Goal: Transaction & Acquisition: Purchase product/service

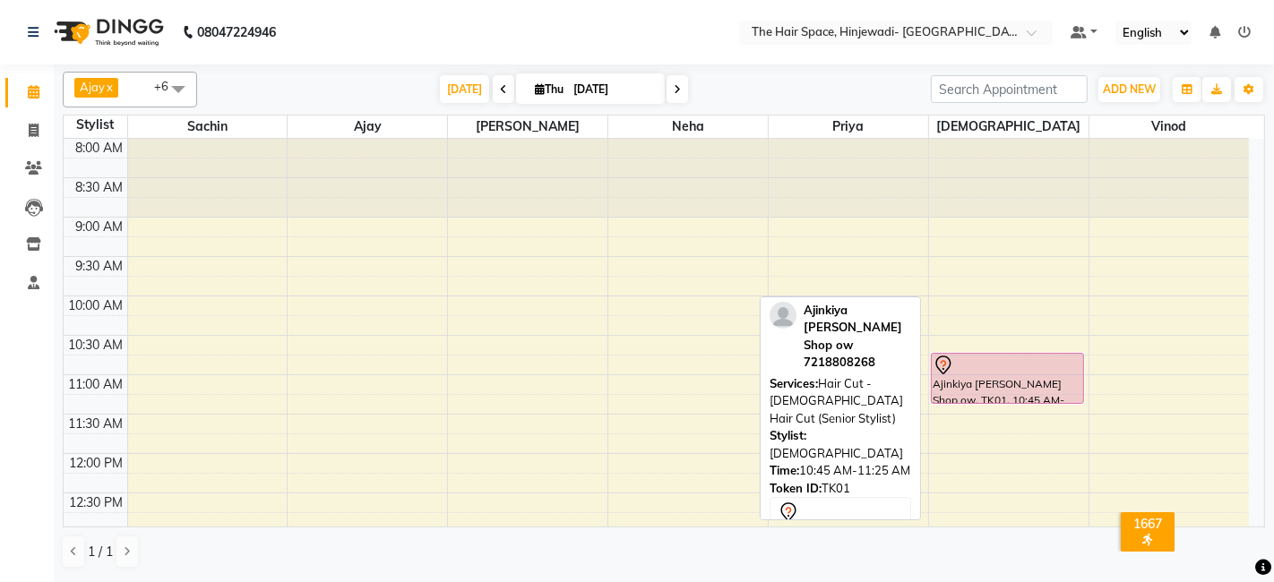
click at [1041, 377] on div "Ajinkiya [PERSON_NAME] Shop ow, TK01, 10:45 AM-11:25 AM, Hair Cut - [DEMOGRAPHI…" at bounding box center [1007, 378] width 151 height 49
select select "7"
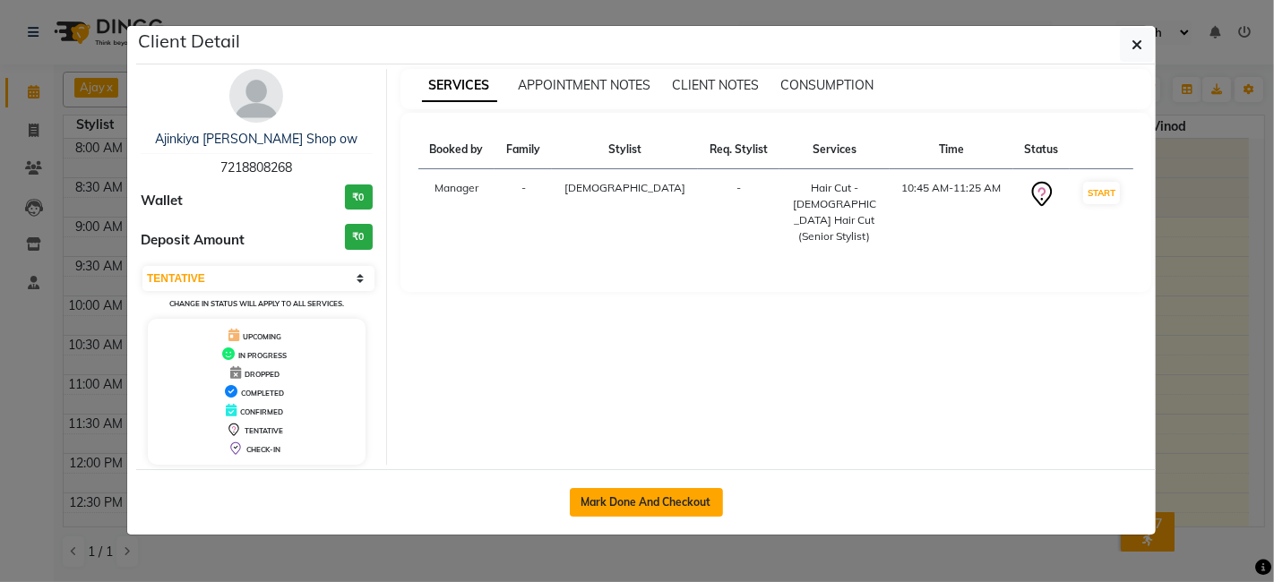
click at [665, 499] on button "Mark Done And Checkout" at bounding box center [646, 502] width 153 height 29
select select "service"
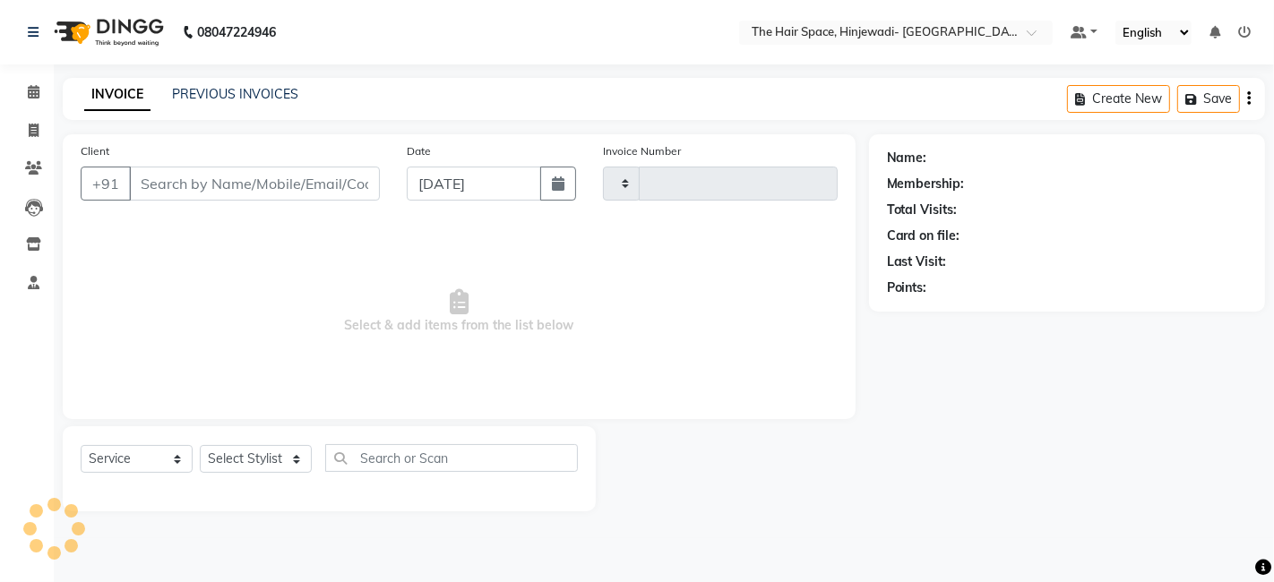
type input "2117"
select select "6697"
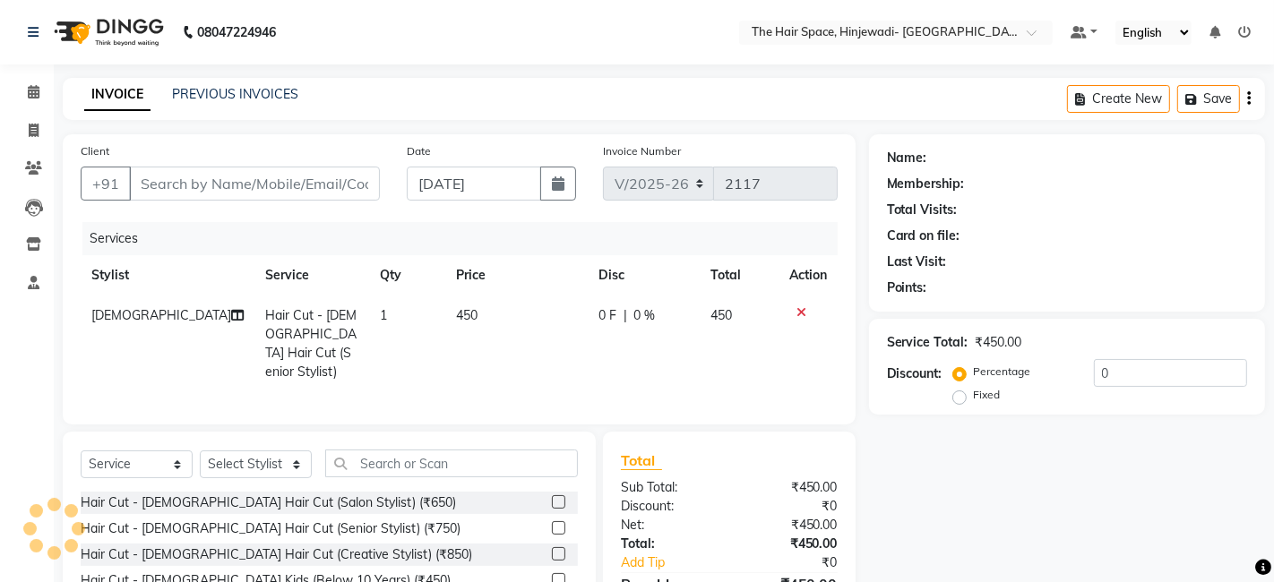
type input "7218808268"
select select "84666"
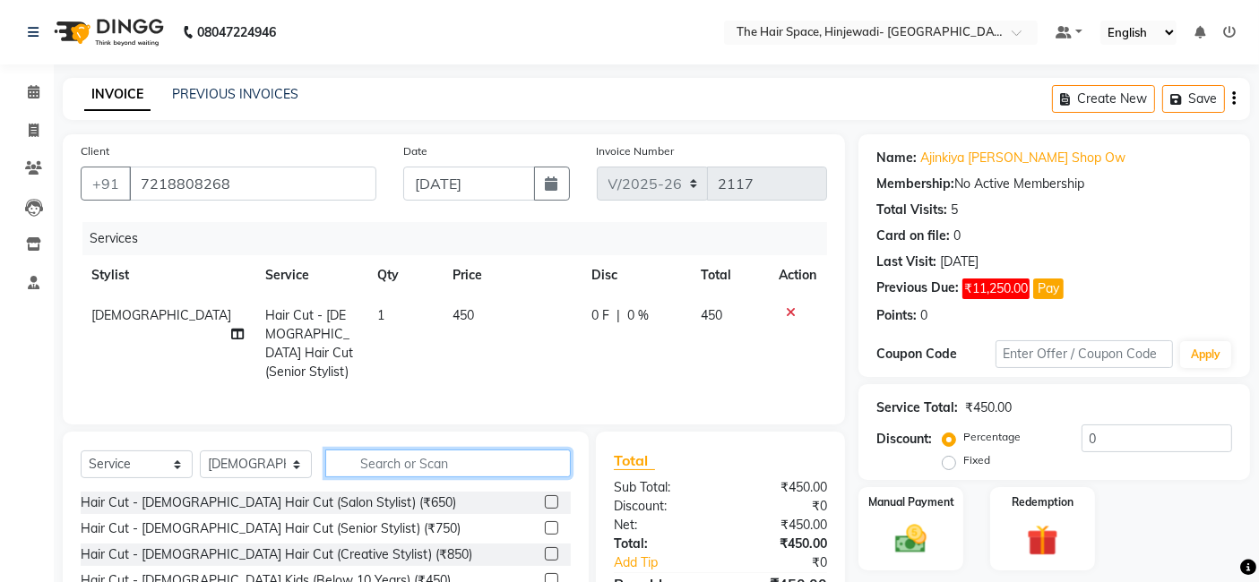
click at [462, 460] on input "text" at bounding box center [447, 464] width 245 height 28
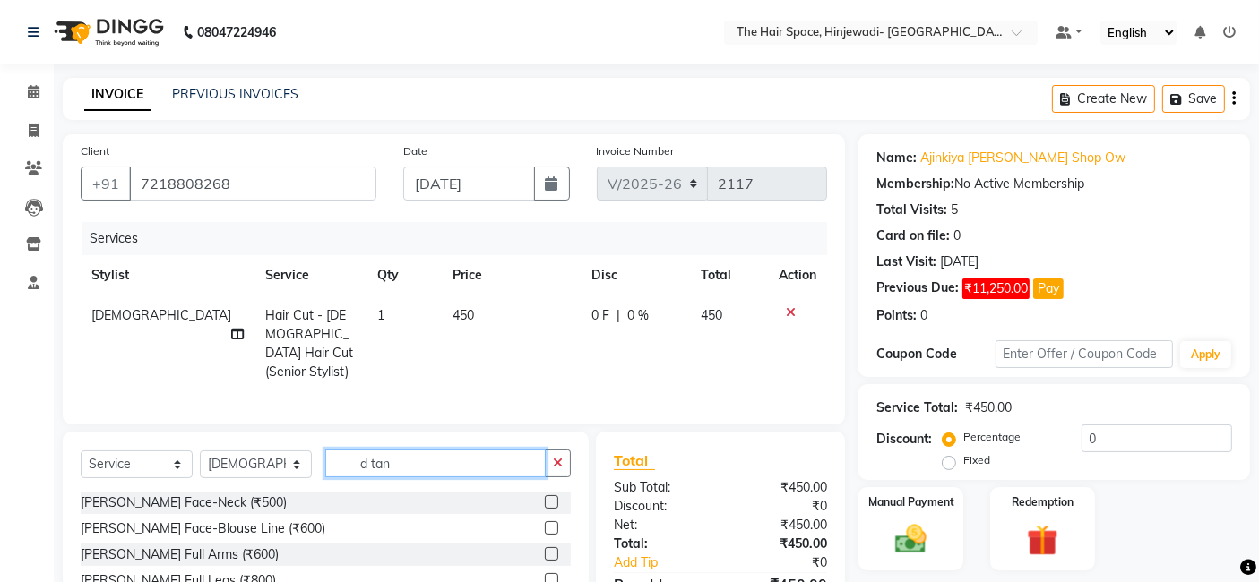
type input "d tan"
click at [545, 498] on label at bounding box center [551, 501] width 13 height 13
click at [545, 498] on input "checkbox" at bounding box center [551, 503] width 12 height 12
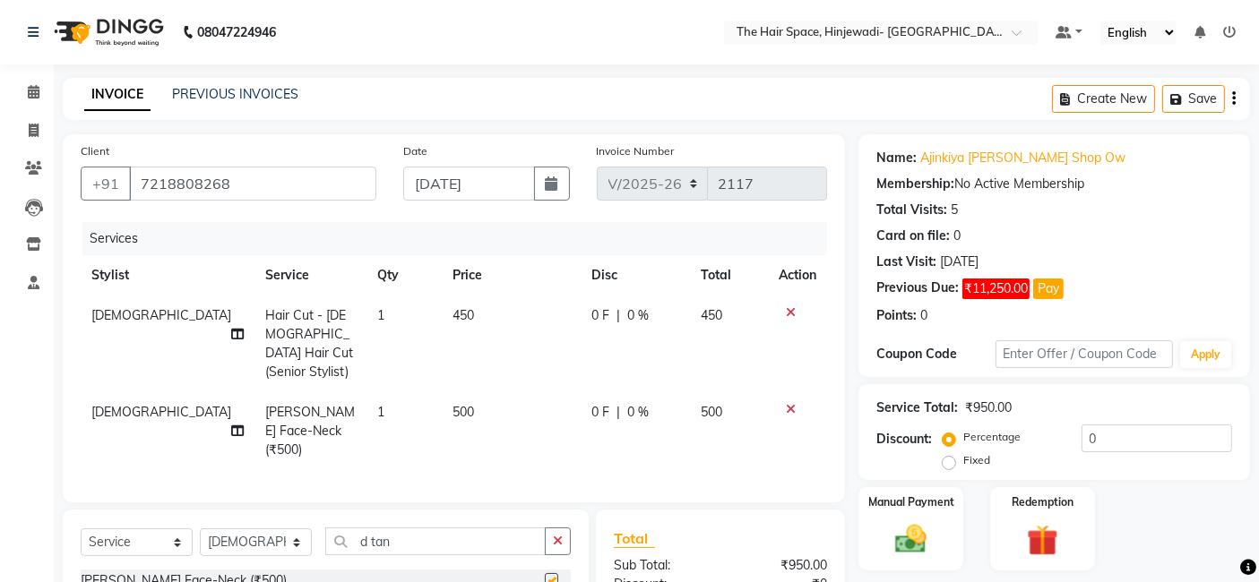
checkbox input "false"
click at [437, 543] on input "d tan" at bounding box center [435, 542] width 220 height 28
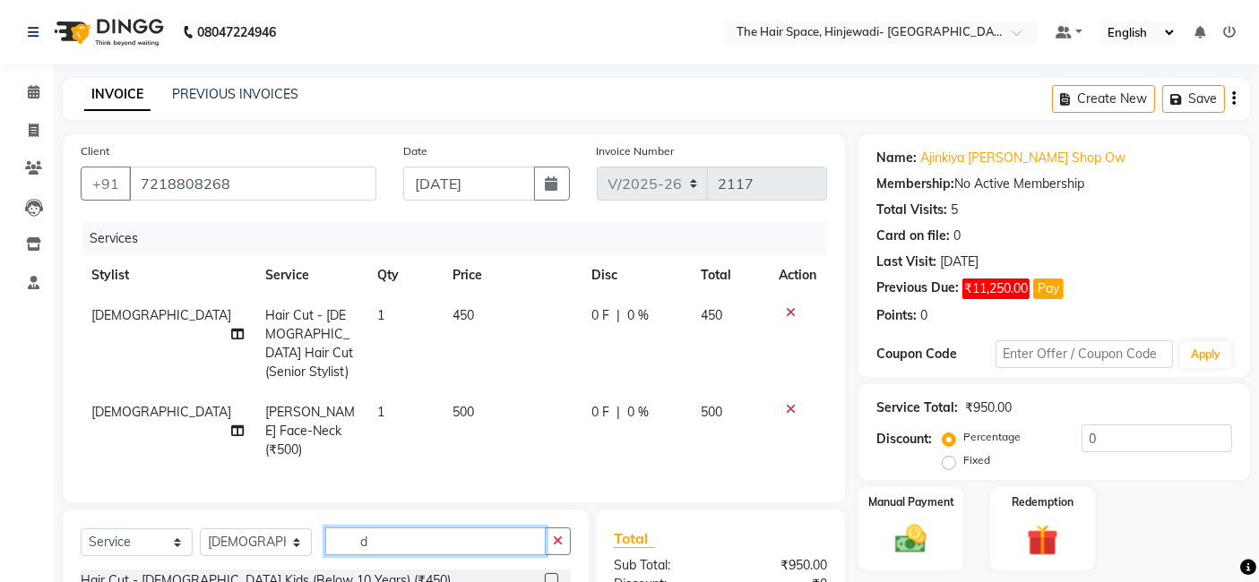
type input "d"
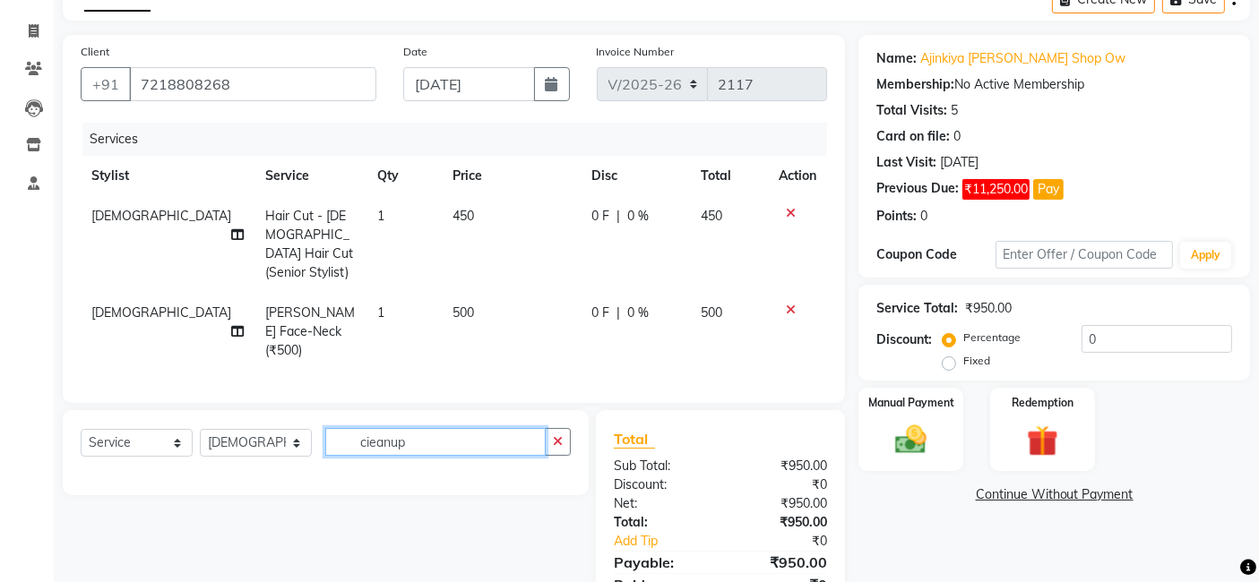
scroll to position [175, 0]
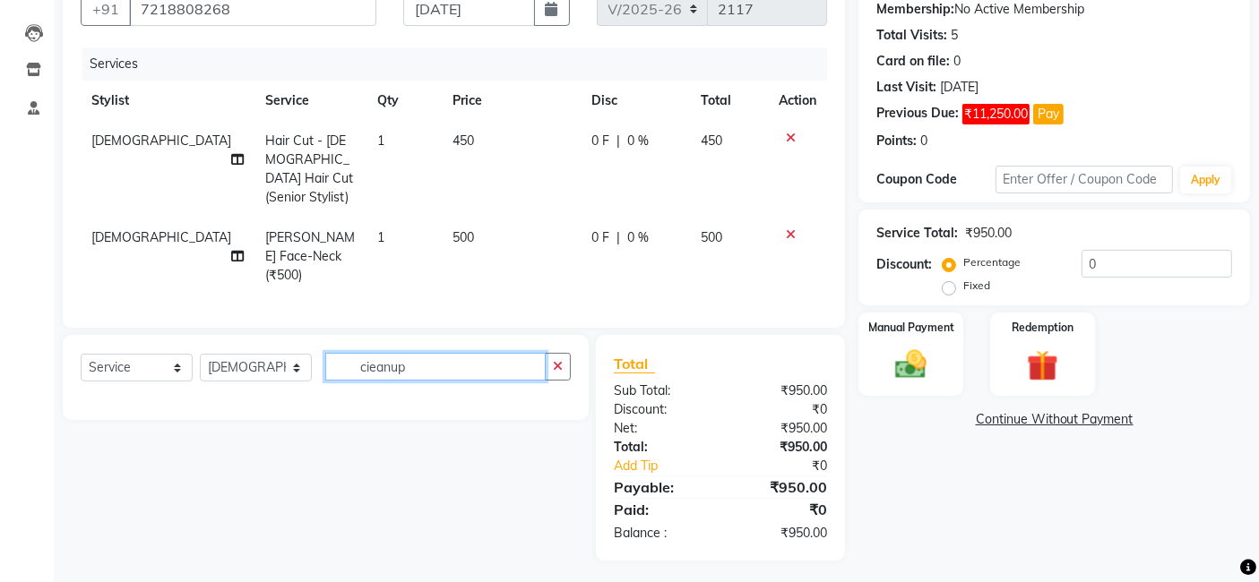
click at [438, 358] on input "cieanup" at bounding box center [435, 367] width 220 height 28
click at [366, 362] on input "cieanup" at bounding box center [435, 367] width 220 height 28
click at [361, 362] on input "ieanup" at bounding box center [435, 367] width 220 height 28
click at [356, 361] on input "leanup" at bounding box center [435, 367] width 220 height 28
click at [397, 363] on input "cleanup" at bounding box center [435, 367] width 220 height 28
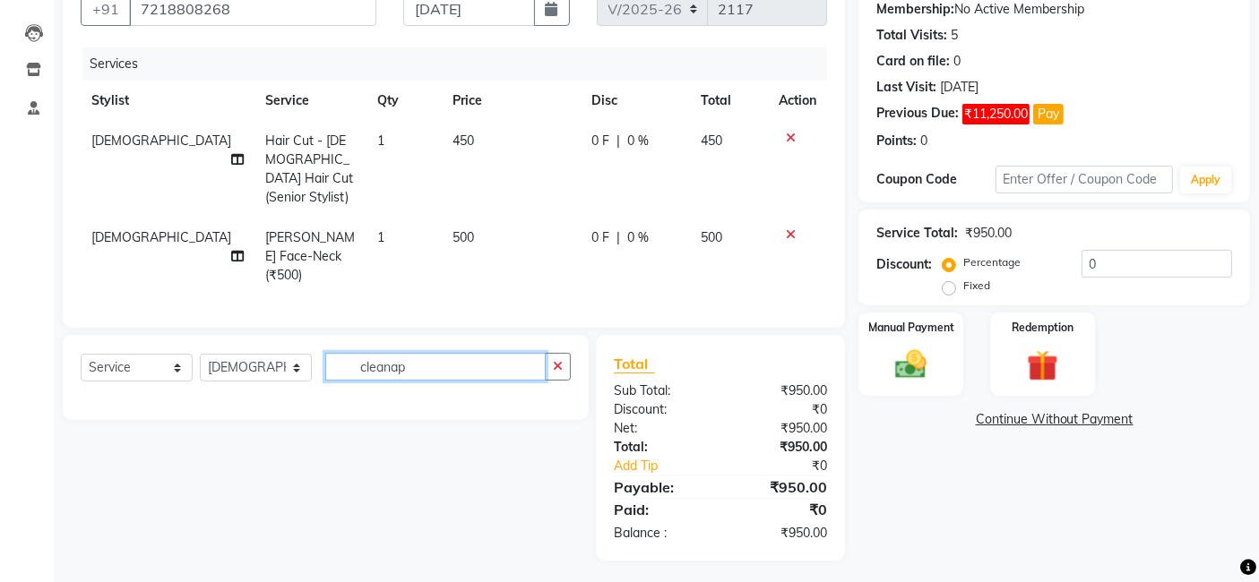
type input "cleanap"
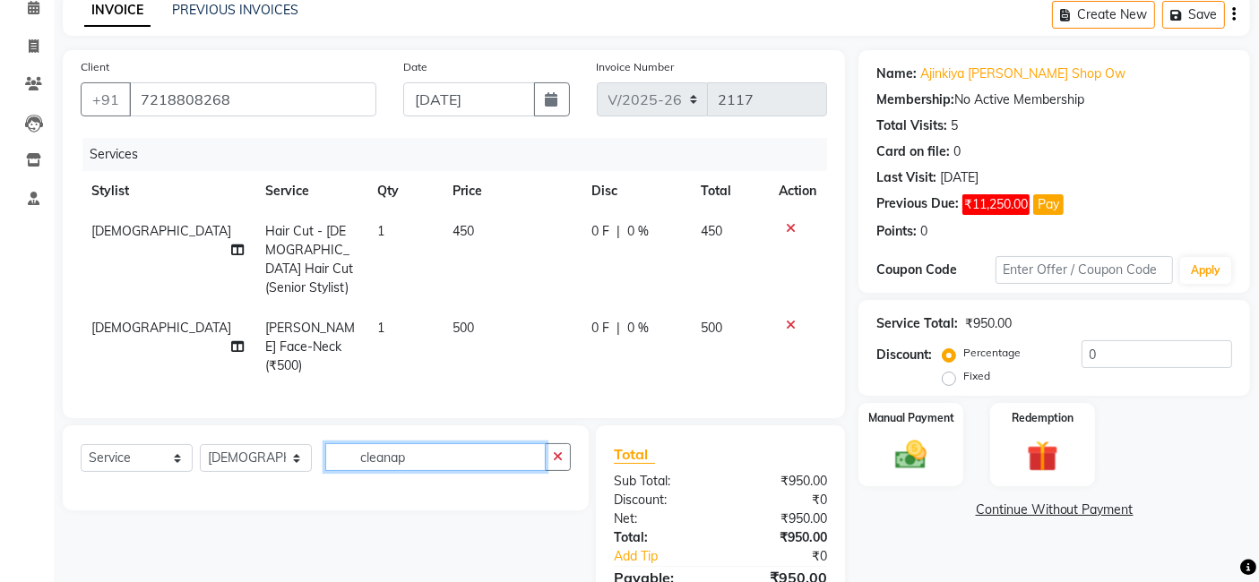
scroll to position [0, 0]
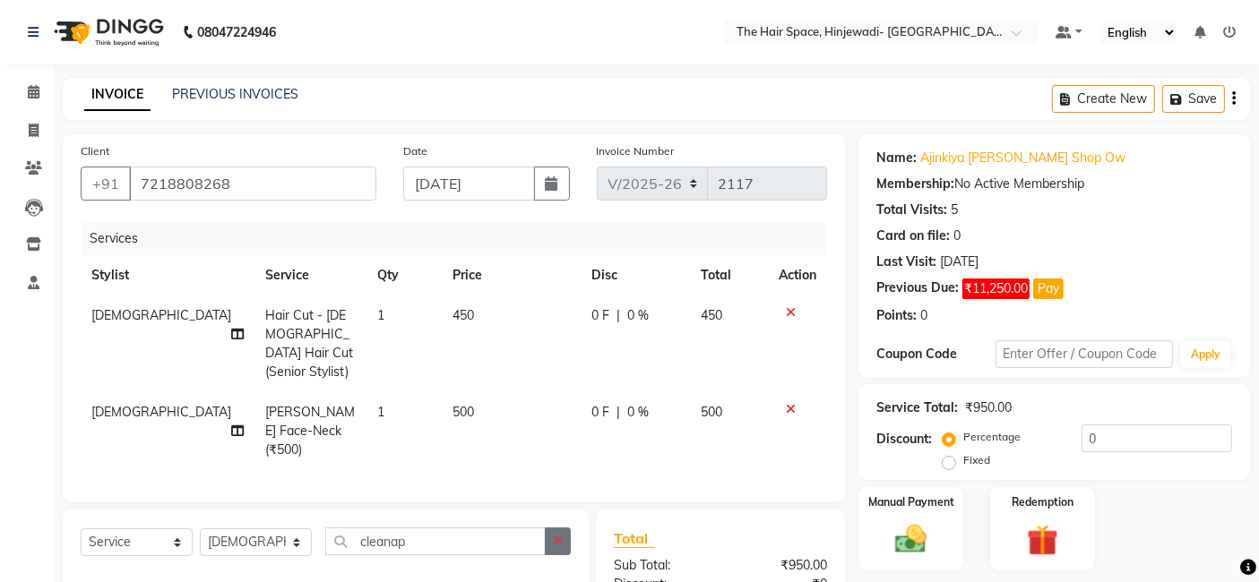
click at [555, 535] on icon "button" at bounding box center [558, 541] width 10 height 13
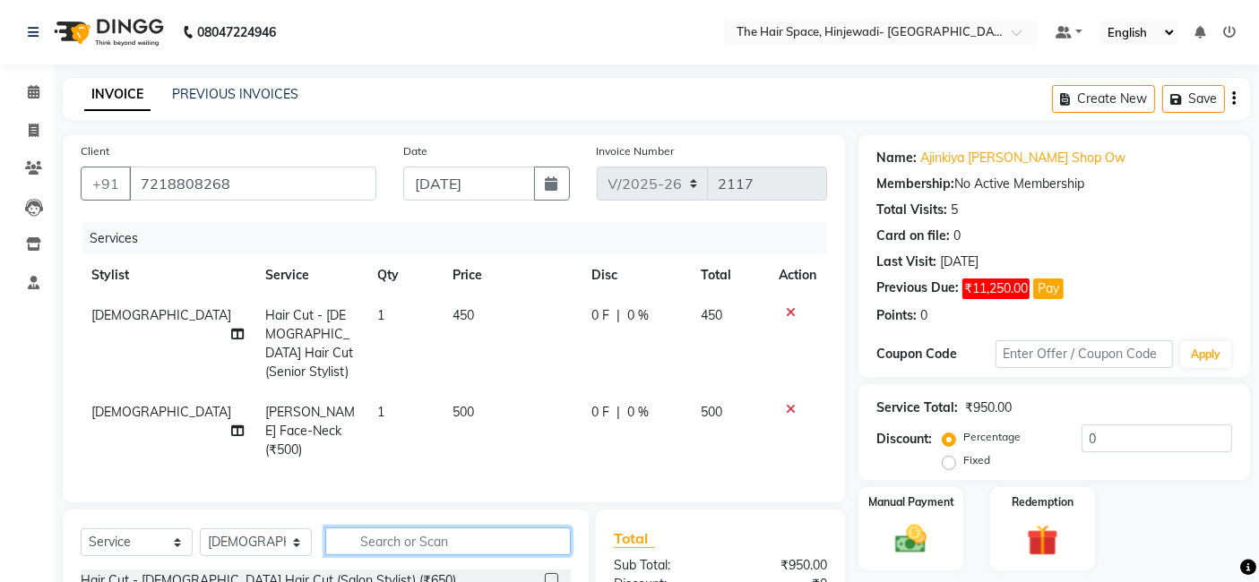
click at [519, 529] on input "text" at bounding box center [447, 542] width 245 height 28
click at [511, 533] on input "text" at bounding box center [447, 542] width 245 height 28
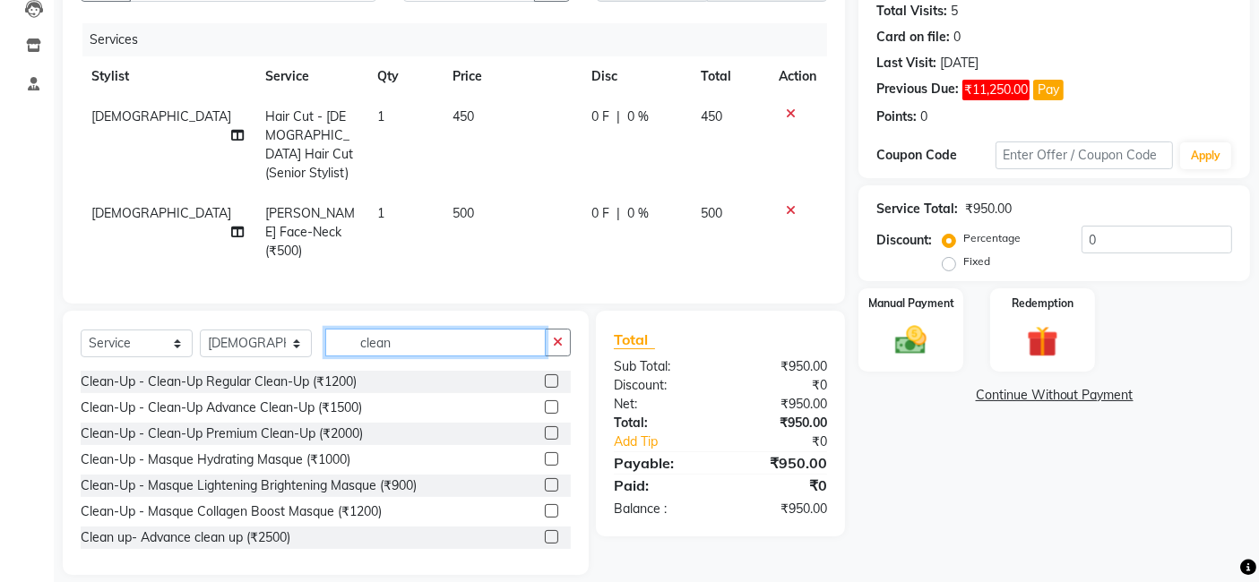
type input "clean"
click at [545, 402] on label at bounding box center [551, 406] width 13 height 13
click at [545, 402] on input "checkbox" at bounding box center [551, 408] width 12 height 12
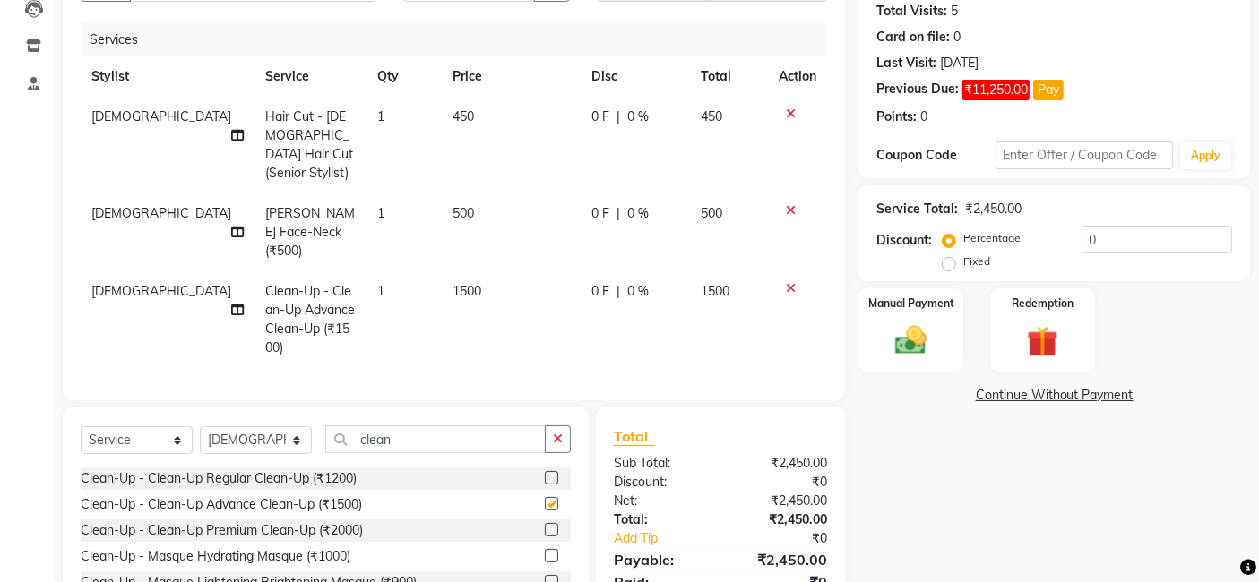
checkbox input "false"
click at [914, 333] on img at bounding box center [911, 341] width 54 height 38
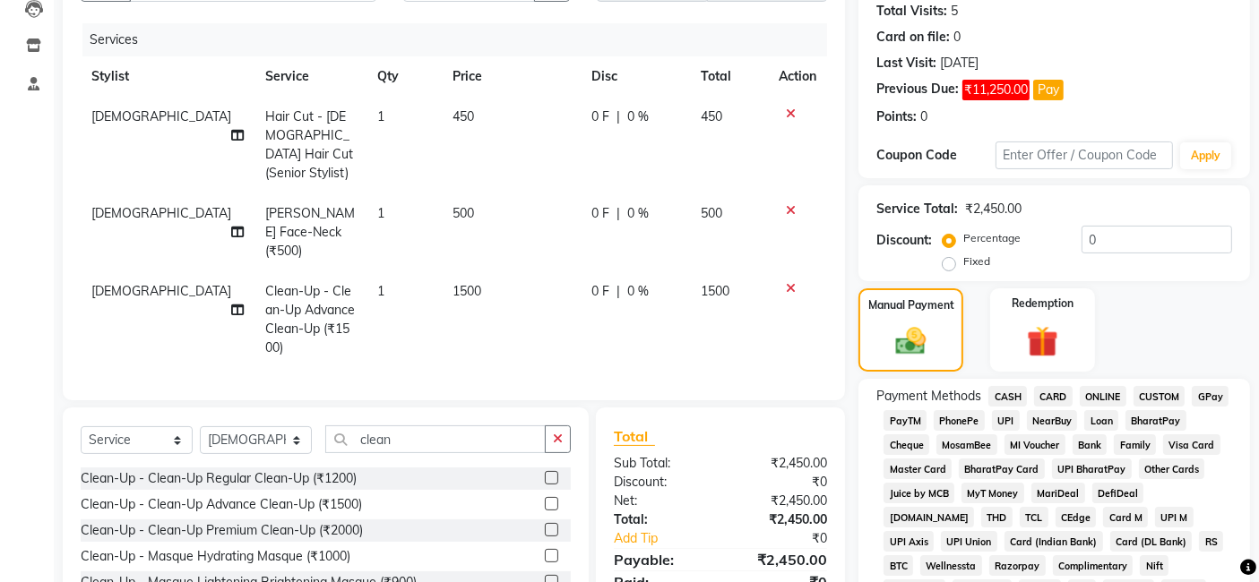
click at [1218, 391] on span "GPay" at bounding box center [1210, 396] width 37 height 21
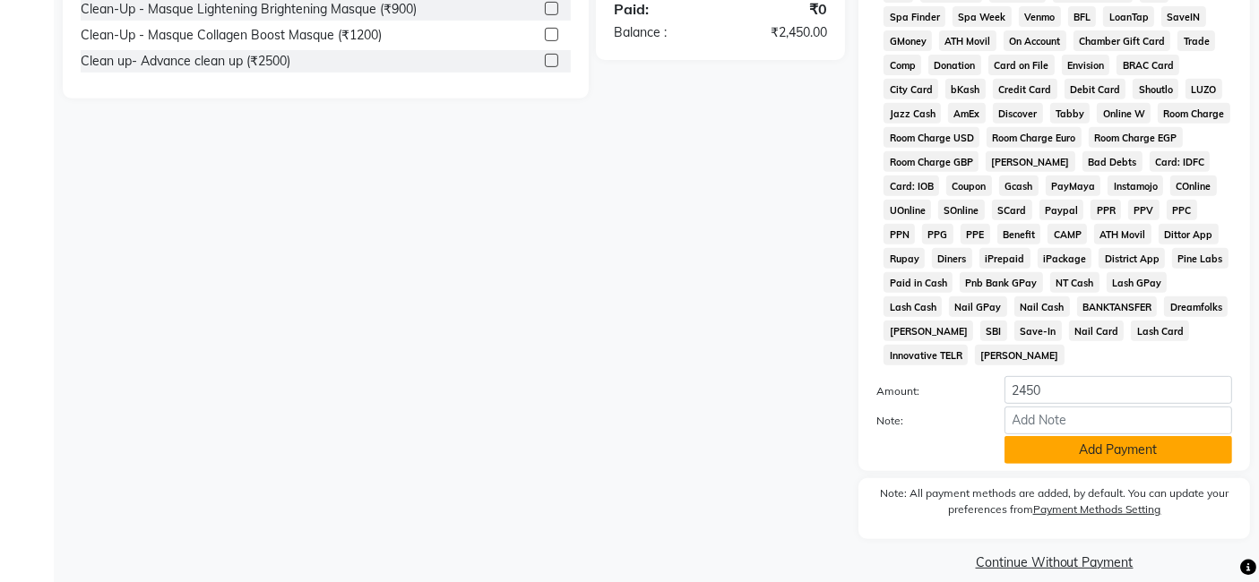
click at [1049, 436] on button "Add Payment" at bounding box center [1118, 450] width 228 height 28
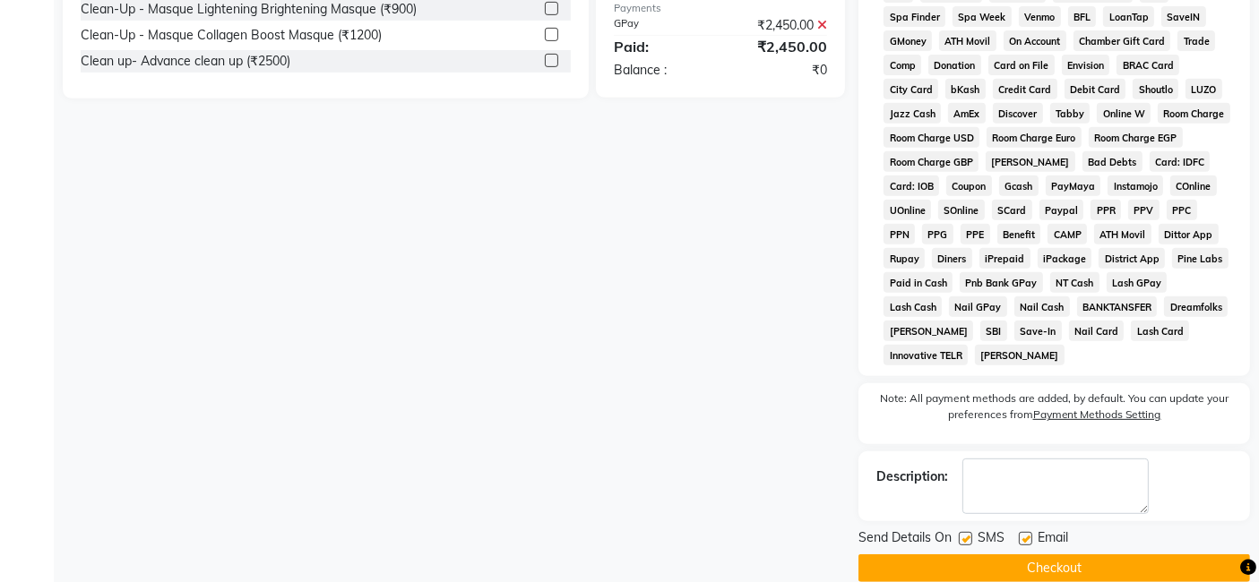
scroll to position [779, 0]
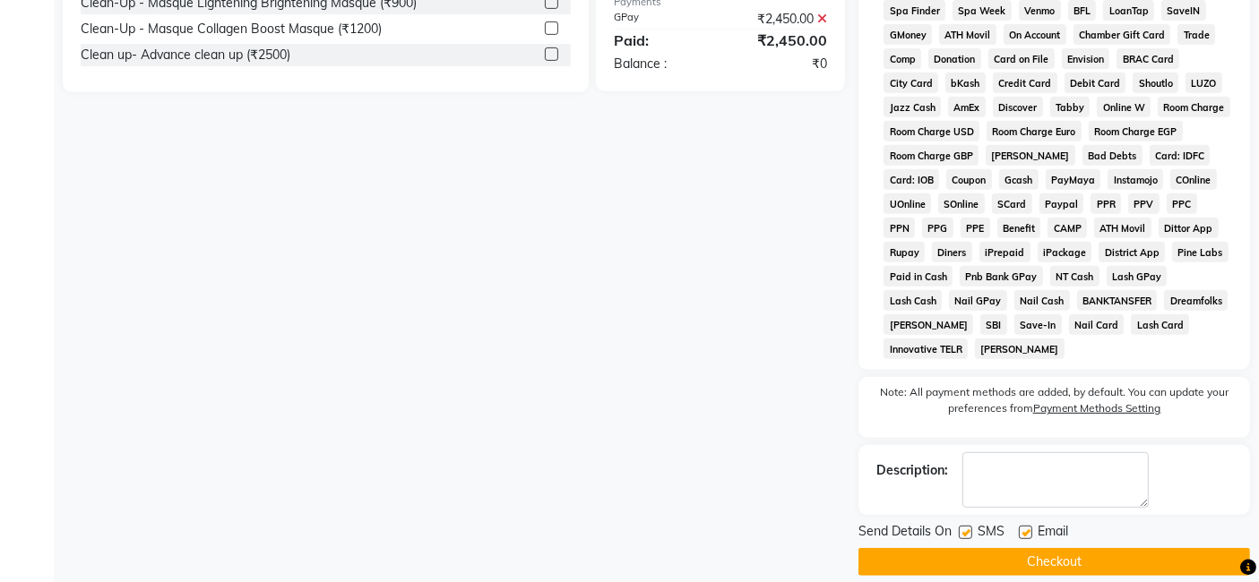
click at [966, 526] on label at bounding box center [965, 532] width 13 height 13
click at [966, 528] on input "checkbox" at bounding box center [965, 534] width 12 height 12
checkbox input "false"
click at [1022, 526] on label at bounding box center [1025, 532] width 13 height 13
click at [1022, 528] on input "checkbox" at bounding box center [1025, 534] width 12 height 12
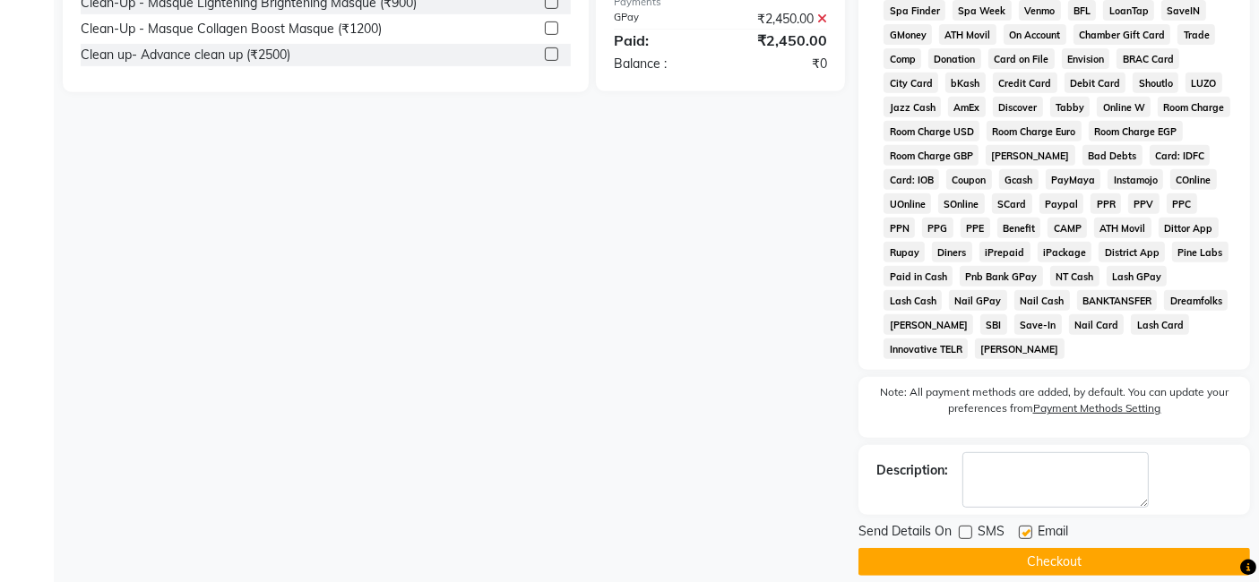
checkbox input "false"
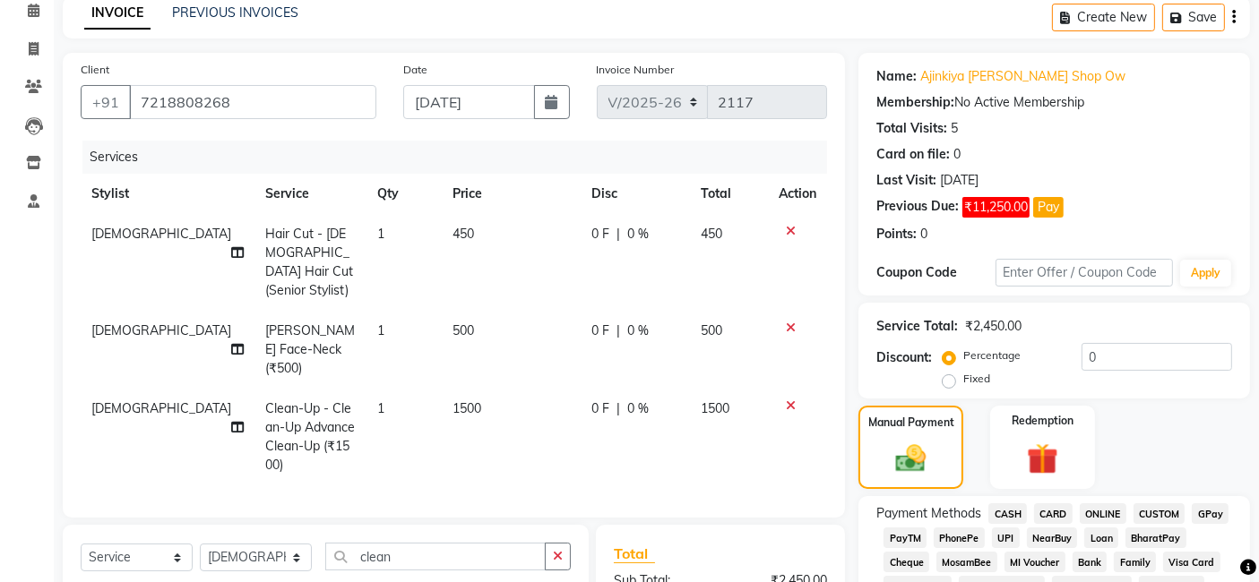
scroll to position [0, 0]
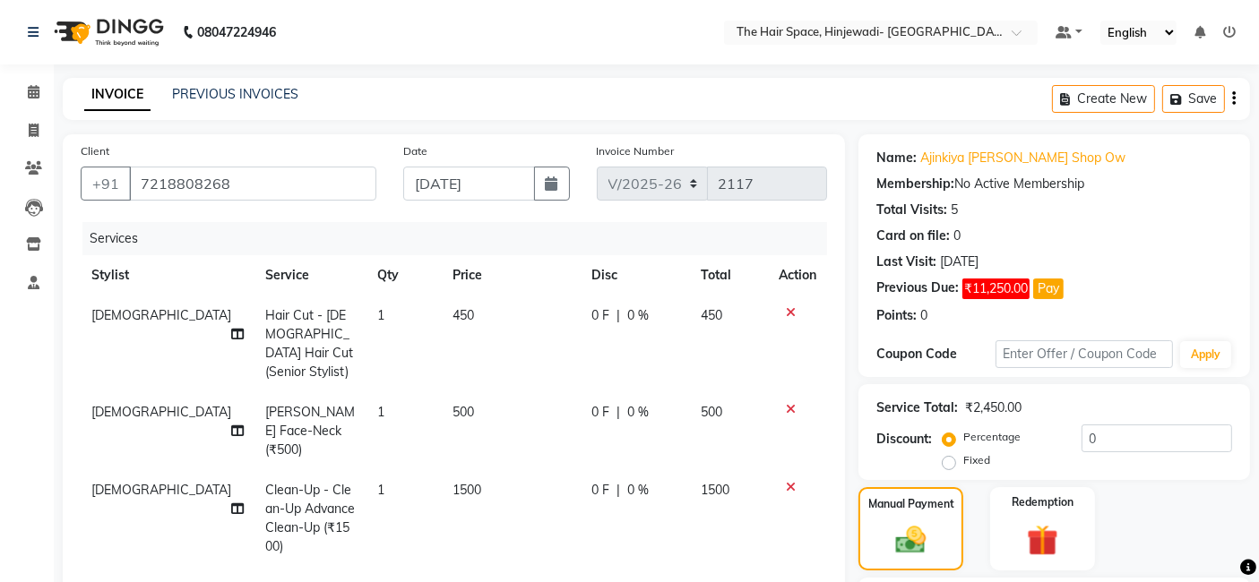
click at [792, 403] on icon at bounding box center [791, 409] width 10 height 13
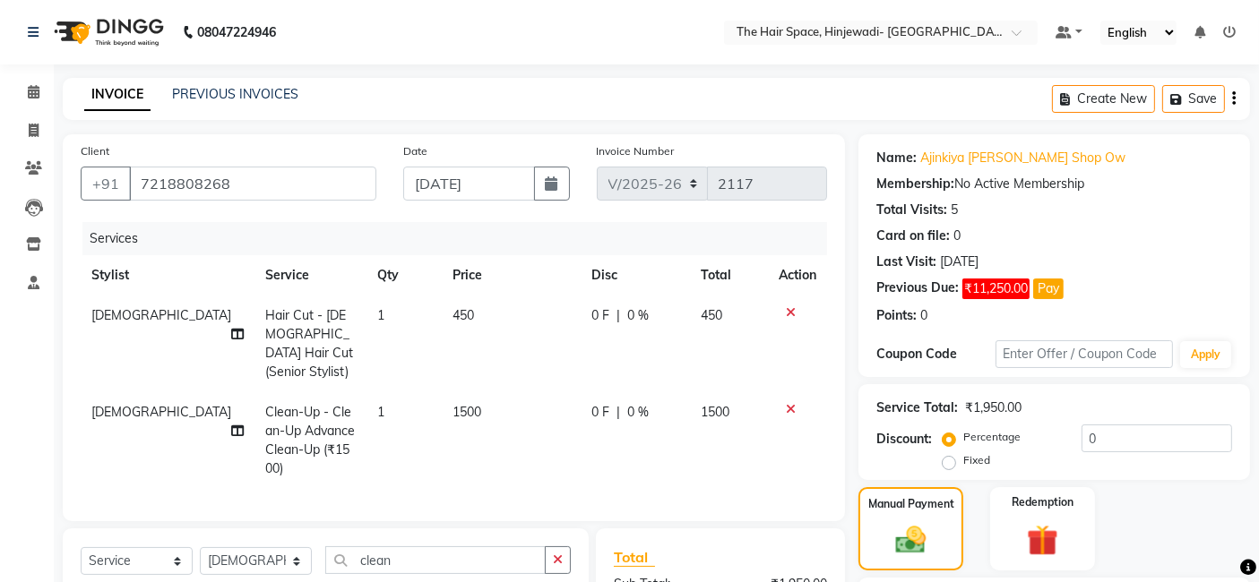
click at [786, 403] on icon at bounding box center [791, 409] width 10 height 13
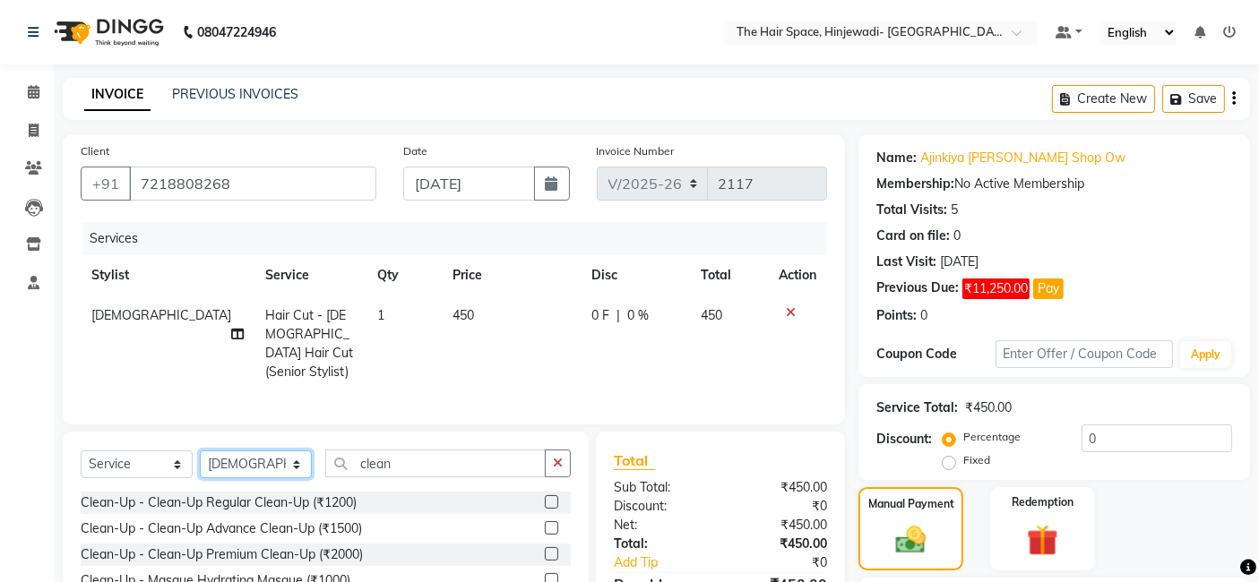
click at [266, 458] on select "Select Stylist [PERSON_NAME] Jyoti [PERSON_NAME] Manager [PERSON_NAME] Priya Sa…" at bounding box center [256, 465] width 112 height 28
select select "62842"
click at [200, 451] on select "Select Stylist [PERSON_NAME] Jyoti [PERSON_NAME] Manager [PERSON_NAME] Priya Sa…" at bounding box center [256, 465] width 112 height 28
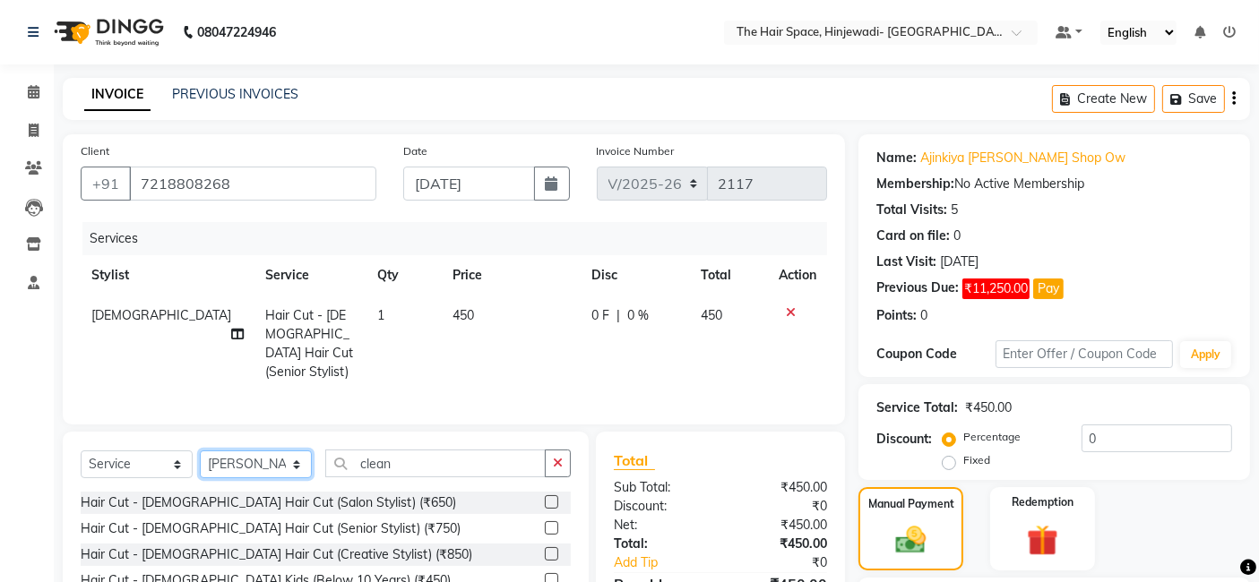
scroll to position [99, 0]
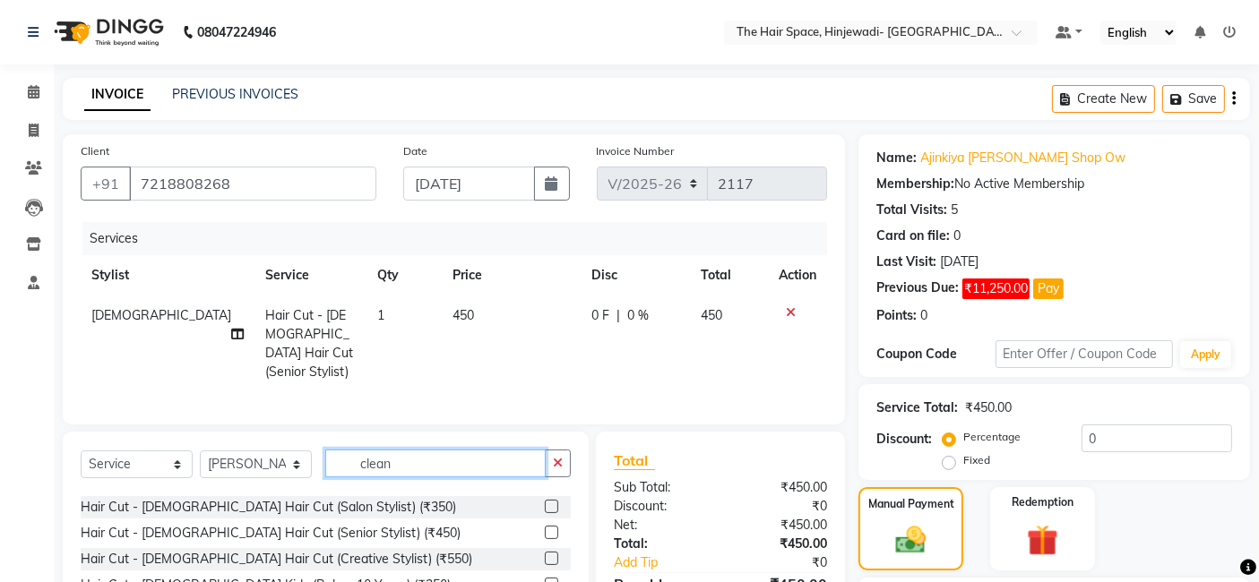
click at [419, 457] on input "clean" at bounding box center [435, 464] width 220 height 28
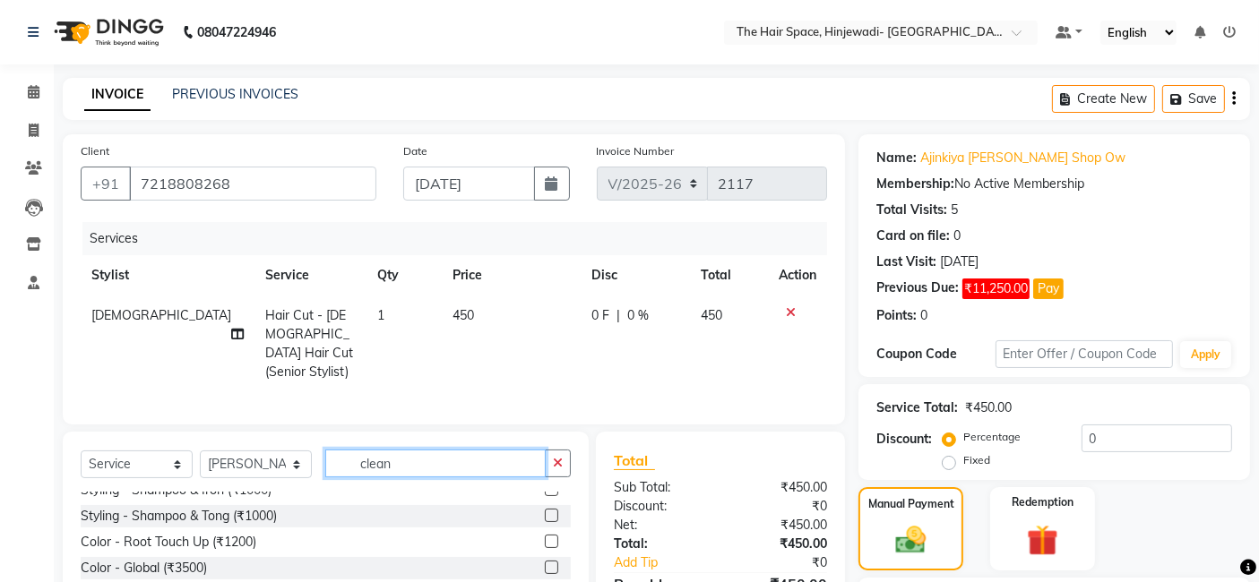
scroll to position [0, 0]
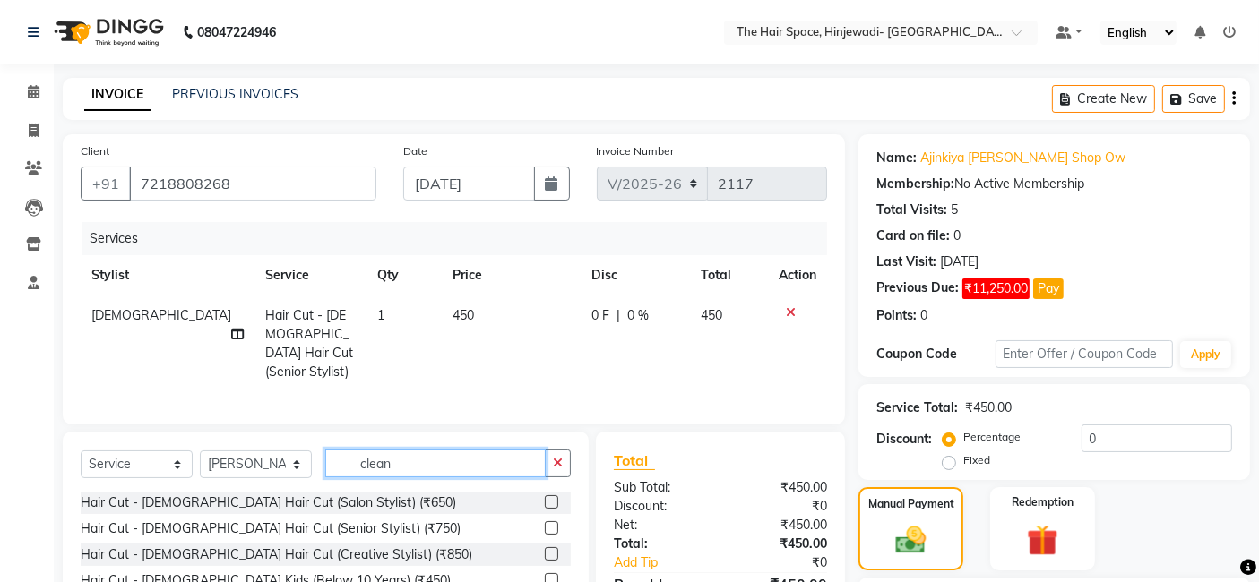
click at [458, 461] on input "clean" at bounding box center [435, 464] width 220 height 28
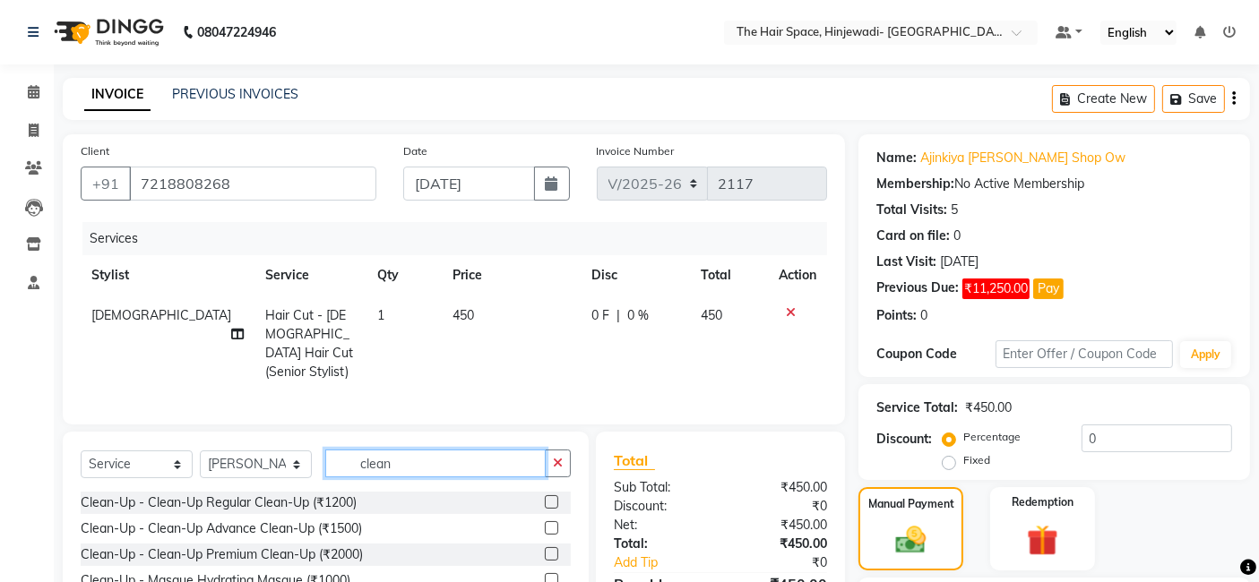
type input "clean"
click at [545, 522] on label at bounding box center [551, 527] width 13 height 13
click at [545, 523] on input "checkbox" at bounding box center [551, 529] width 12 height 12
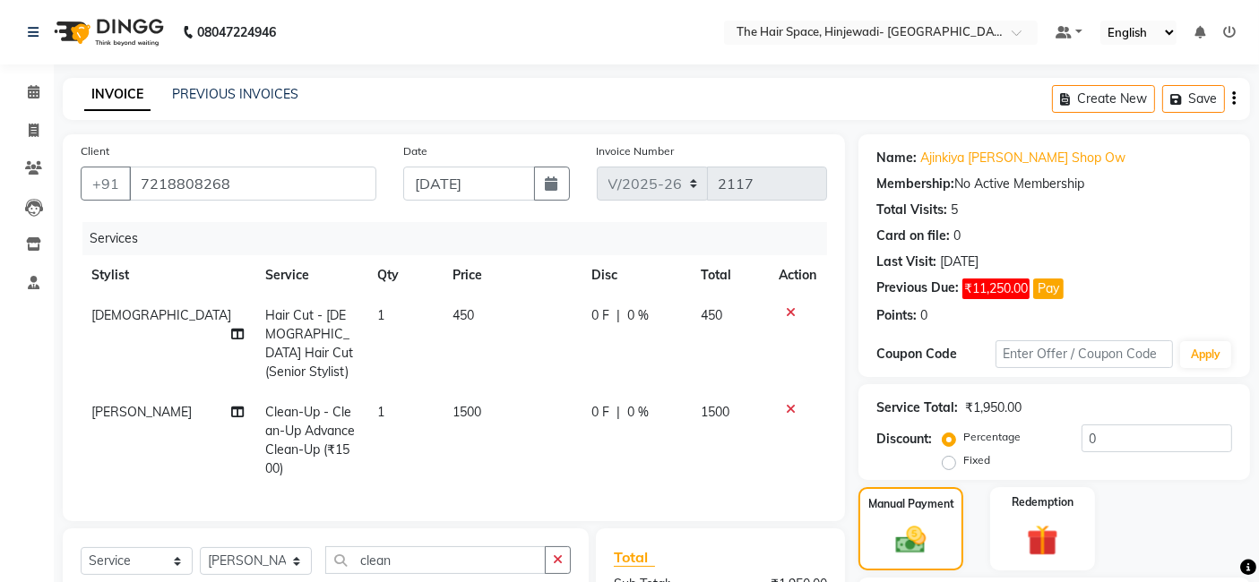
checkbox input "false"
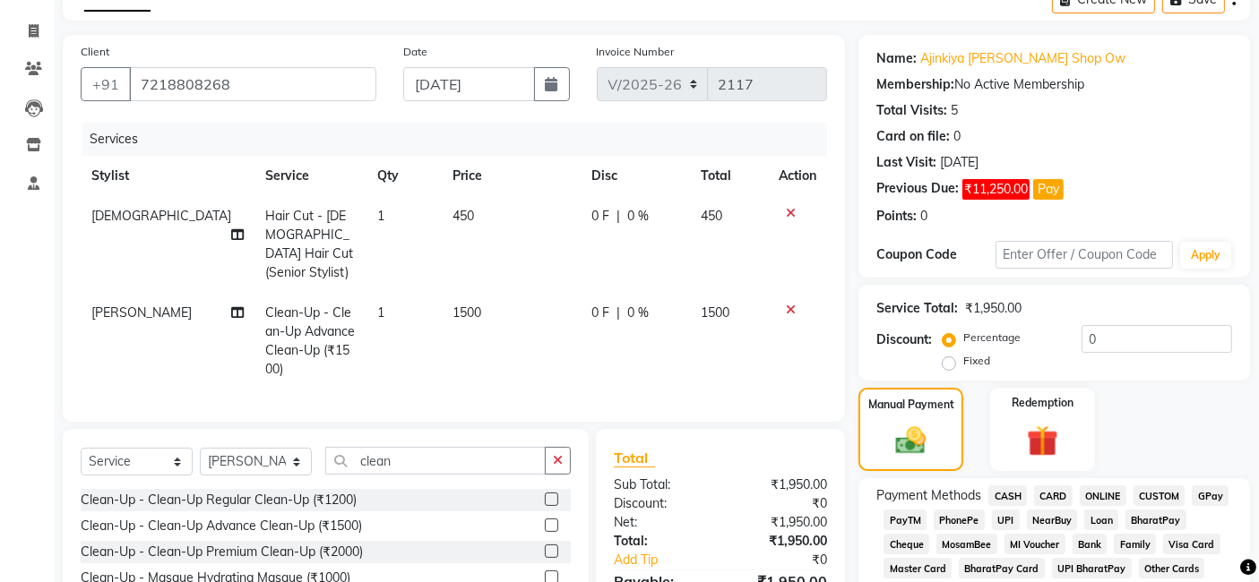
scroll to position [2, 0]
click at [425, 460] on input "clean" at bounding box center [435, 461] width 220 height 28
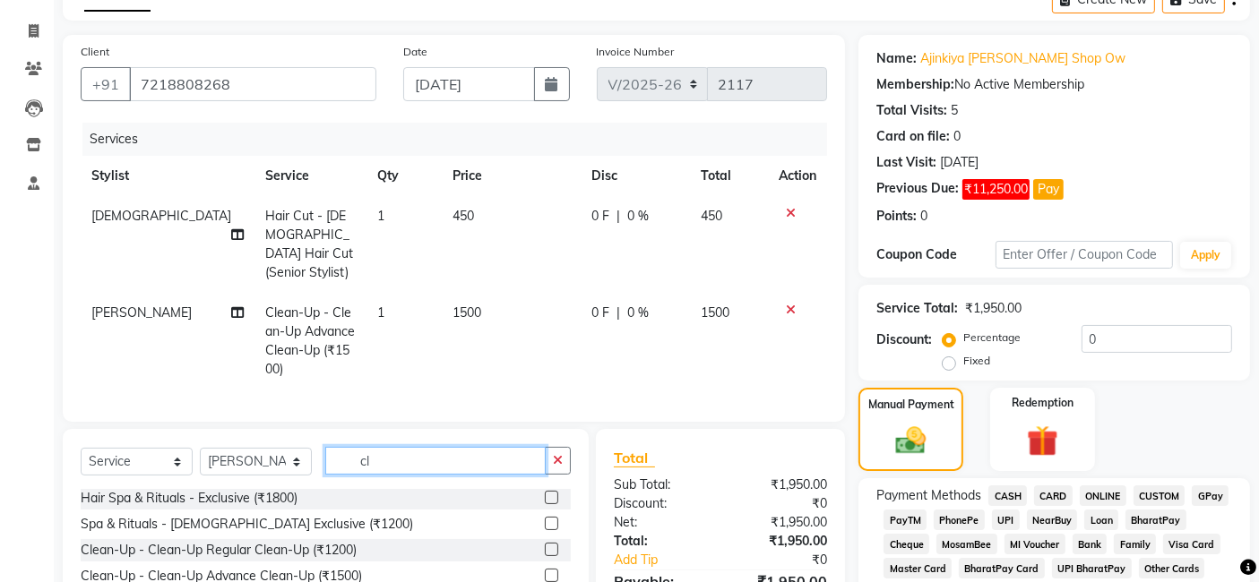
type input "c"
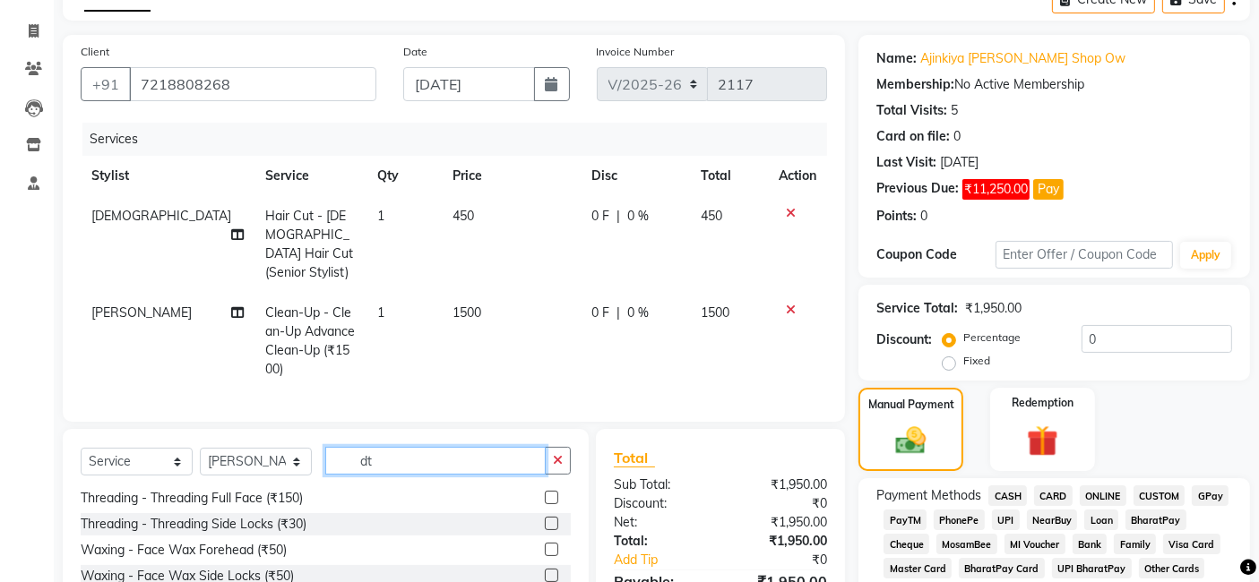
scroll to position [0, 0]
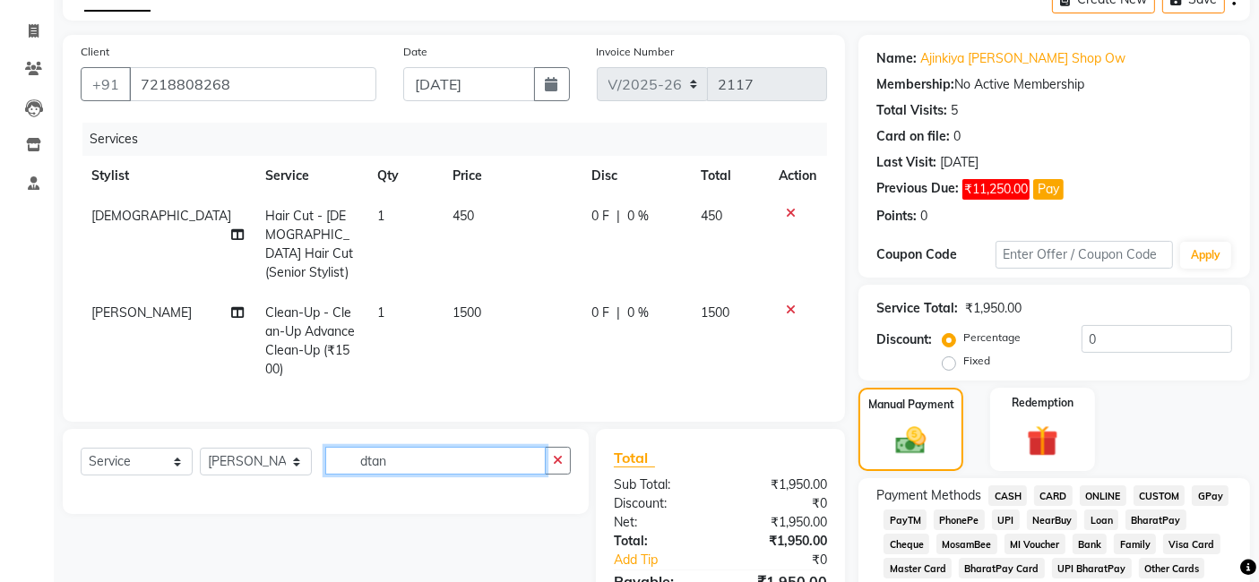
click at [365, 457] on input "dtan" at bounding box center [435, 461] width 220 height 28
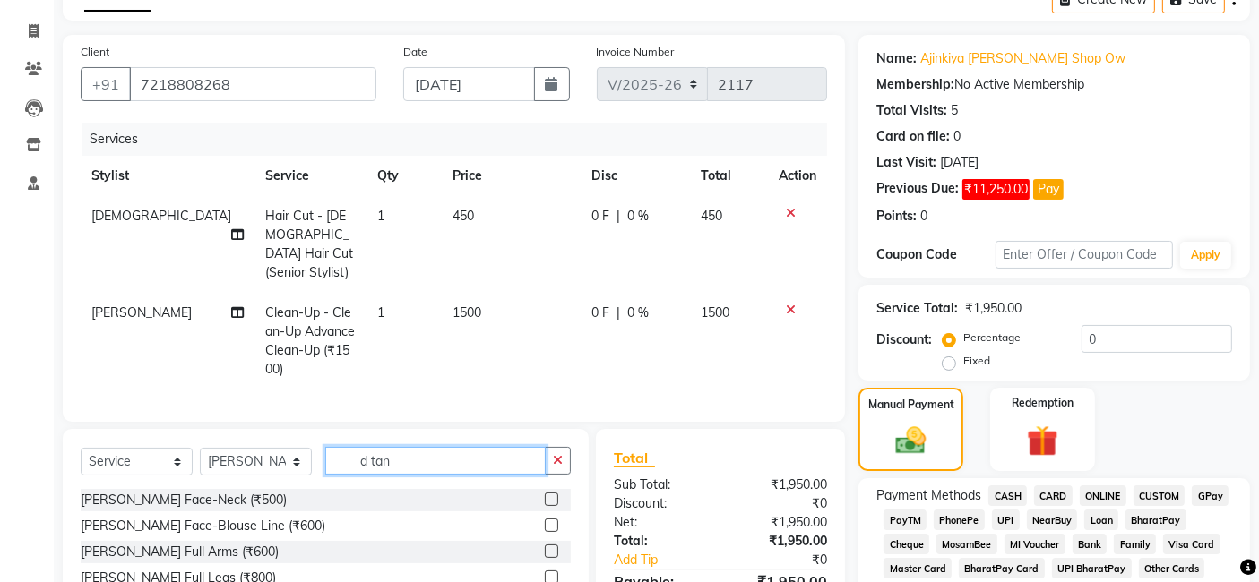
type input "d tan"
click at [545, 493] on label at bounding box center [551, 499] width 13 height 13
click at [545, 495] on input "checkbox" at bounding box center [551, 501] width 12 height 12
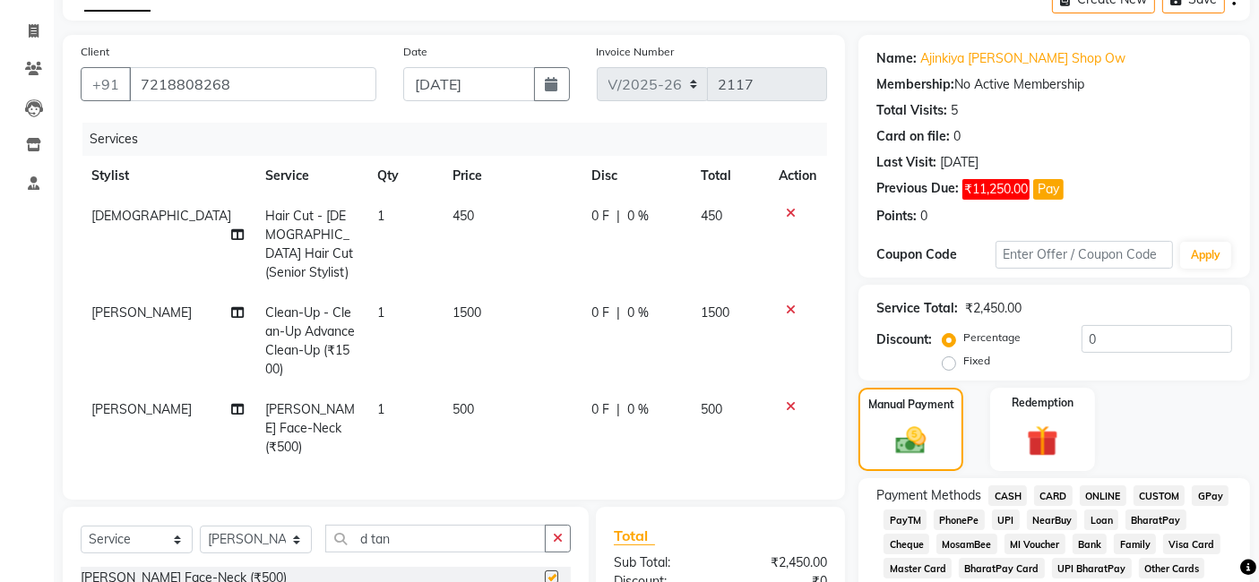
checkbox input "false"
click at [885, 436] on img at bounding box center [910, 441] width 51 height 36
click at [1213, 499] on span "GPay" at bounding box center [1210, 496] width 37 height 21
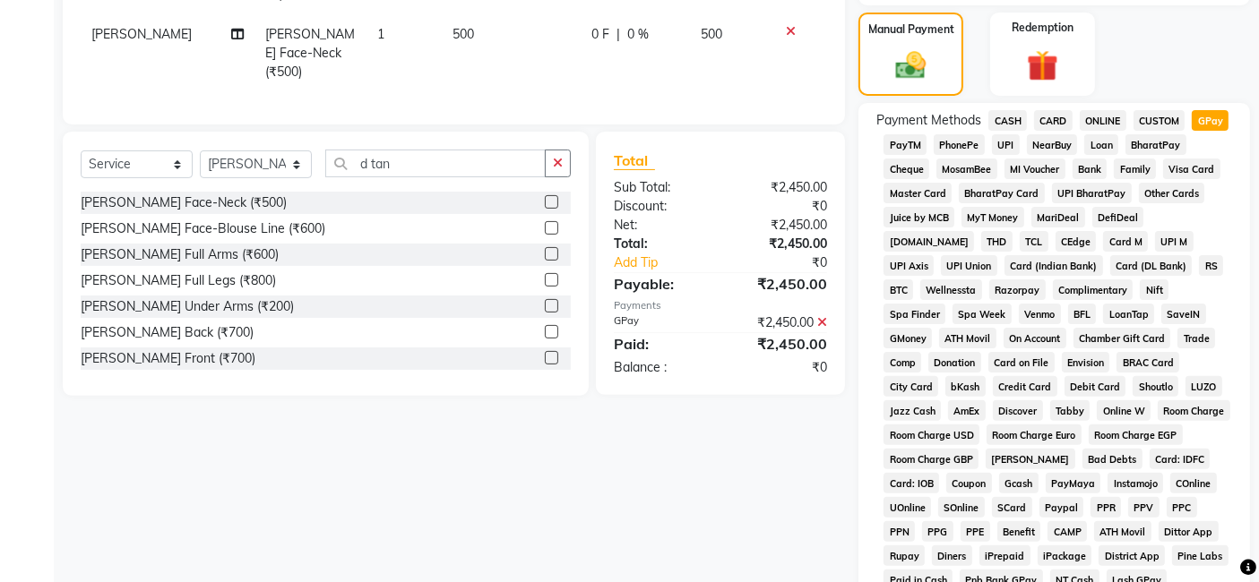
scroll to position [276, 0]
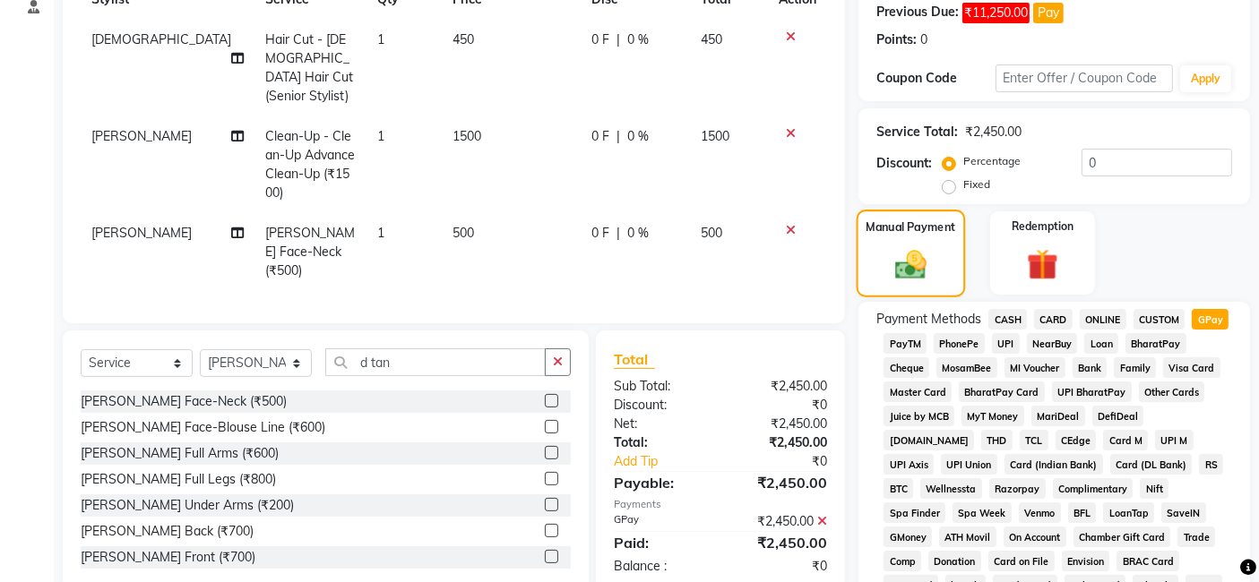
click at [924, 248] on img at bounding box center [910, 264] width 51 height 36
click at [925, 248] on img at bounding box center [910, 264] width 51 height 36
click at [925, 254] on img at bounding box center [910, 264] width 51 height 36
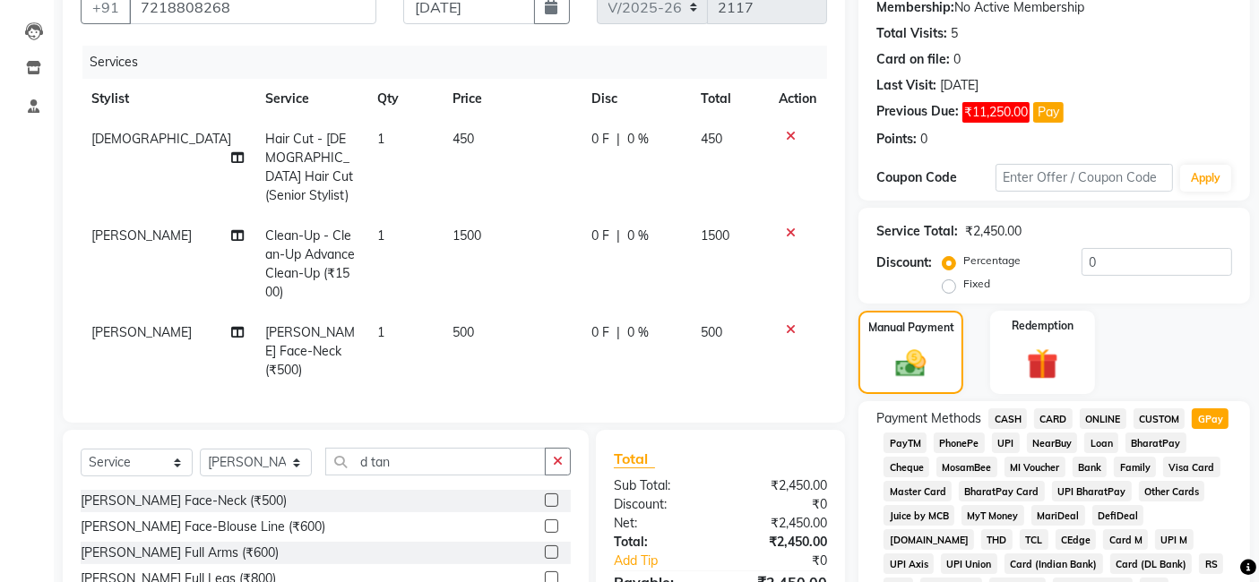
click at [712, 136] on span "450" at bounding box center [712, 139] width 22 height 16
select select "84666"
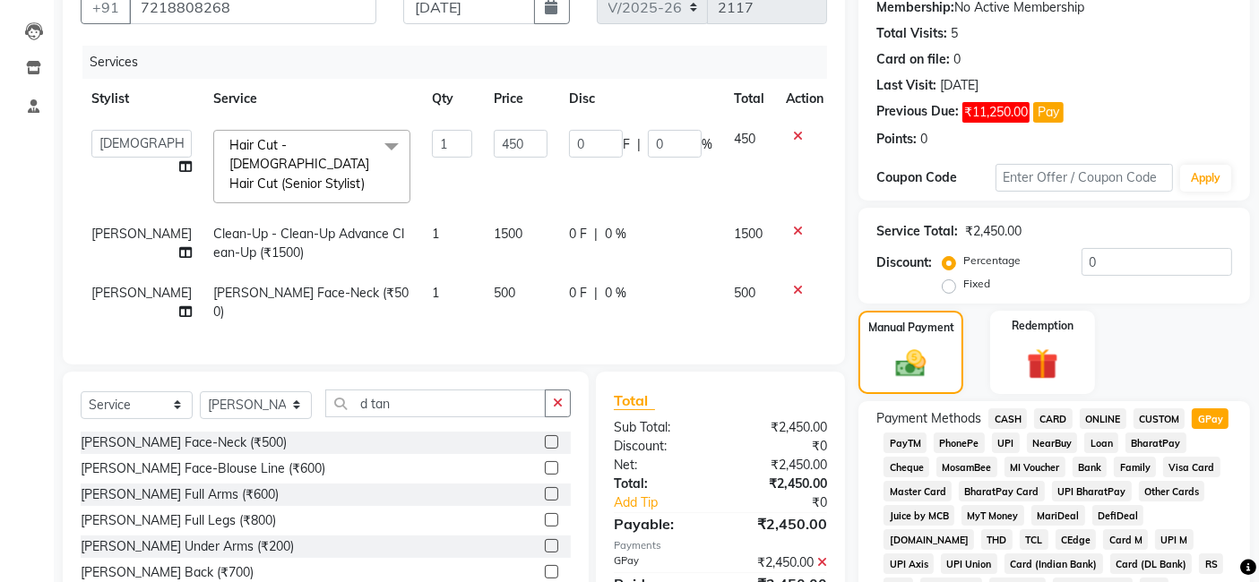
click at [734, 226] on span "1500" at bounding box center [748, 234] width 29 height 16
select select "62842"
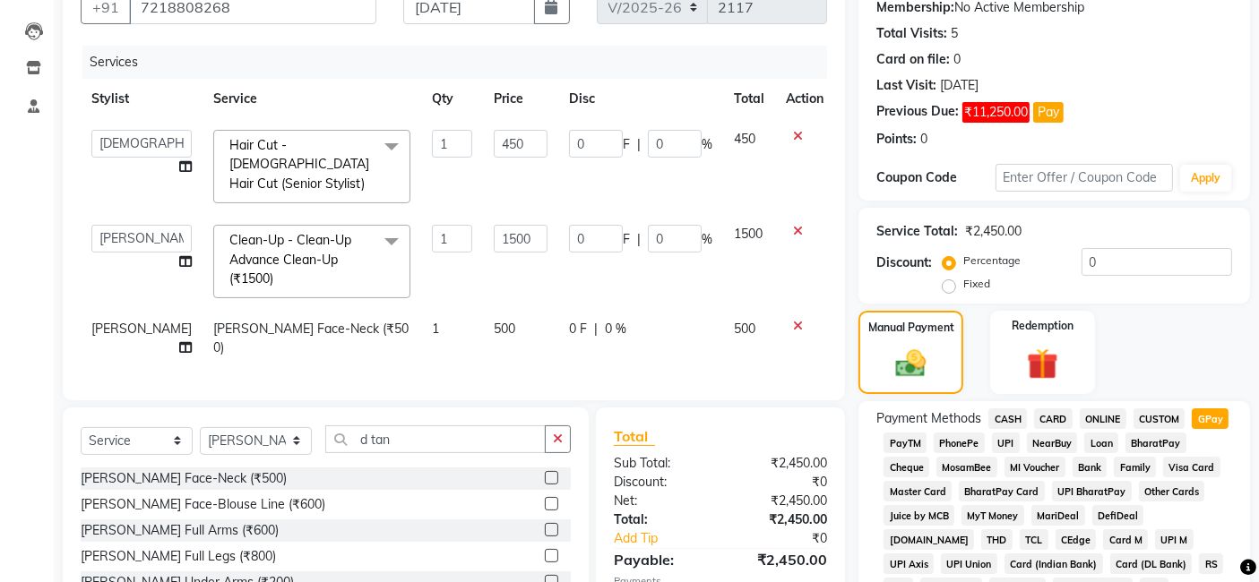
click at [736, 321] on span "500" at bounding box center [745, 329] width 22 height 16
select select "62842"
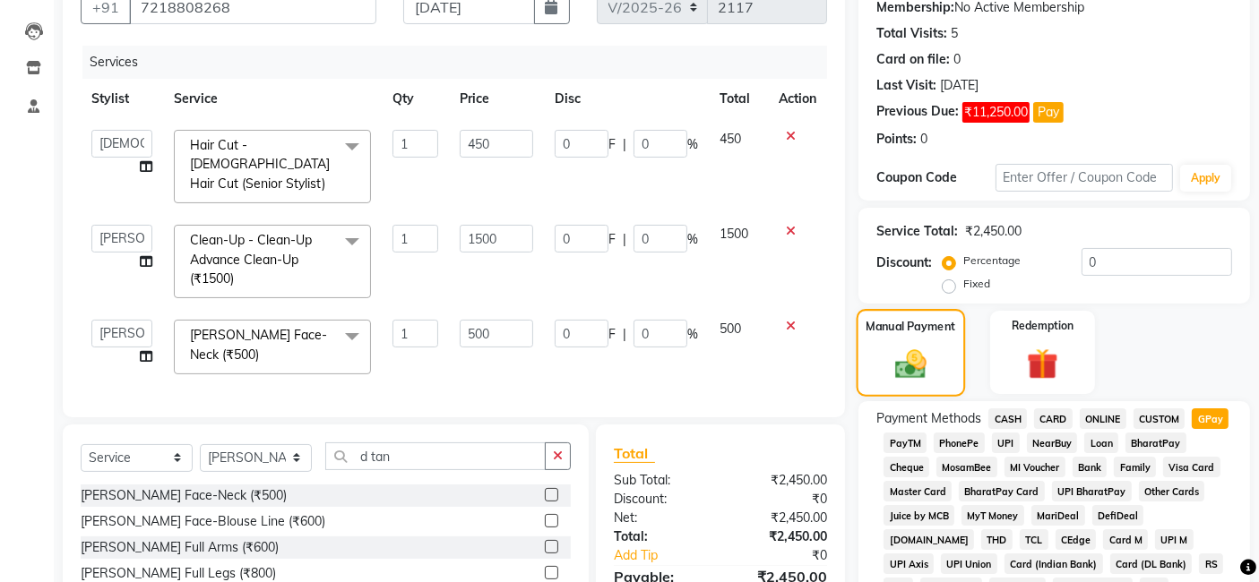
click at [938, 326] on label "Manual Payment" at bounding box center [911, 326] width 90 height 17
click at [1208, 416] on span "GPay" at bounding box center [1210, 419] width 37 height 21
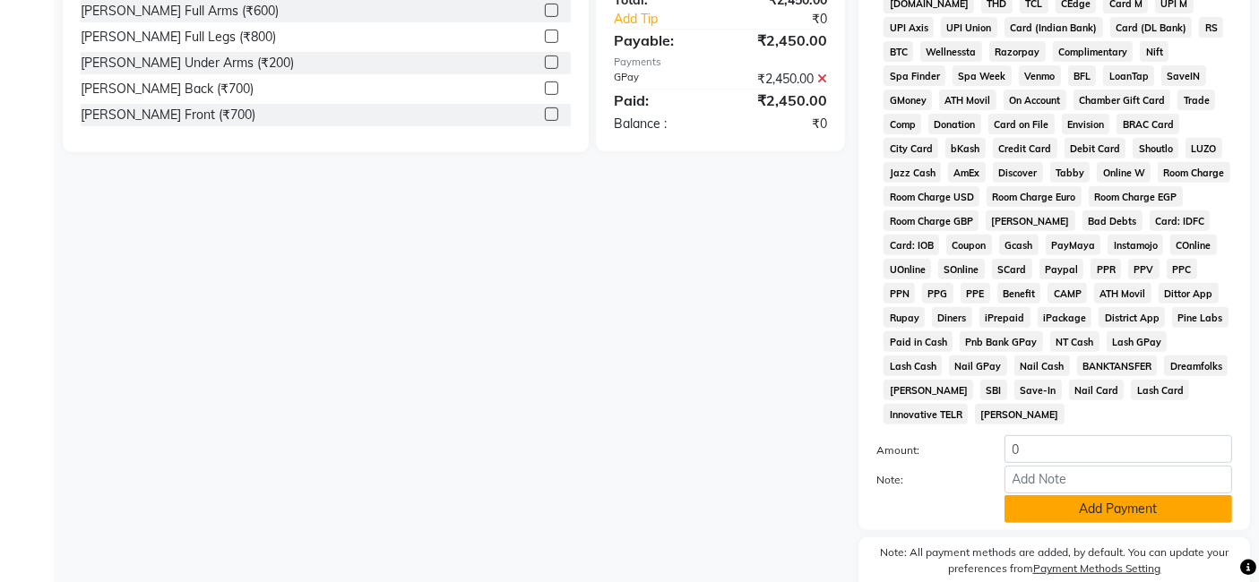
scroll to position [773, 0]
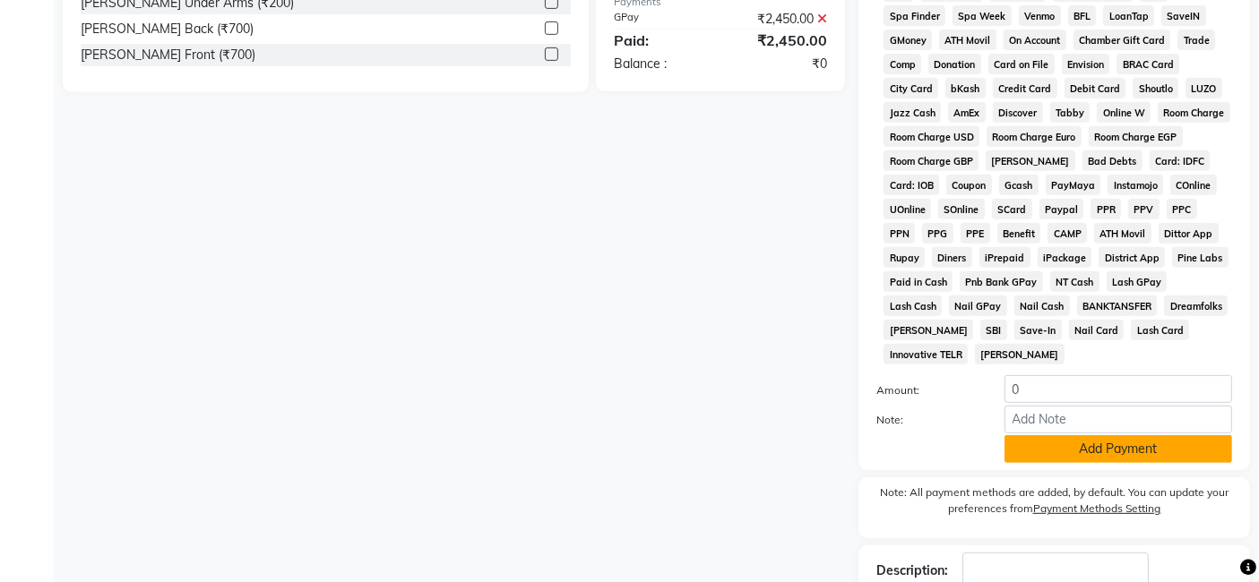
click at [1163, 435] on button "Add Payment" at bounding box center [1118, 449] width 228 height 28
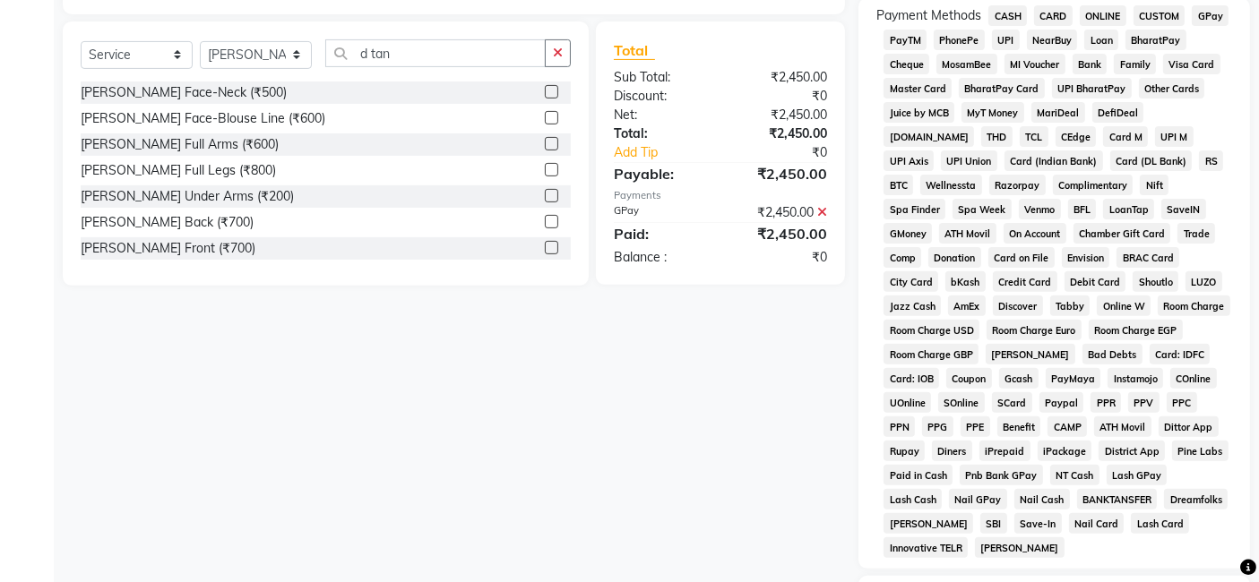
scroll to position [779, 0]
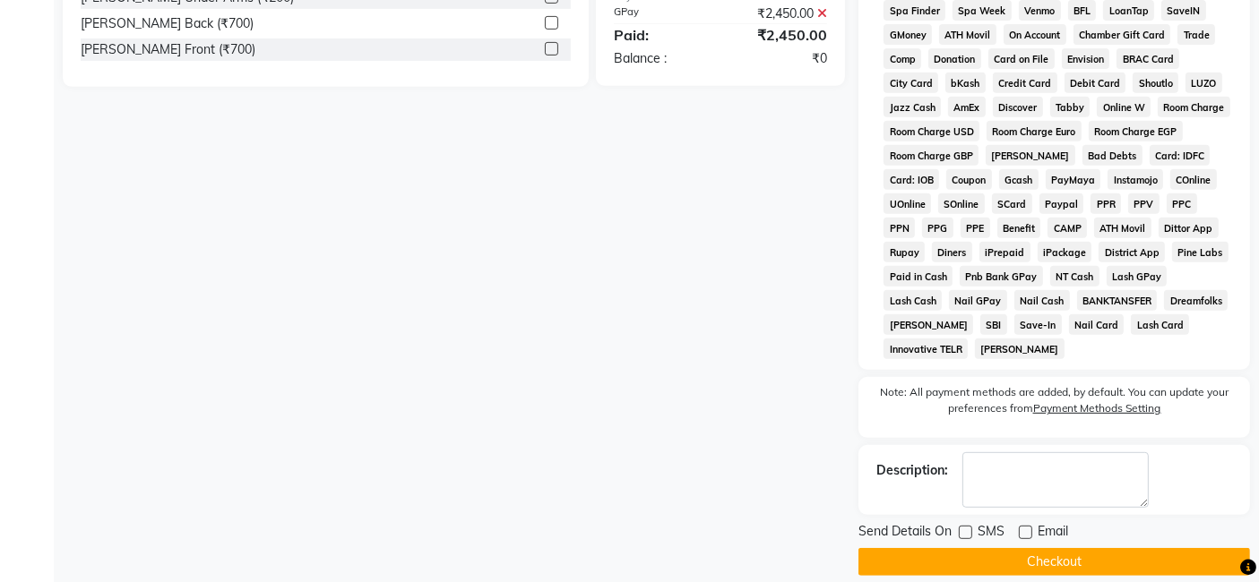
click at [993, 548] on button "Checkout" at bounding box center [1053, 562] width 391 height 28
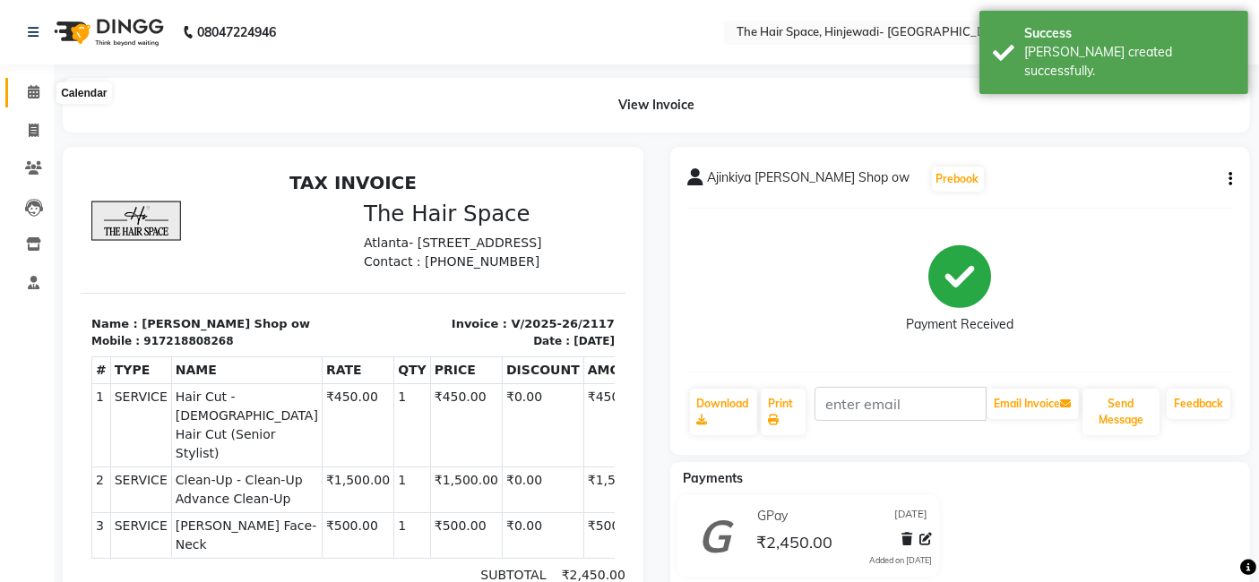
click at [38, 82] on span at bounding box center [33, 92] width 31 height 21
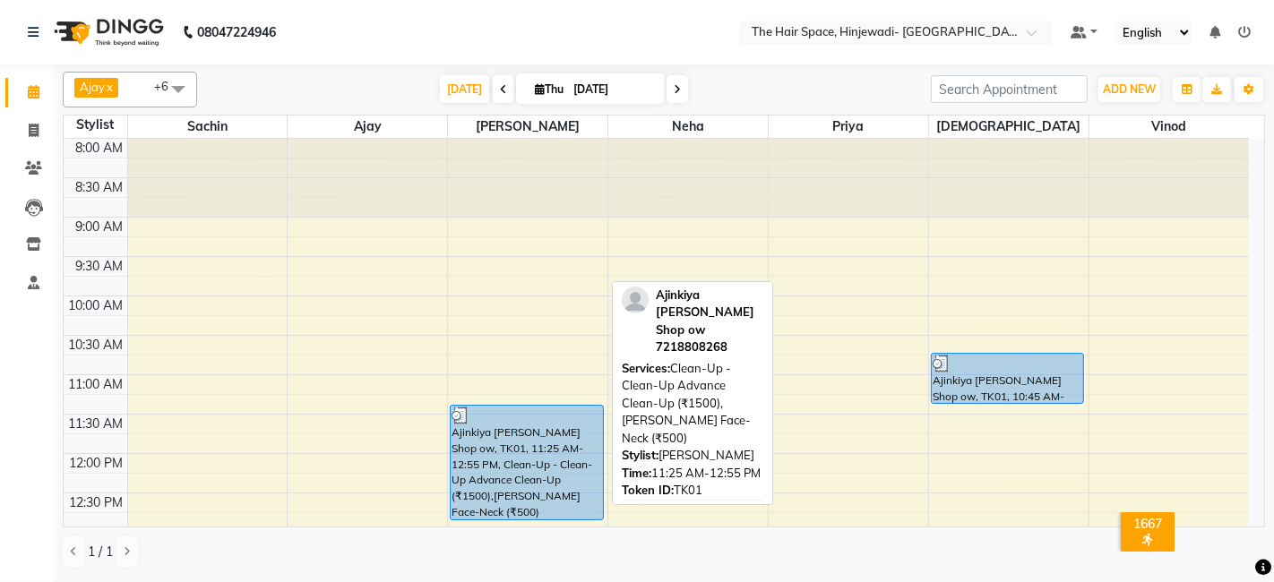
click at [507, 443] on div "Ajinkiya [PERSON_NAME] Shop ow, TK01, 11:25 AM-12:55 PM, Clean-Up - Clean-Up Ad…" at bounding box center [526, 463] width 151 height 114
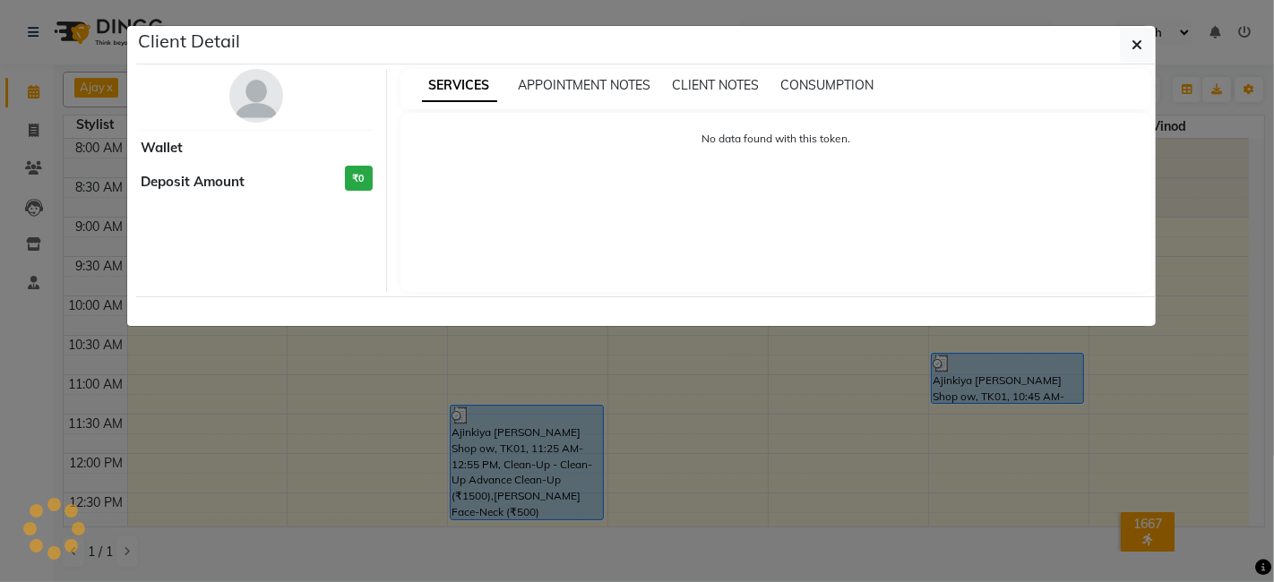
select select "3"
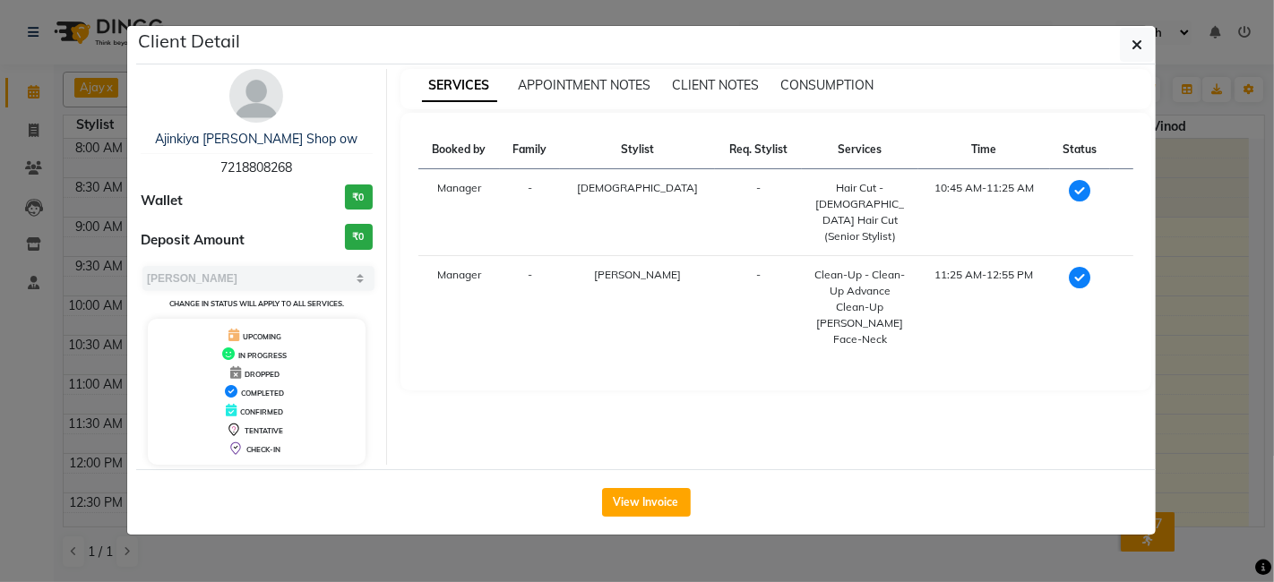
click at [242, 94] on img at bounding box center [256, 96] width 54 height 54
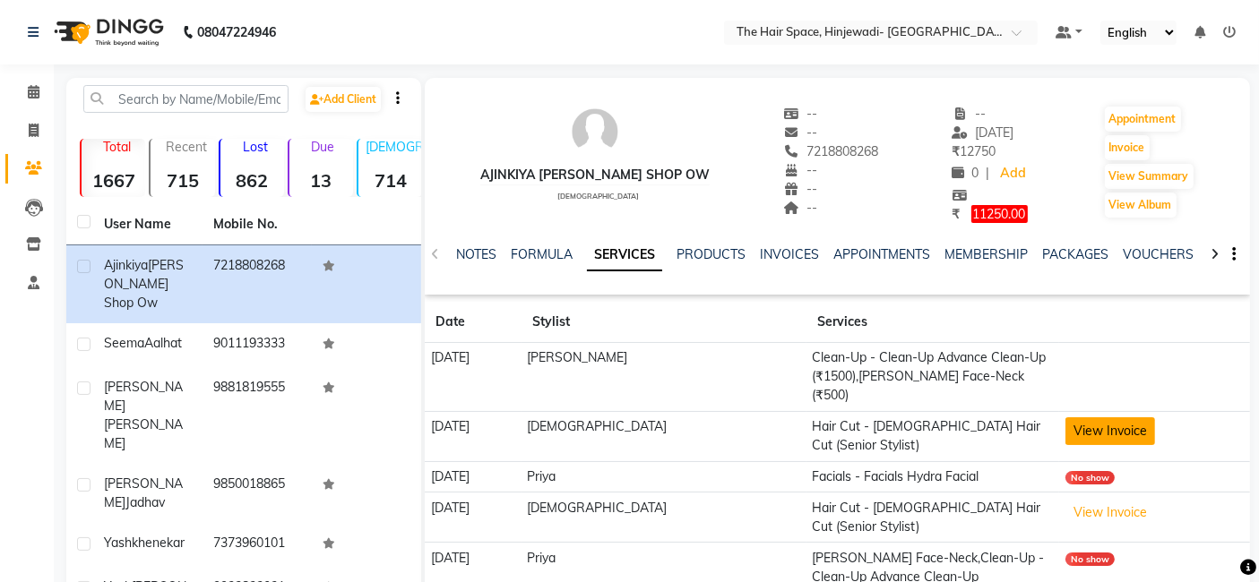
click at [1114, 417] on button "View Invoice" at bounding box center [1110, 431] width 90 height 28
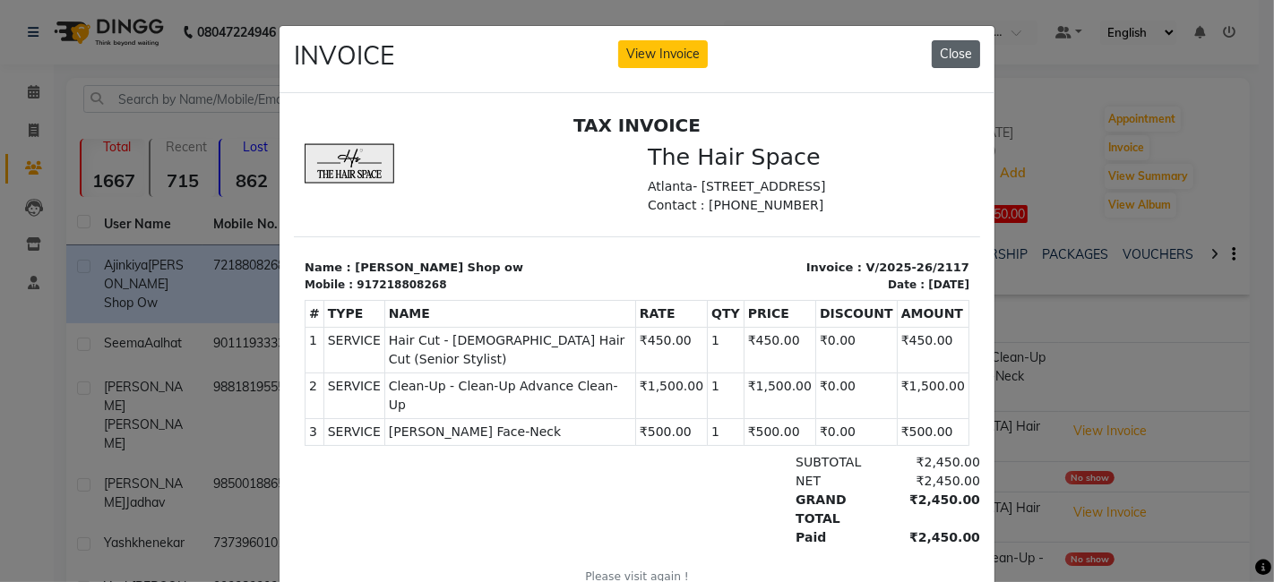
drag, startPoint x: 944, startPoint y: 31, endPoint x: 944, endPoint y: 49, distance: 17.9
click at [944, 49] on div "INVOICE View Invoice Close" at bounding box center [637, 59] width 715 height 67
click at [944, 49] on button "Close" at bounding box center [956, 54] width 48 height 28
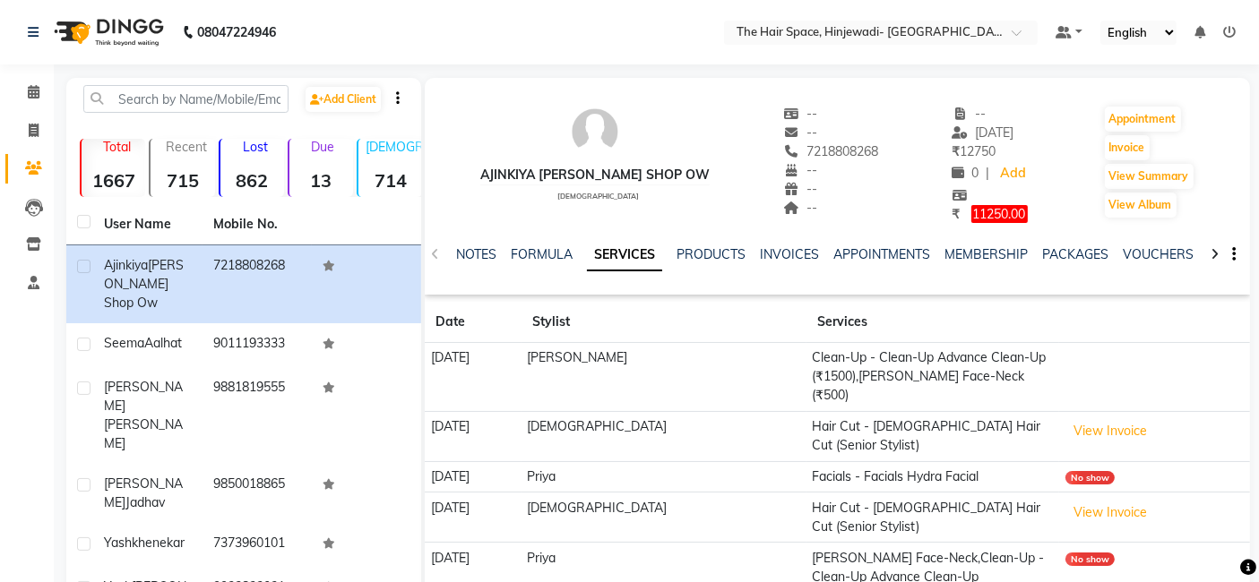
click at [634, 357] on td "[PERSON_NAME]" at bounding box center [663, 376] width 285 height 69
click at [44, 94] on span at bounding box center [33, 92] width 31 height 21
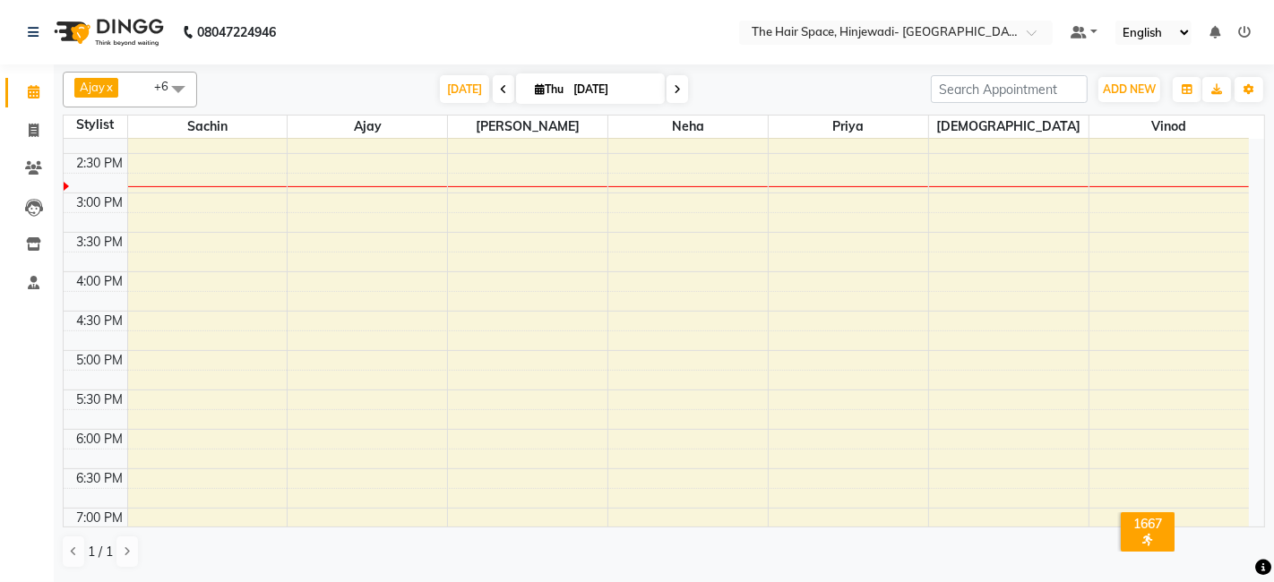
scroll to position [398, 0]
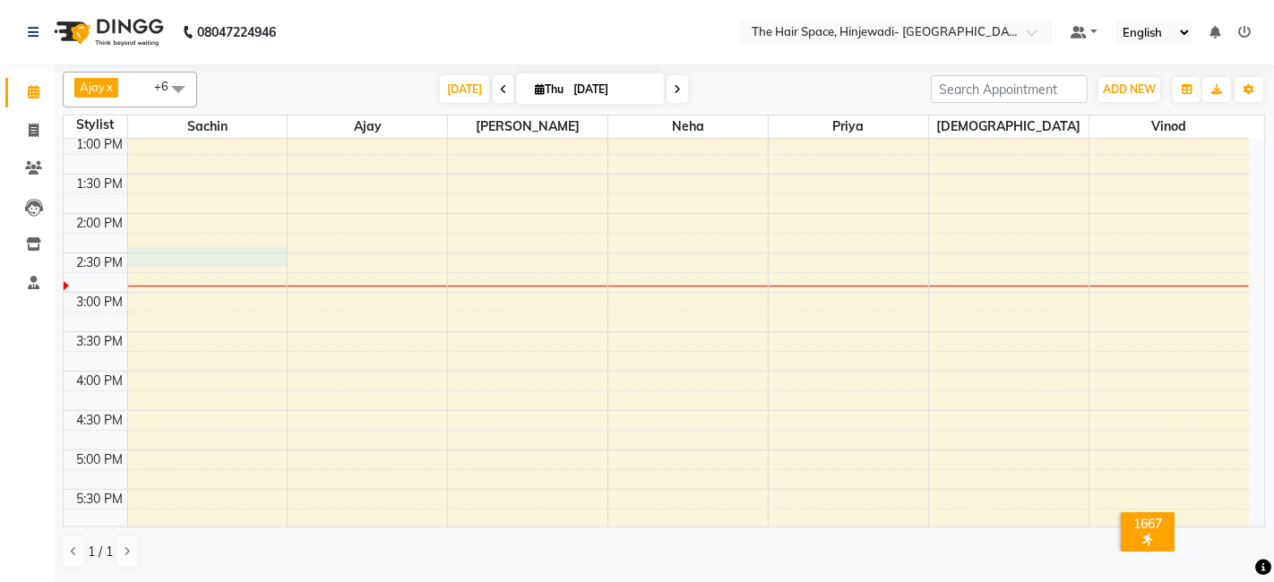
click at [160, 272] on td at bounding box center [688, 282] width 1122 height 20
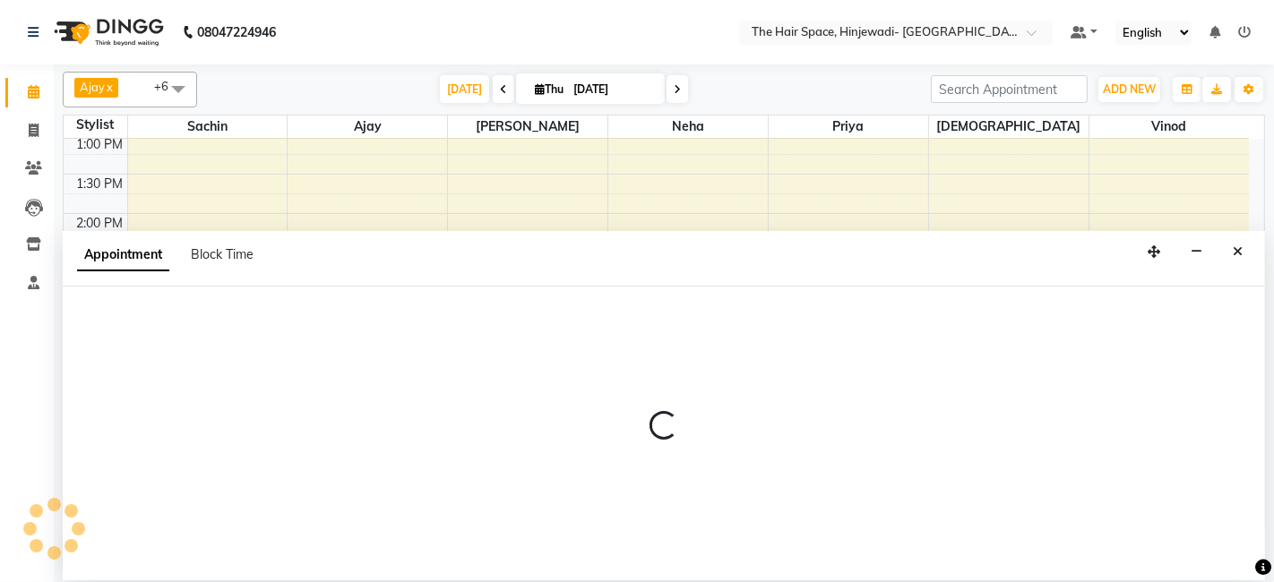
select select "52136"
select select "870"
select select "tentative"
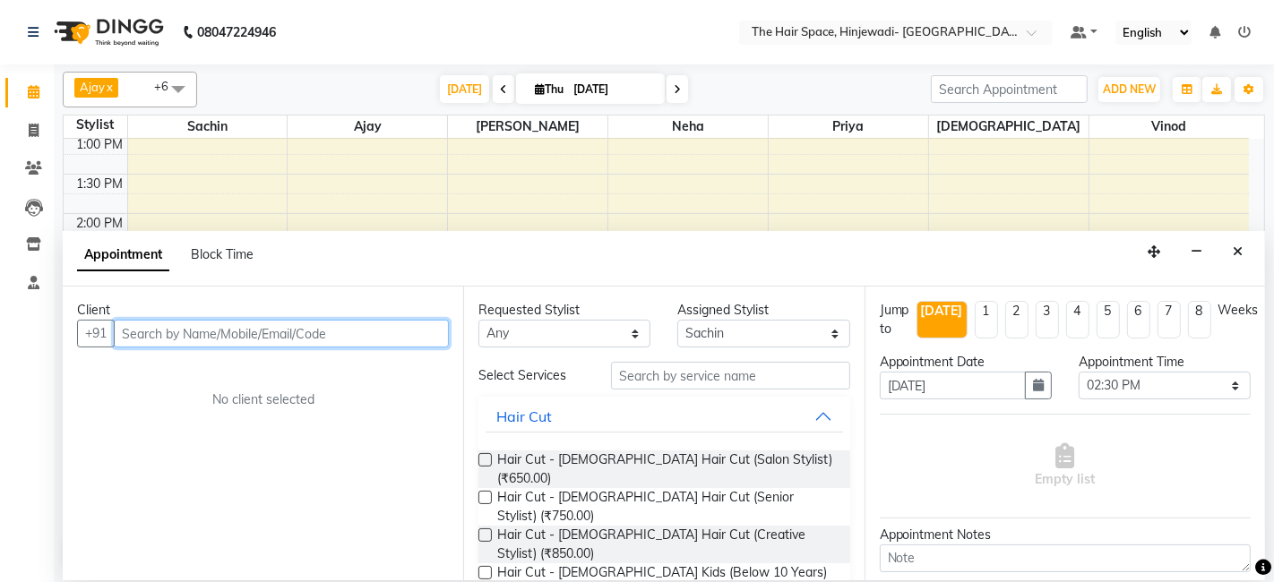
click at [173, 335] on input "text" at bounding box center [281, 334] width 335 height 28
click at [337, 331] on input "text" at bounding box center [281, 334] width 335 height 28
click at [340, 328] on input "text" at bounding box center [281, 334] width 335 height 28
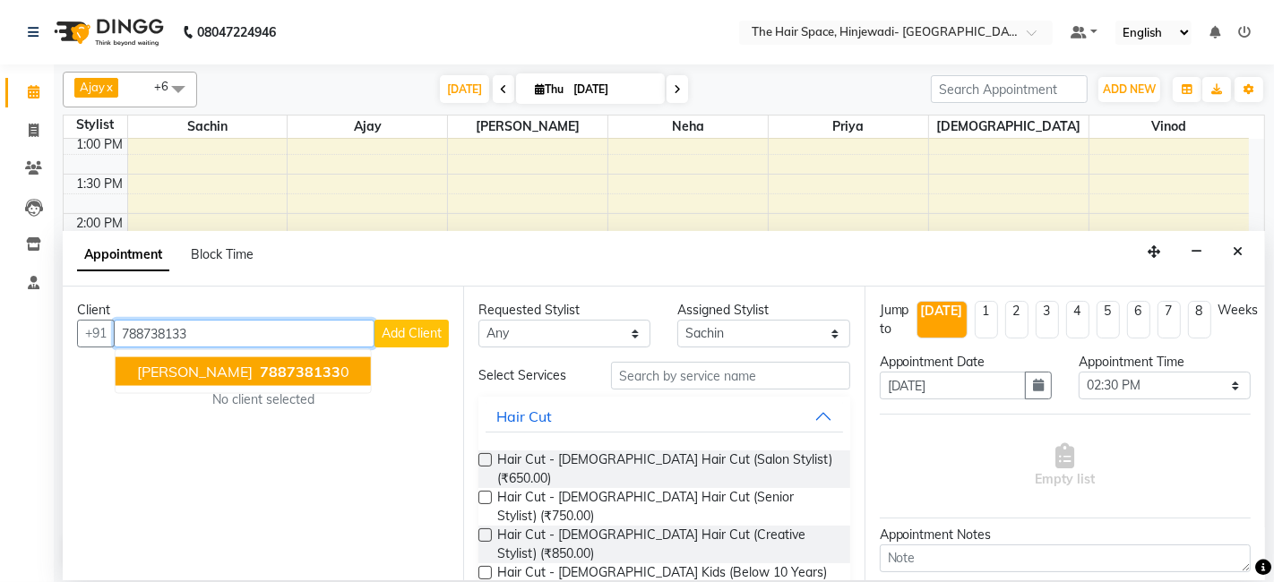
click at [291, 369] on span "788738133" at bounding box center [300, 372] width 81 height 18
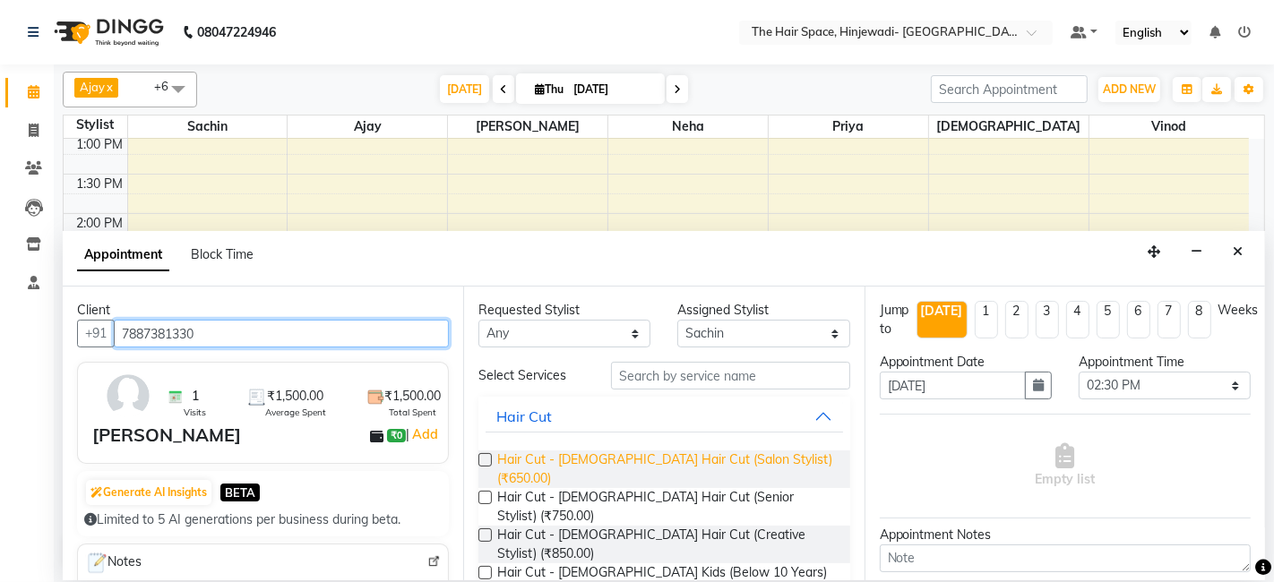
scroll to position [99, 0]
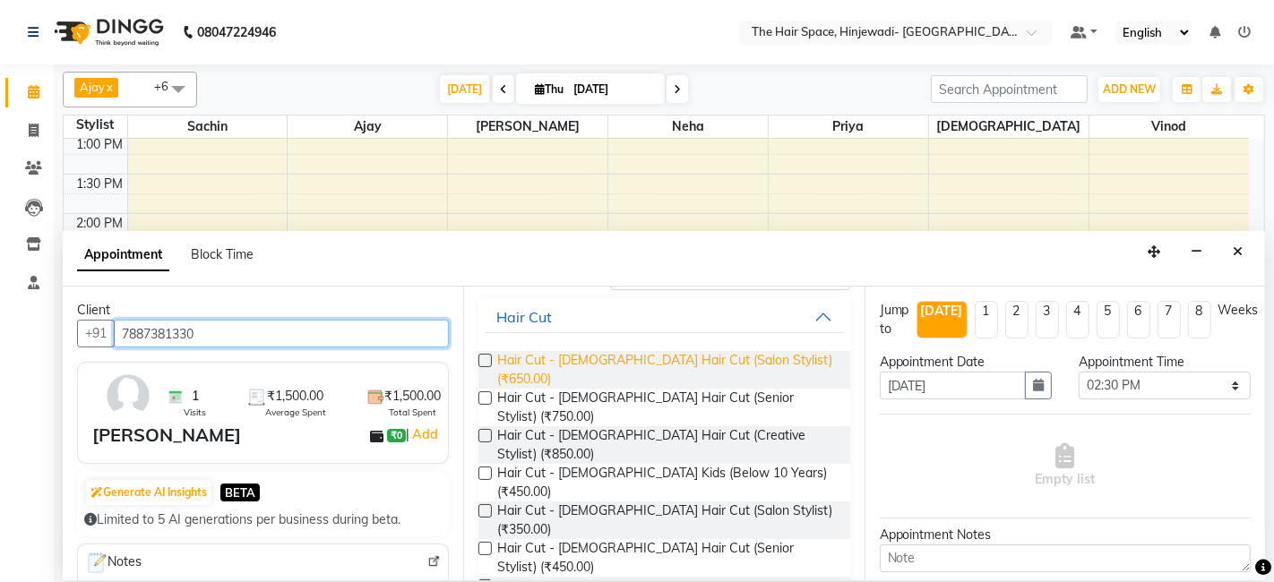
type input "7887381330"
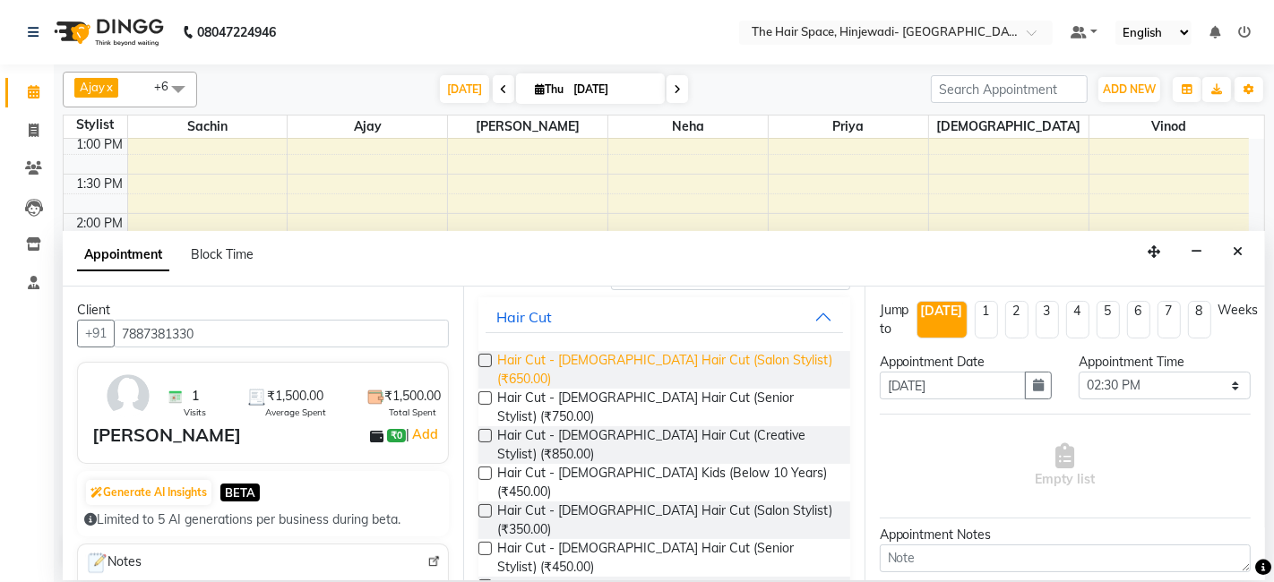
click at [607, 360] on span "Hair Cut - [DEMOGRAPHIC_DATA] Hair Cut (Salon Stylist) (₹650.00)" at bounding box center [666, 370] width 338 height 38
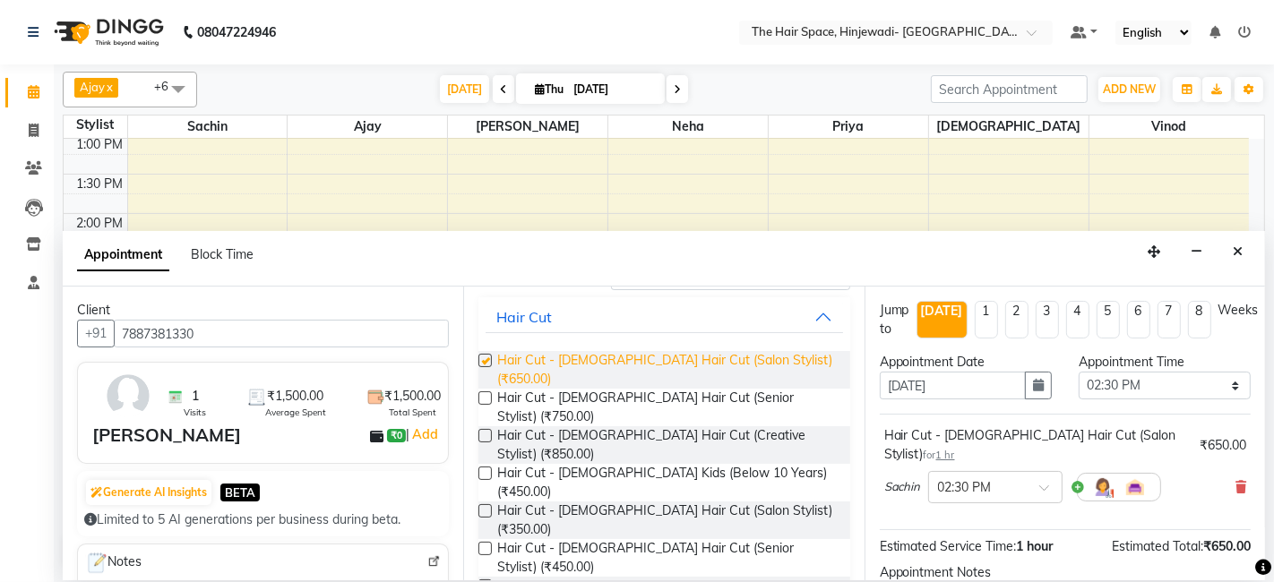
checkbox input "false"
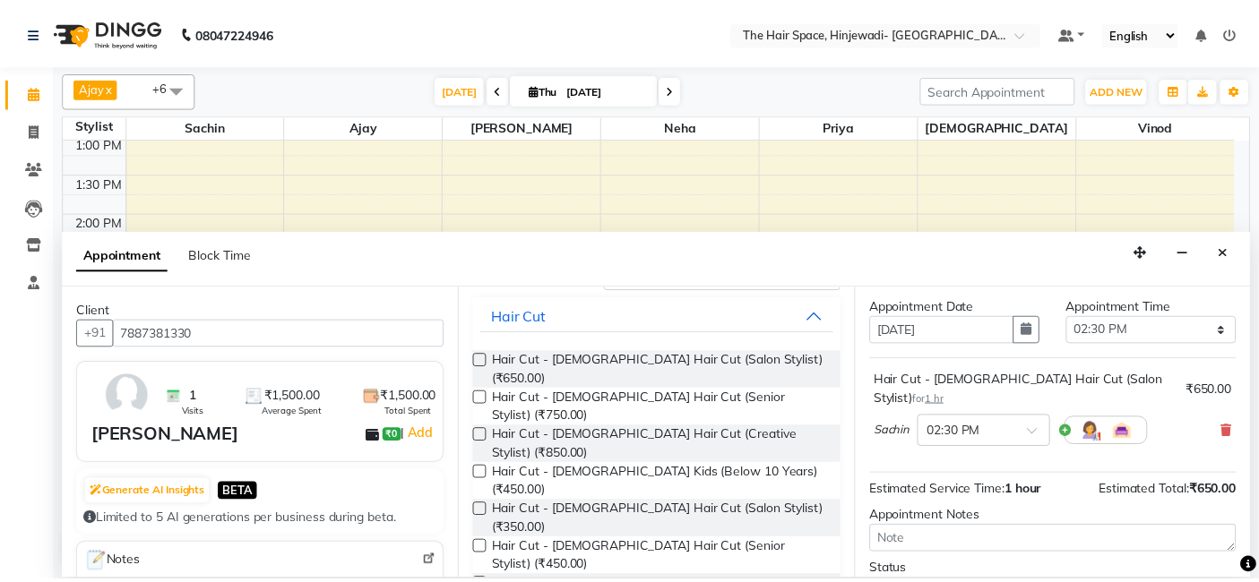
scroll to position [176, 0]
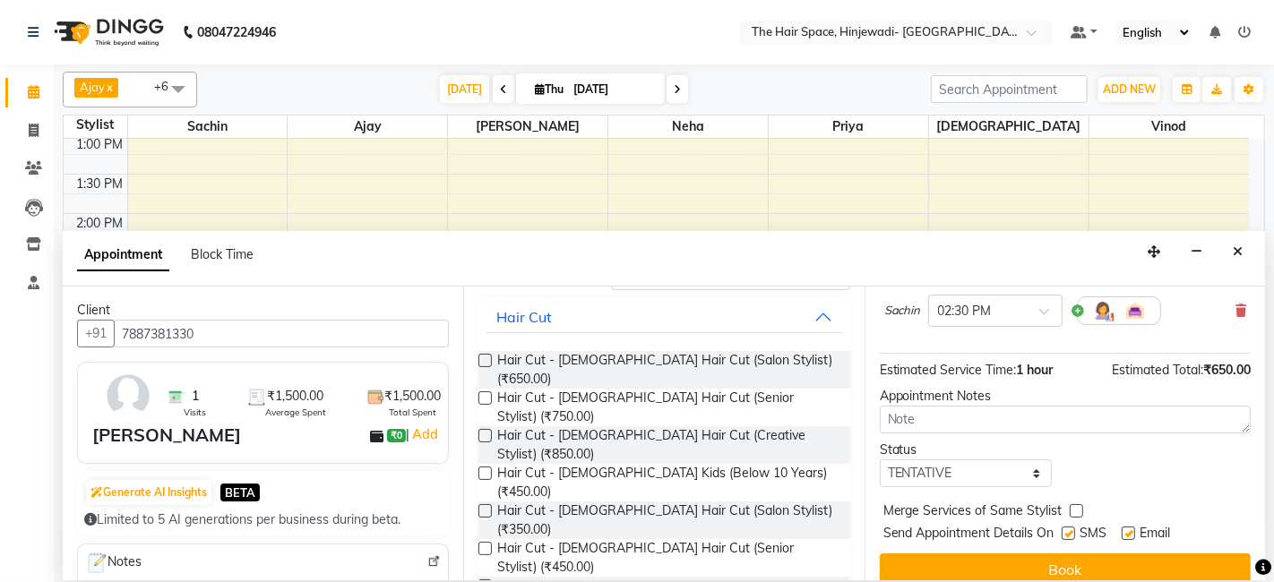
click at [1065, 527] on label at bounding box center [1068, 533] width 13 height 13
click at [1065, 529] on input "checkbox" at bounding box center [1068, 535] width 12 height 12
checkbox input "false"
click at [1132, 527] on label at bounding box center [1128, 533] width 13 height 13
click at [1132, 529] on input "checkbox" at bounding box center [1128, 535] width 12 height 12
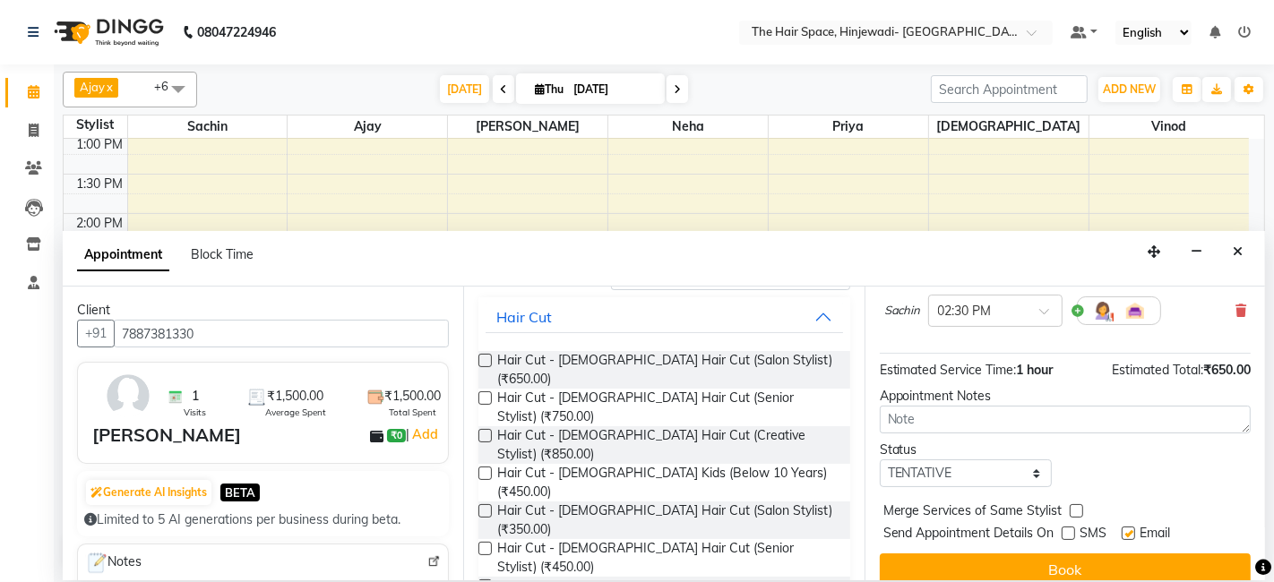
checkbox input "false"
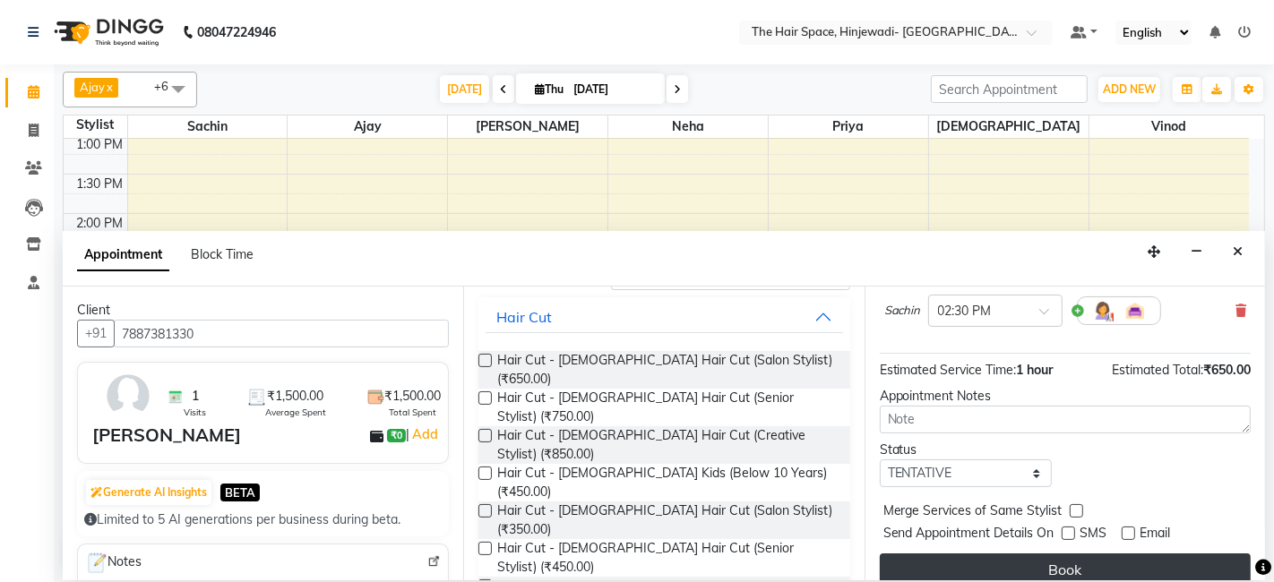
click at [1120, 554] on button "Book" at bounding box center [1065, 570] width 371 height 32
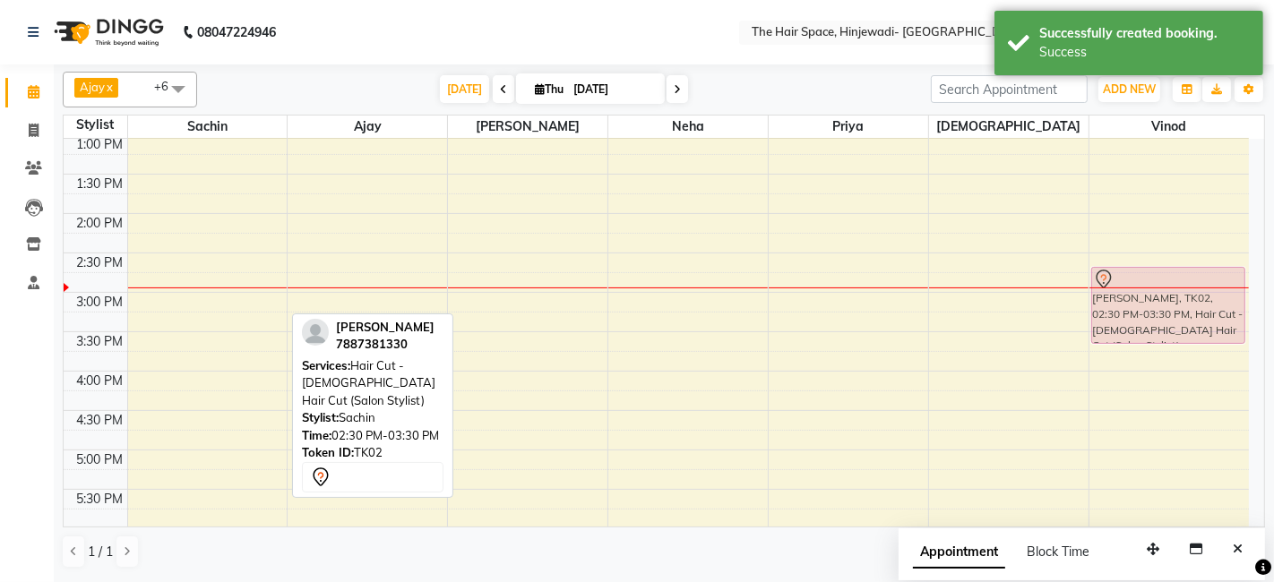
drag, startPoint x: 249, startPoint y: 288, endPoint x: 1155, endPoint y: 300, distance: 905.8
click at [1156, 301] on tr "[PERSON_NAME], TK02, 02:30 PM-03:30 PM, Hair Cut - [DEMOGRAPHIC_DATA] Hair Cut …" at bounding box center [656, 332] width 1185 height 1182
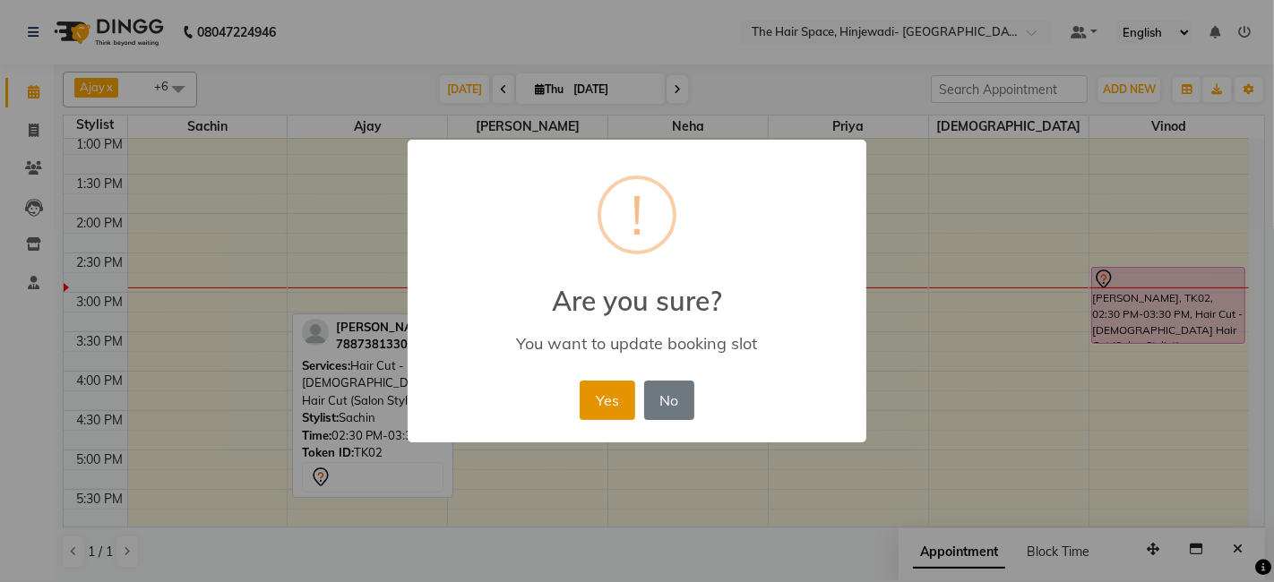
click at [614, 388] on button "Yes" at bounding box center [607, 400] width 55 height 39
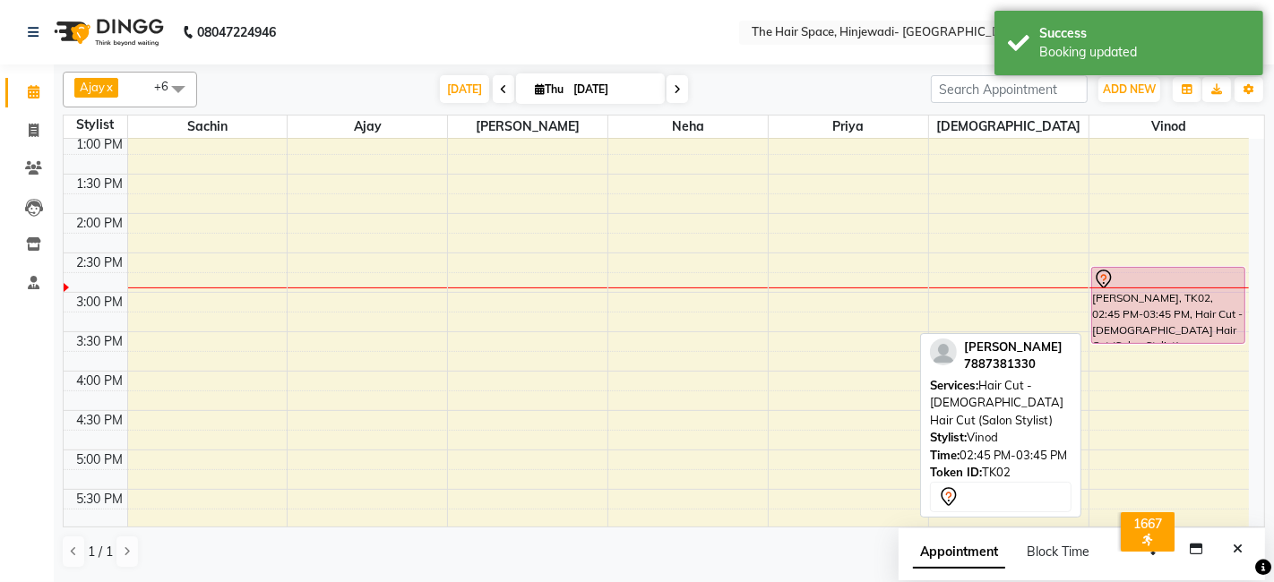
click at [1128, 305] on div "[PERSON_NAME], TK02, 02:45 PM-03:45 PM, Hair Cut - [DEMOGRAPHIC_DATA] Hair Cut …" at bounding box center [1168, 305] width 152 height 75
click at [1099, 304] on div "[PERSON_NAME], TK02, 02:45 PM-03:45 PM, Hair Cut - [DEMOGRAPHIC_DATA] Hair Cut …" at bounding box center [1168, 305] width 152 height 75
select select "7"
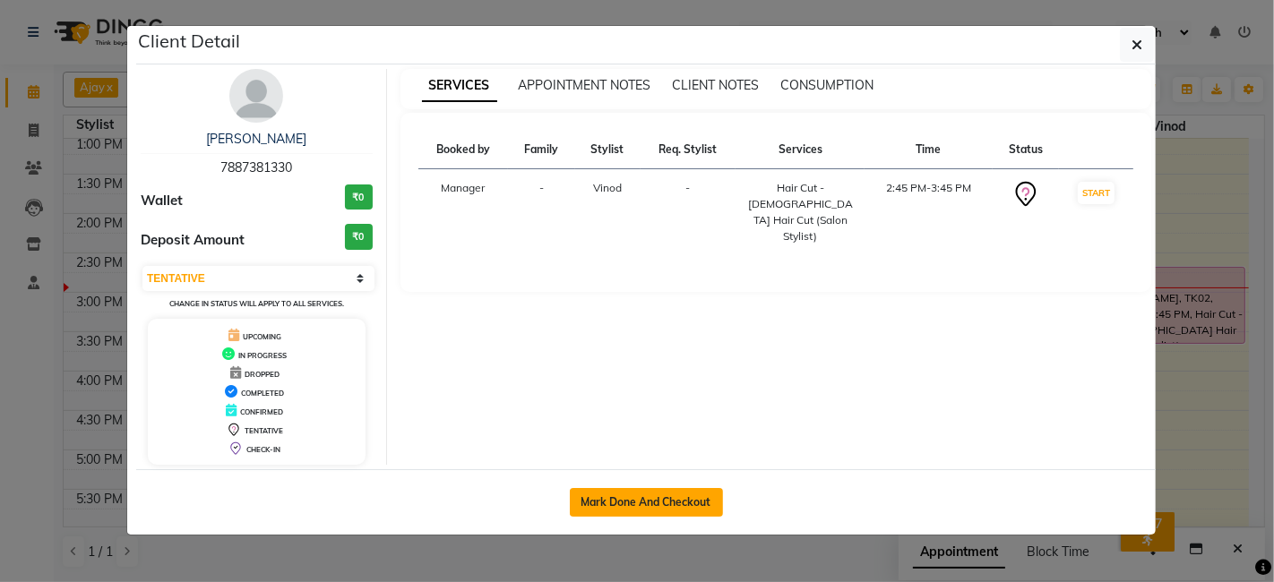
click at [611, 497] on button "Mark Done And Checkout" at bounding box center [646, 502] width 153 height 29
select select "service"
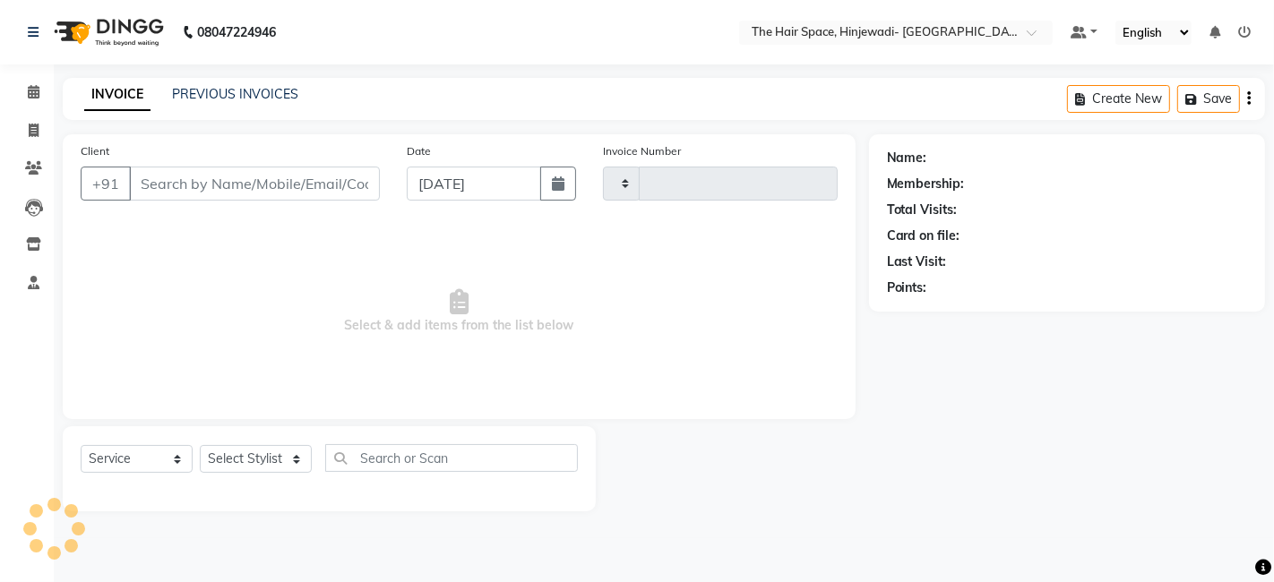
type input "2118"
select select "6697"
type input "7887381330"
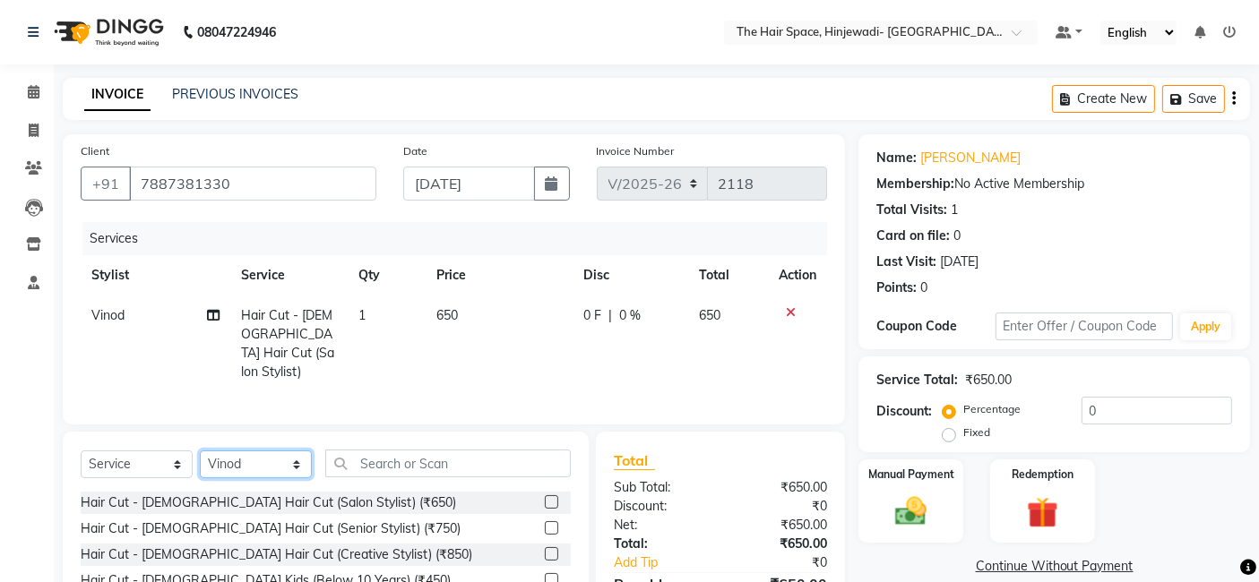
click at [258, 456] on select "Select Stylist [PERSON_NAME] Jyoti [PERSON_NAME] Manager [PERSON_NAME] Priya Sa…" at bounding box center [256, 465] width 112 height 28
select select "52136"
click at [200, 451] on select "Select Stylist [PERSON_NAME] Jyoti [PERSON_NAME] Manager [PERSON_NAME] Priya Sa…" at bounding box center [256, 465] width 112 height 28
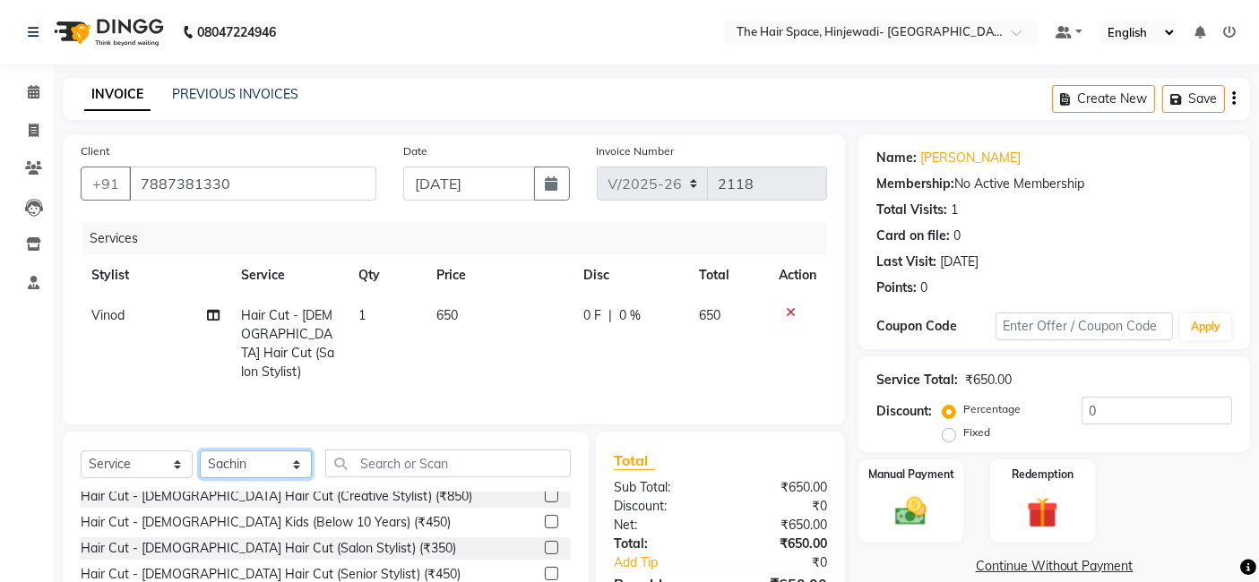
scroll to position [99, 0]
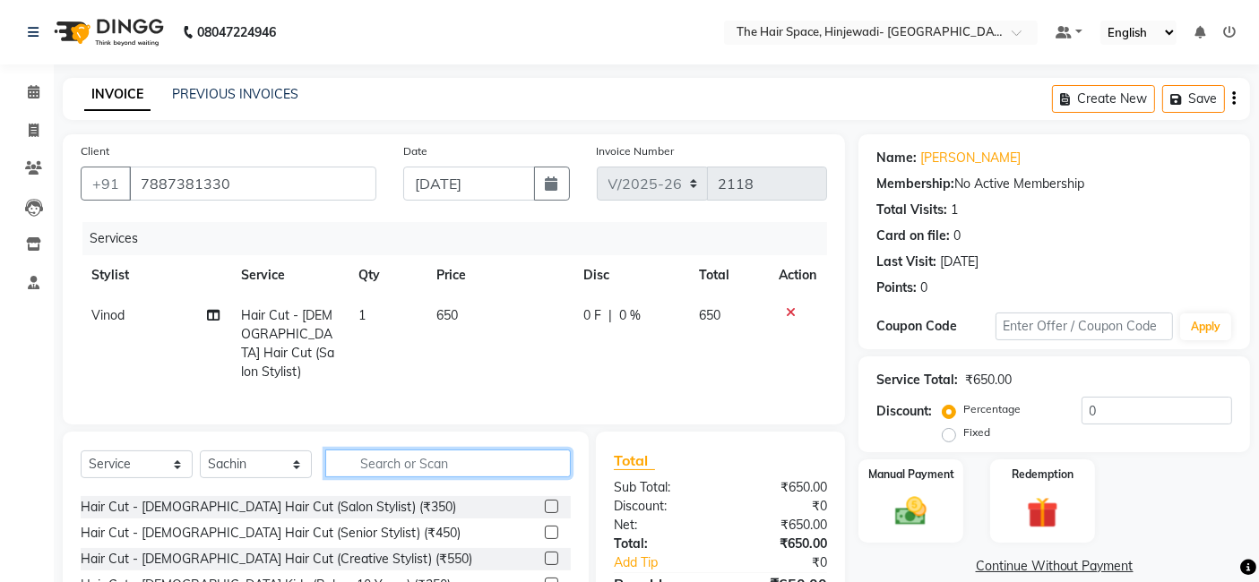
click at [374, 459] on input "text" at bounding box center [447, 464] width 245 height 28
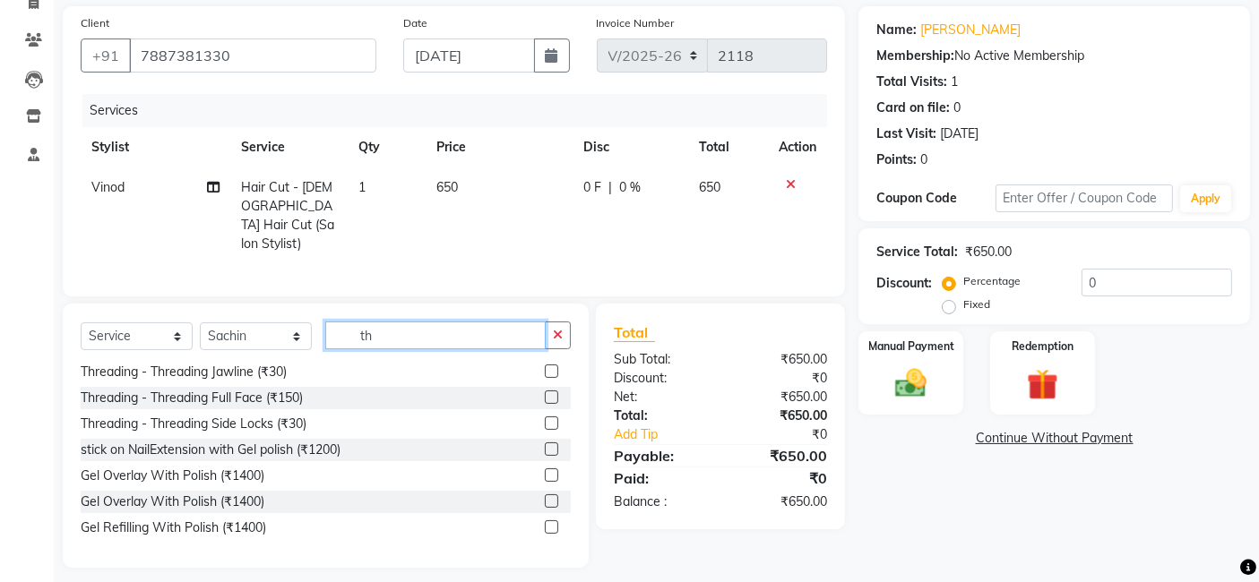
scroll to position [136, 0]
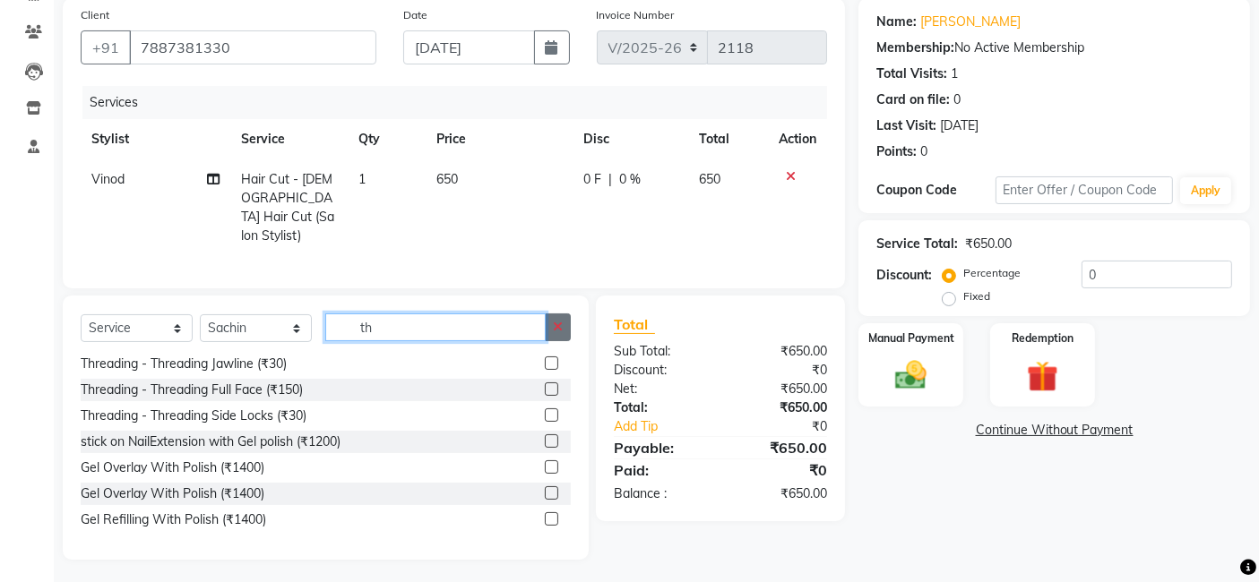
type input "th"
click at [552, 323] on button "button" at bounding box center [558, 328] width 26 height 28
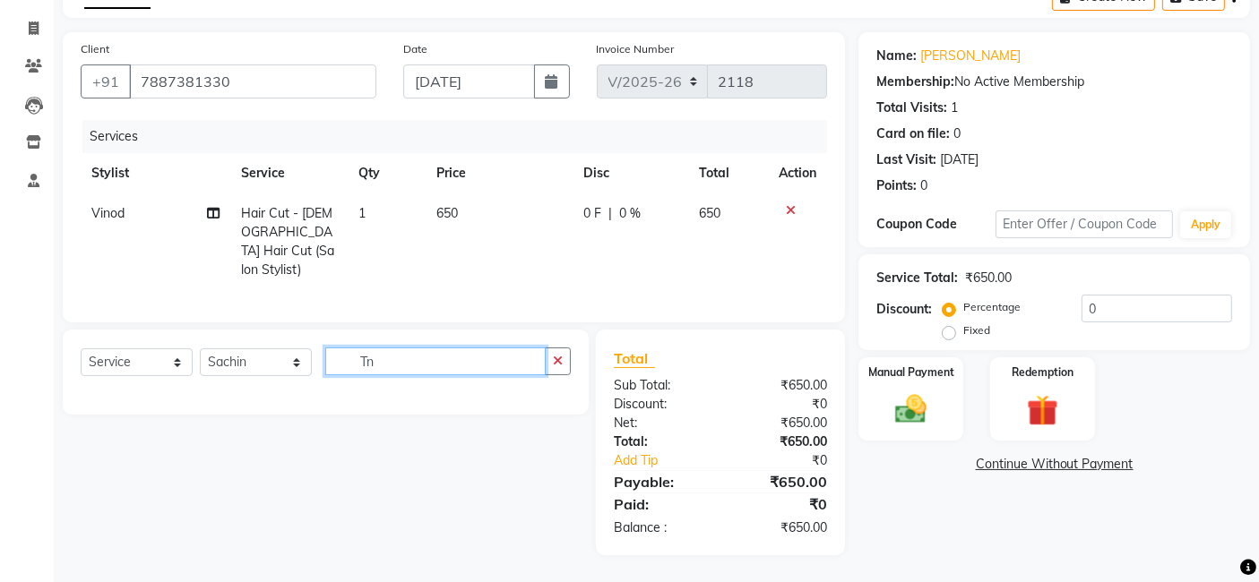
scroll to position [0, 0]
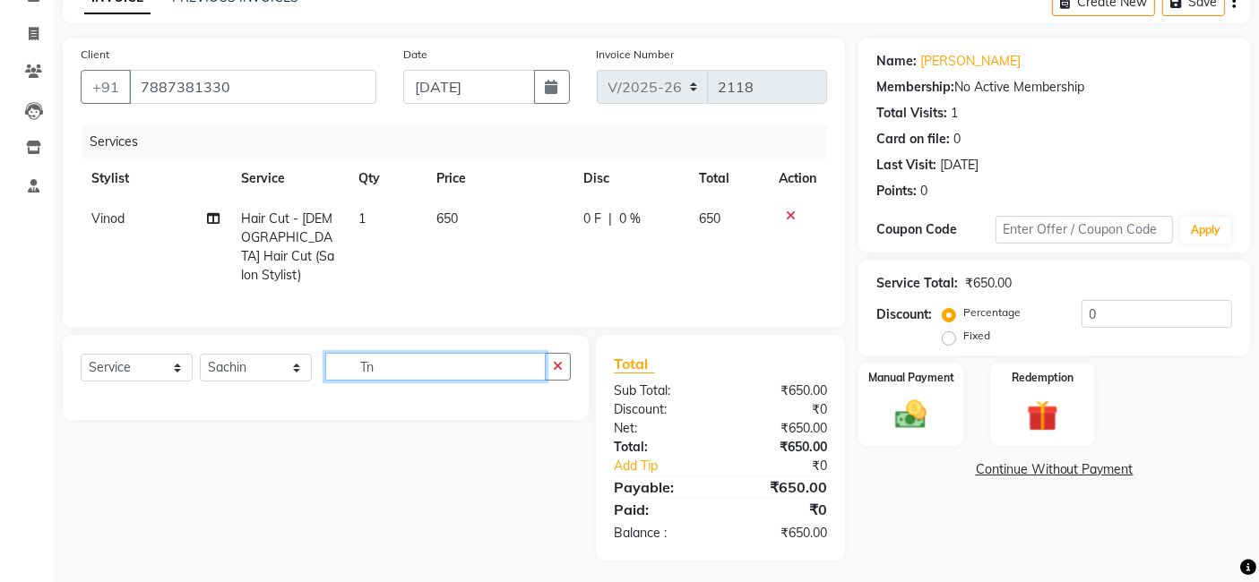
click at [450, 367] on input "Tn" at bounding box center [435, 367] width 220 height 28
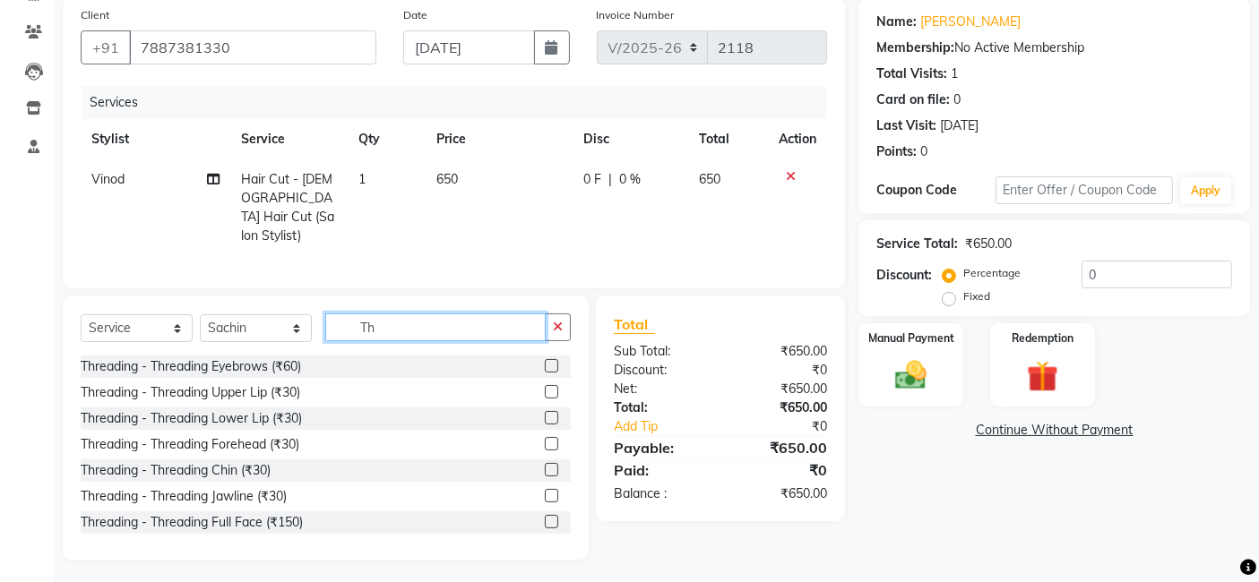
type input "Th"
click at [545, 359] on label at bounding box center [551, 365] width 13 height 13
click at [545, 361] on input "checkbox" at bounding box center [551, 367] width 12 height 12
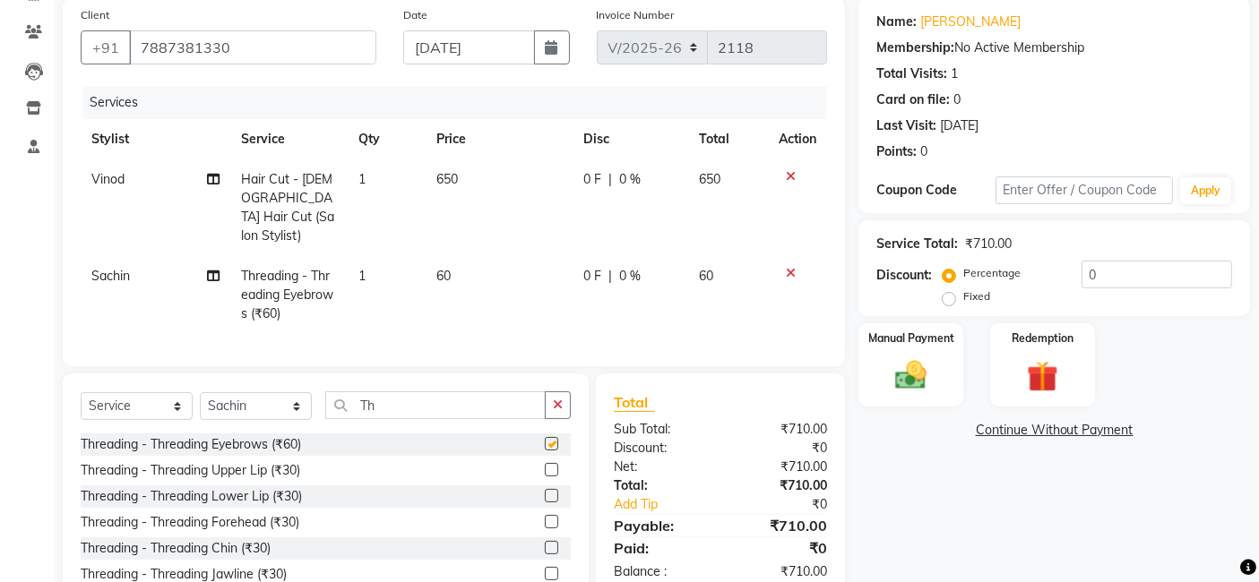
checkbox input "false"
click at [399, 400] on input "Th" at bounding box center [435, 405] width 220 height 28
type input "T"
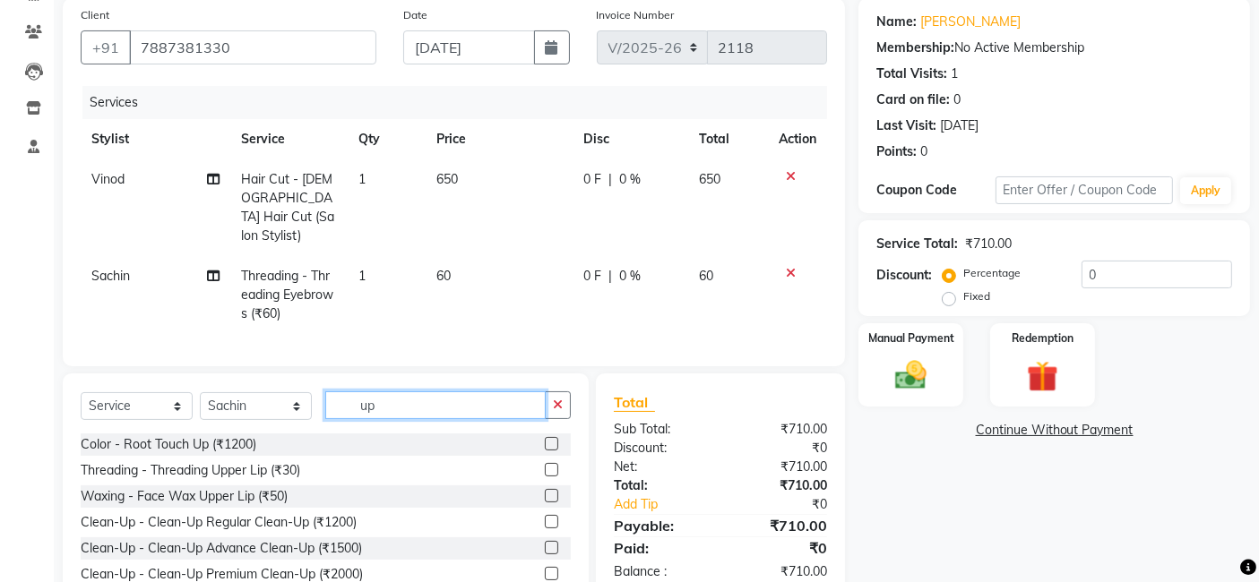
type input "up"
click at [545, 467] on label at bounding box center [551, 469] width 13 height 13
click at [545, 467] on input "checkbox" at bounding box center [551, 471] width 12 height 12
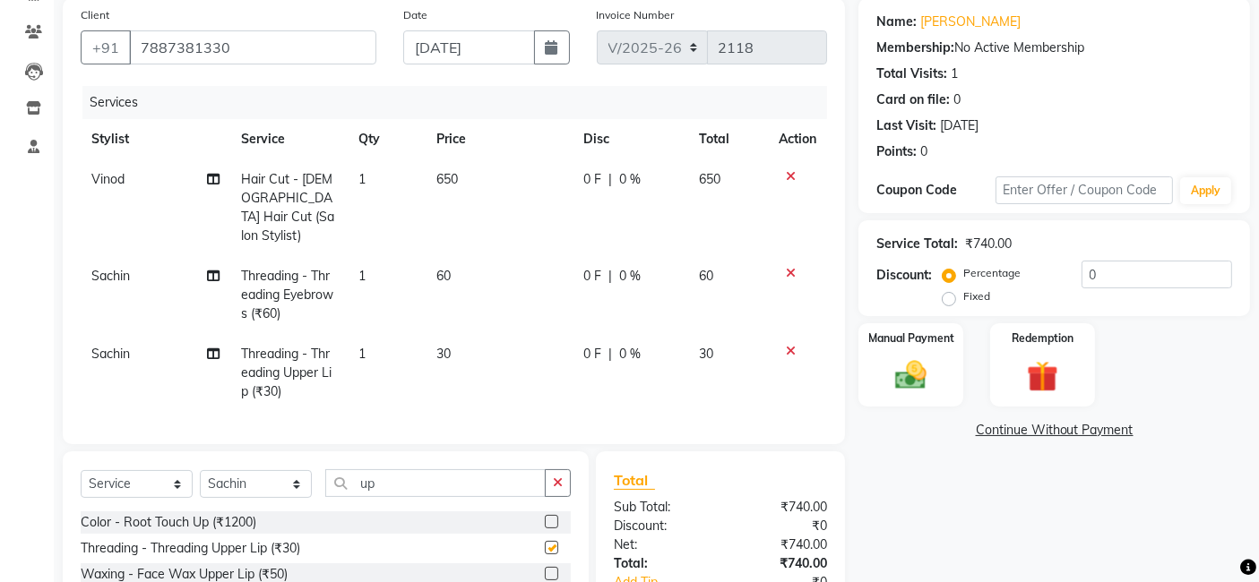
checkbox input "false"
click at [943, 350] on div "Manual Payment" at bounding box center [910, 366] width 108 height 88
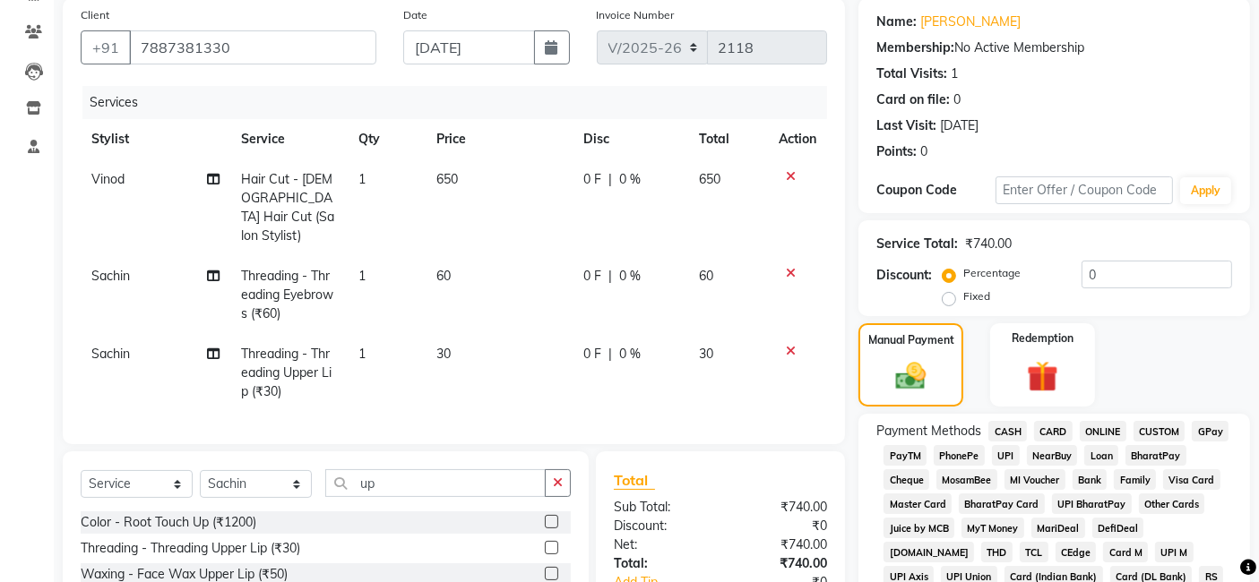
click at [1209, 432] on span "GPay" at bounding box center [1210, 431] width 37 height 21
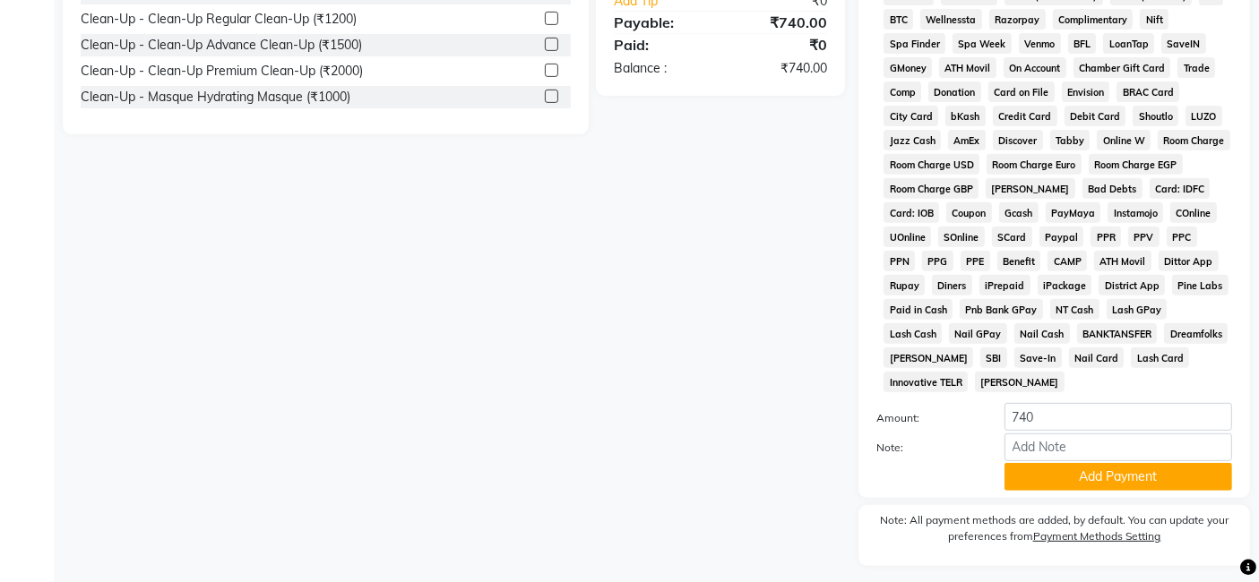
scroll to position [734, 0]
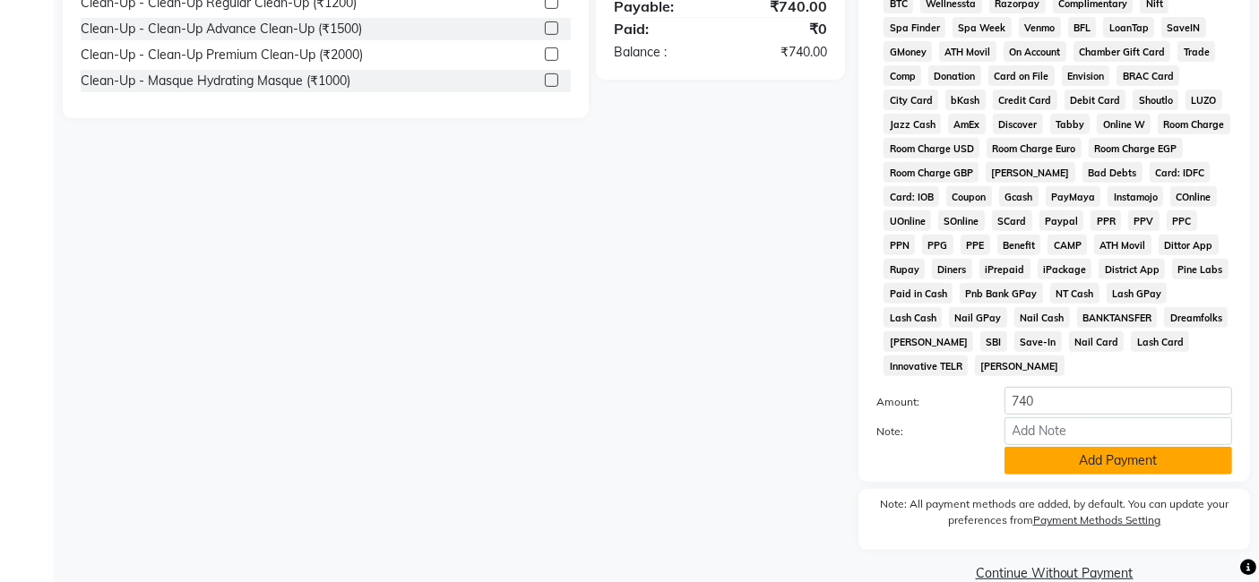
click at [1063, 447] on button "Add Payment" at bounding box center [1118, 461] width 228 height 28
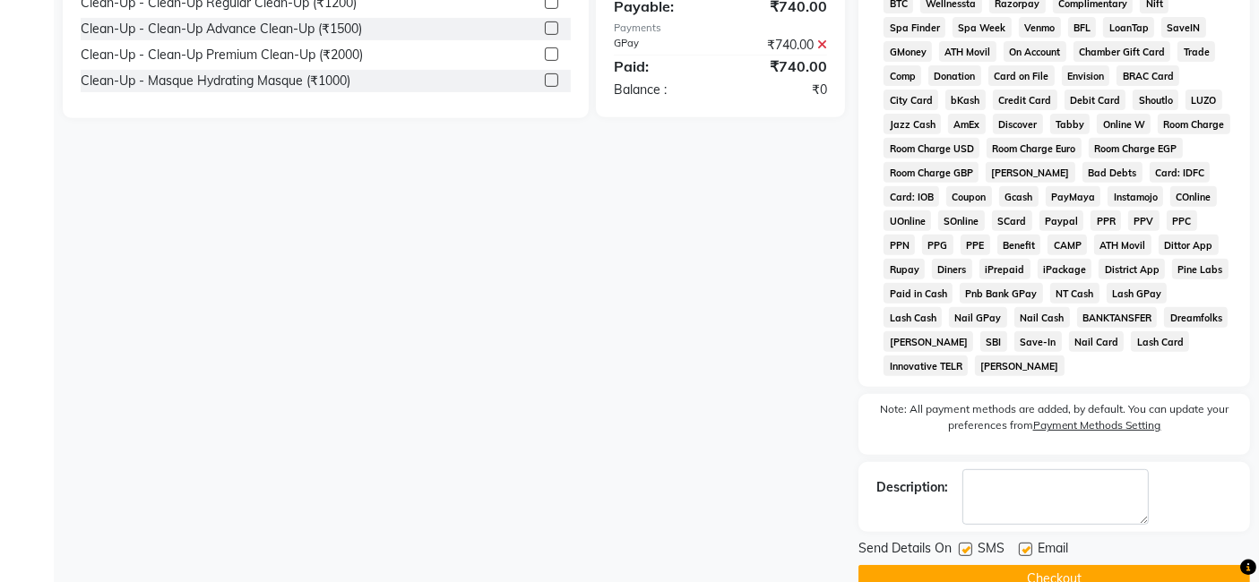
click at [961, 543] on label at bounding box center [965, 549] width 13 height 13
click at [961, 545] on input "checkbox" at bounding box center [965, 551] width 12 height 12
checkbox input "false"
click at [1026, 543] on label at bounding box center [1025, 549] width 13 height 13
click at [1026, 545] on input "checkbox" at bounding box center [1025, 551] width 12 height 12
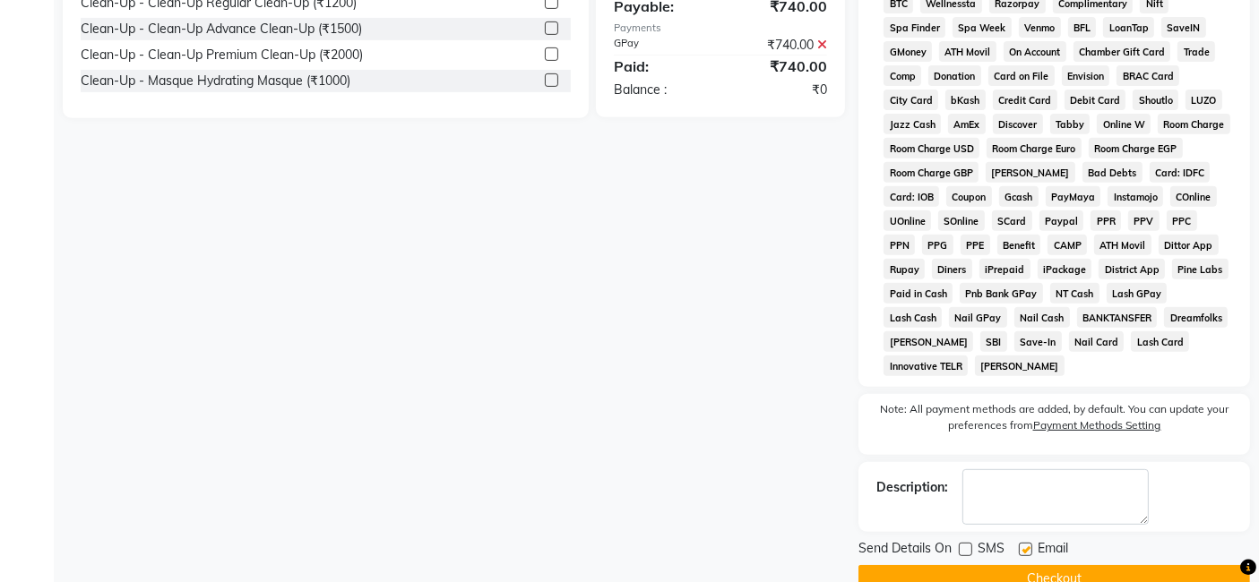
checkbox input "false"
click at [1027, 565] on button "Checkout" at bounding box center [1053, 579] width 391 height 28
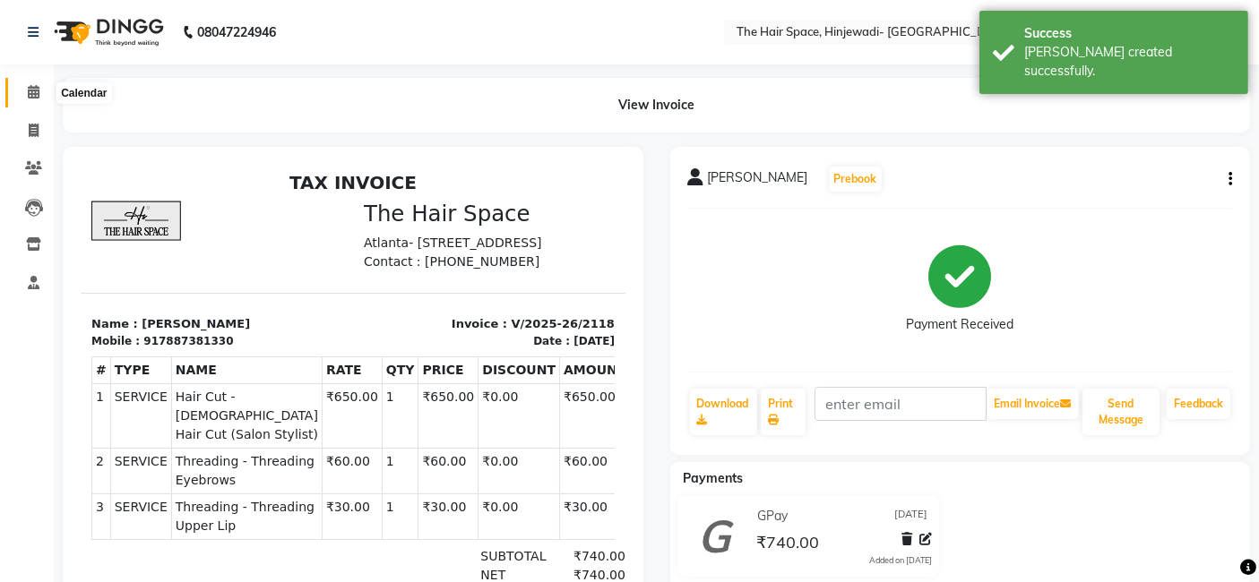
drag, startPoint x: 30, startPoint y: 90, endPoint x: 32, endPoint y: 108, distance: 18.0
click at [30, 90] on icon at bounding box center [34, 91] width 12 height 13
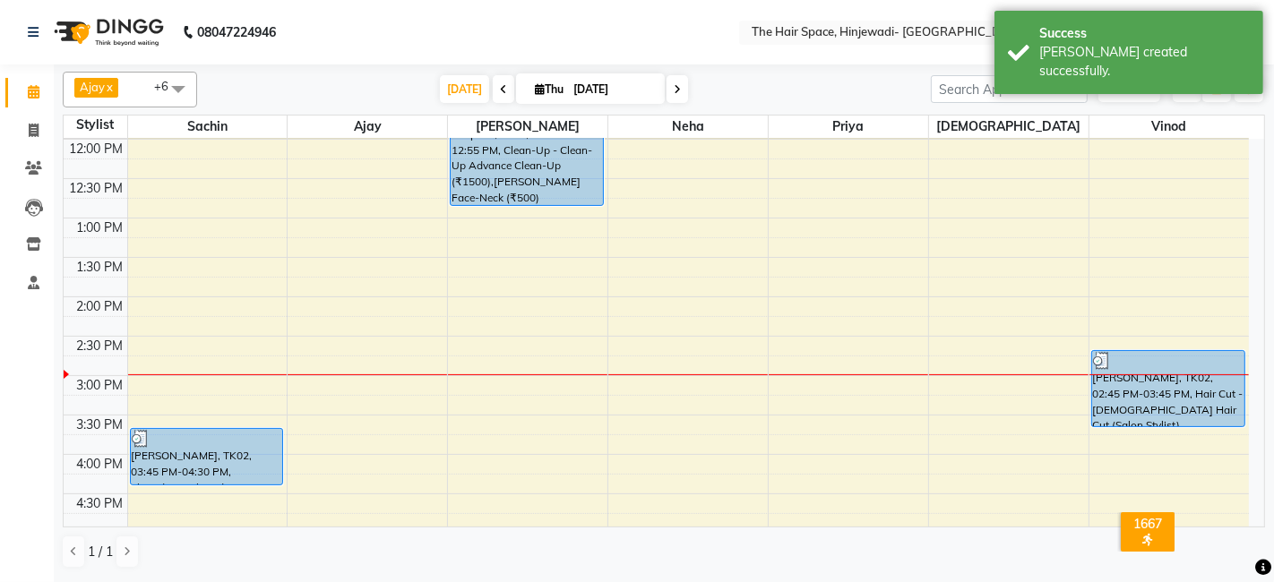
scroll to position [398, 0]
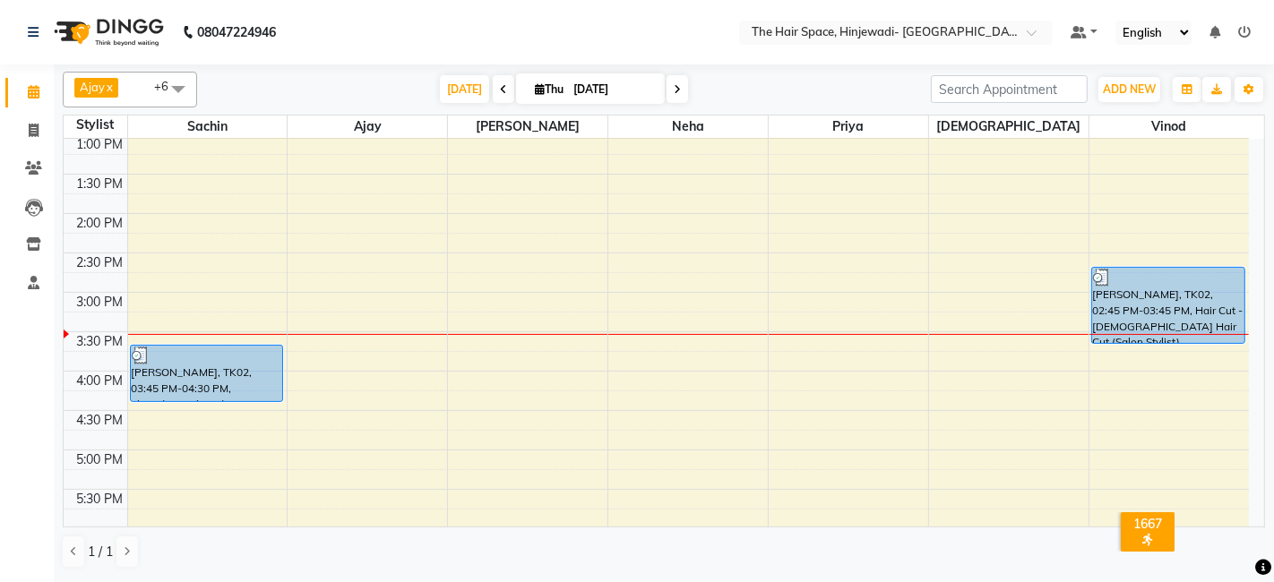
click at [668, 82] on span at bounding box center [678, 89] width 22 height 28
type input "[DATE]"
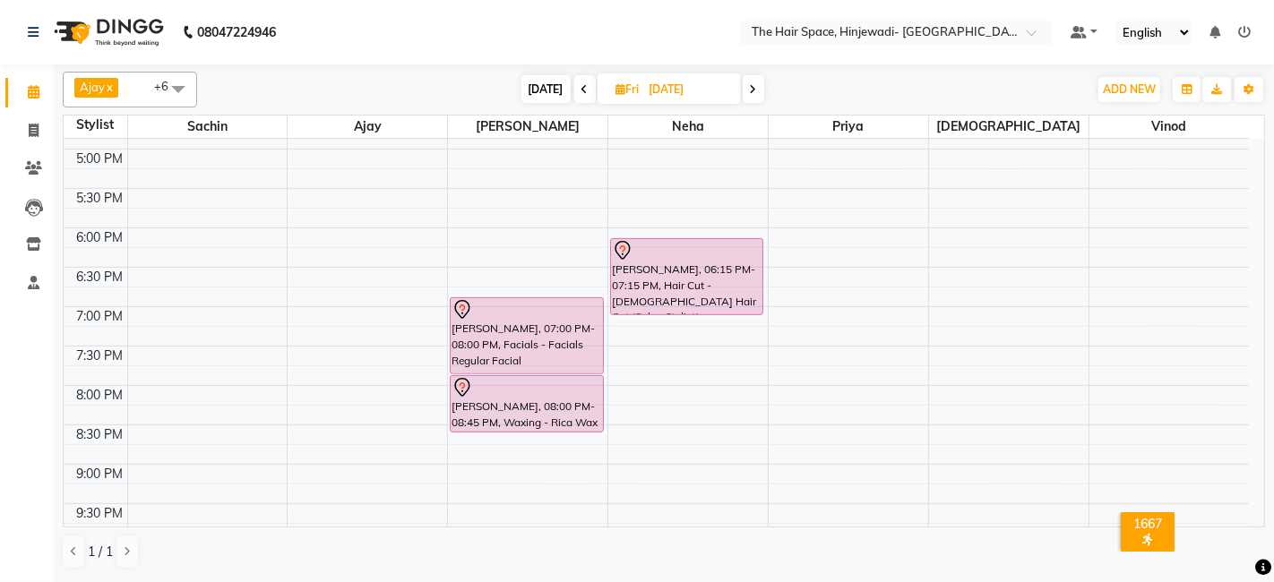
scroll to position [744, 0]
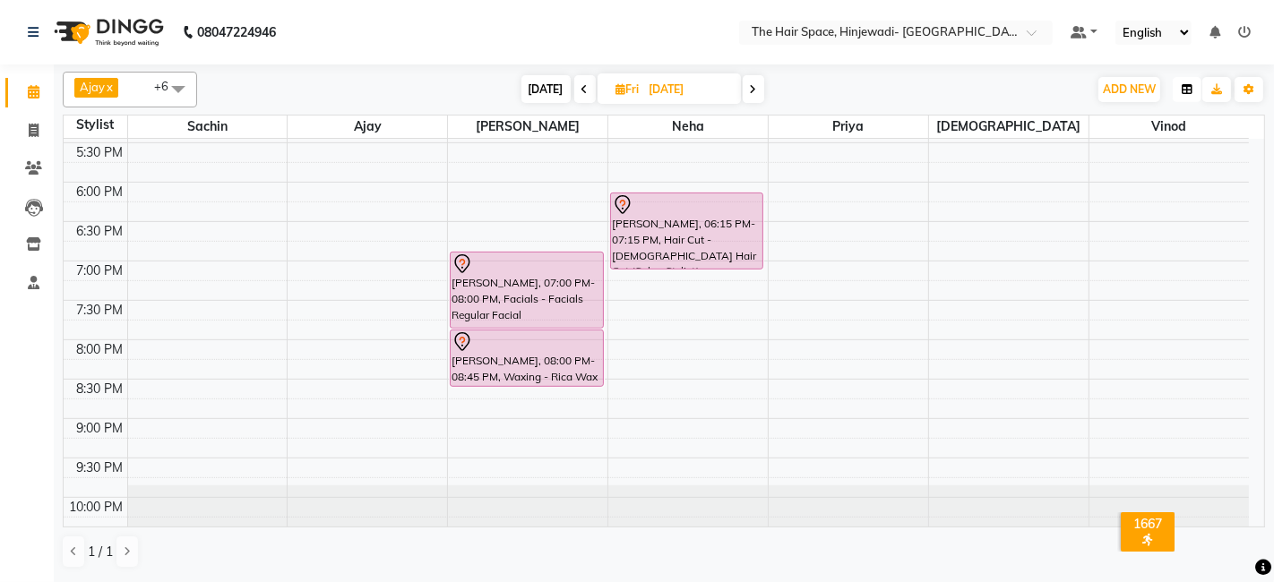
click at [1189, 79] on button "button" at bounding box center [1187, 89] width 29 height 25
click at [950, 93] on div "[DATE] [DATE]" at bounding box center [642, 89] width 873 height 27
click at [35, 96] on icon at bounding box center [34, 91] width 12 height 13
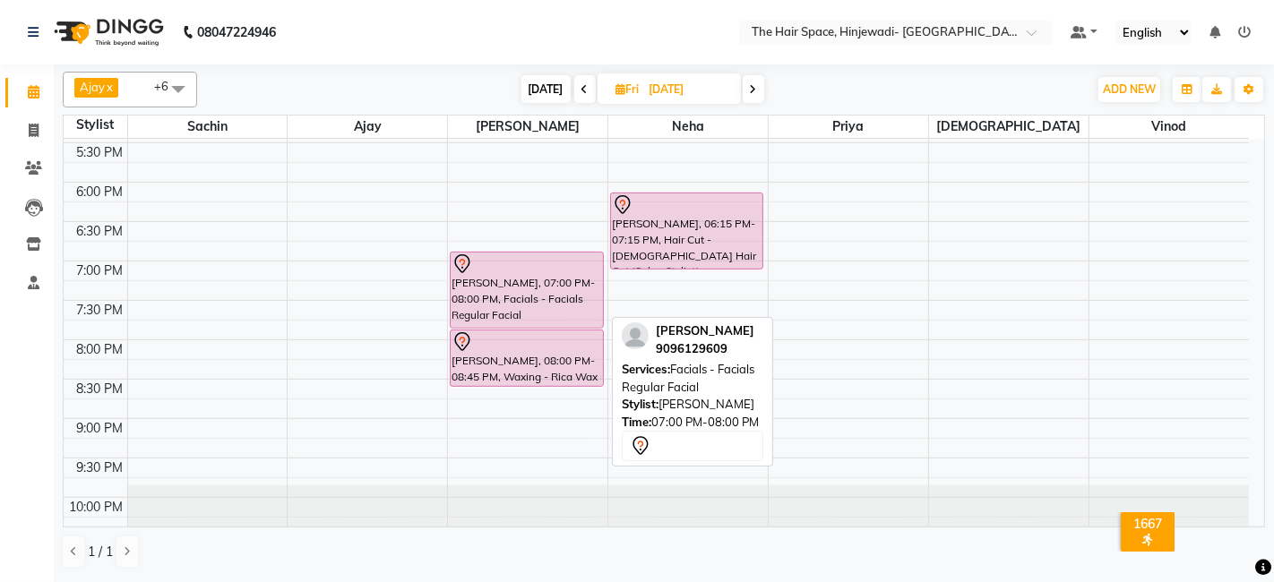
click at [542, 290] on div "[PERSON_NAME], 07:00 PM-08:00 PM, Facials - Facials Regular Facial" at bounding box center [526, 290] width 151 height 75
select select "7"
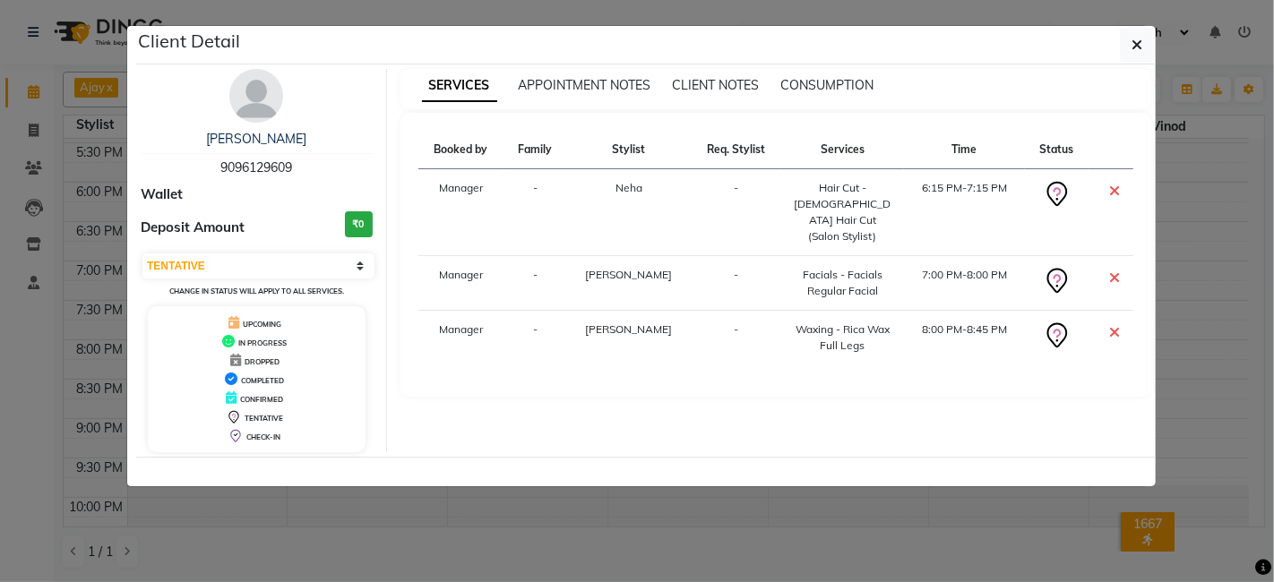
click at [258, 117] on img at bounding box center [256, 96] width 54 height 54
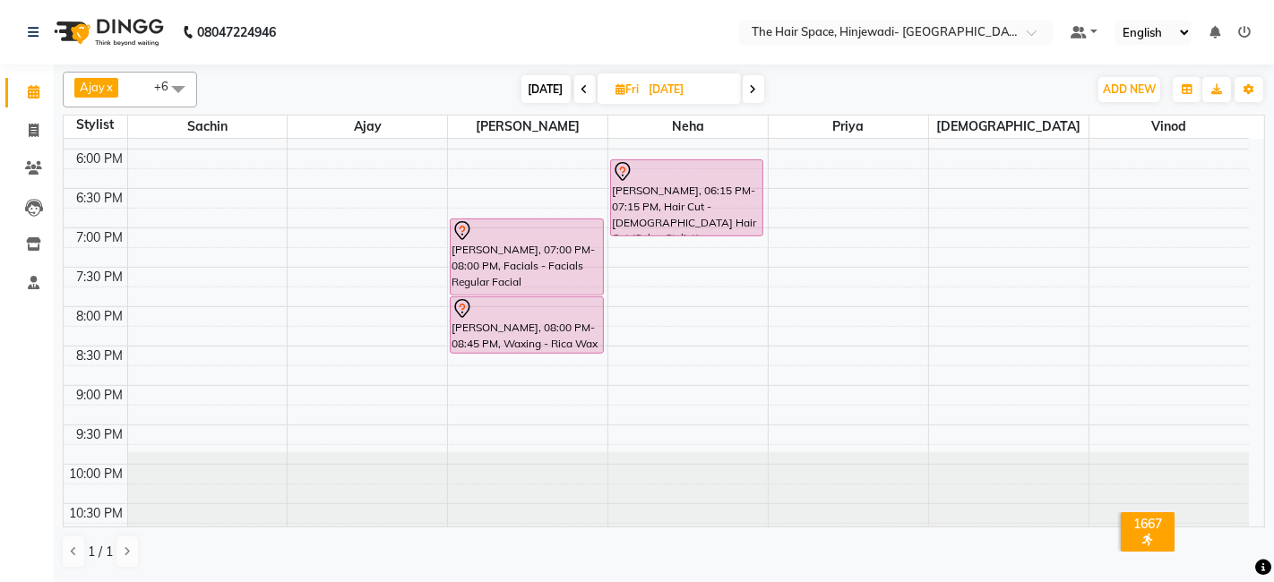
scroll to position [779, 0]
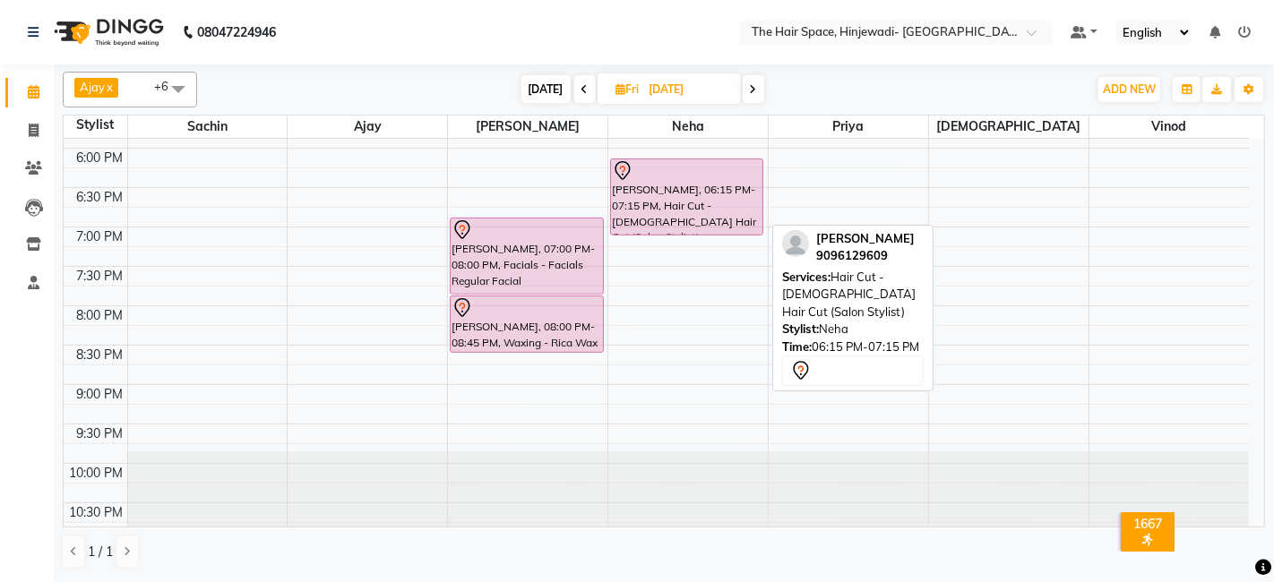
click at [667, 187] on div "[PERSON_NAME], 06:15 PM-07:15 PM, Hair Cut - [DEMOGRAPHIC_DATA] Hair Cut (Salon…" at bounding box center [686, 196] width 151 height 75
select select "7"
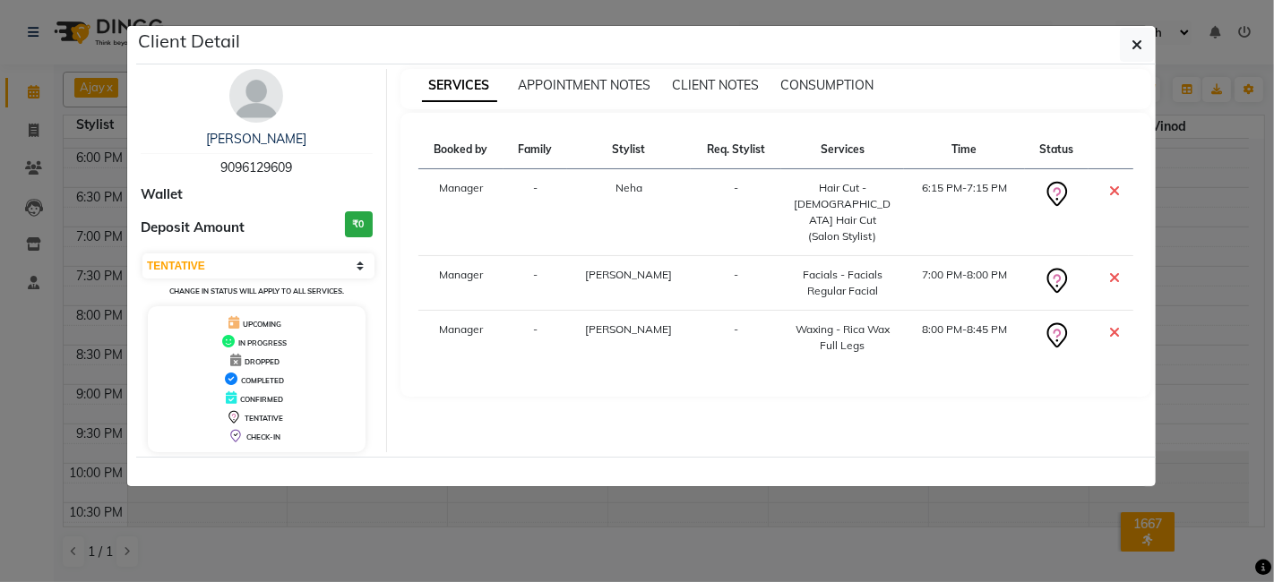
click at [569, 73] on div "SERVICES APPOINTMENT NOTES CLIENT NOTES CONSUMPTION" at bounding box center [776, 89] width 752 height 40
click at [613, 84] on span "APPOINTMENT NOTES" at bounding box center [585, 85] width 133 height 16
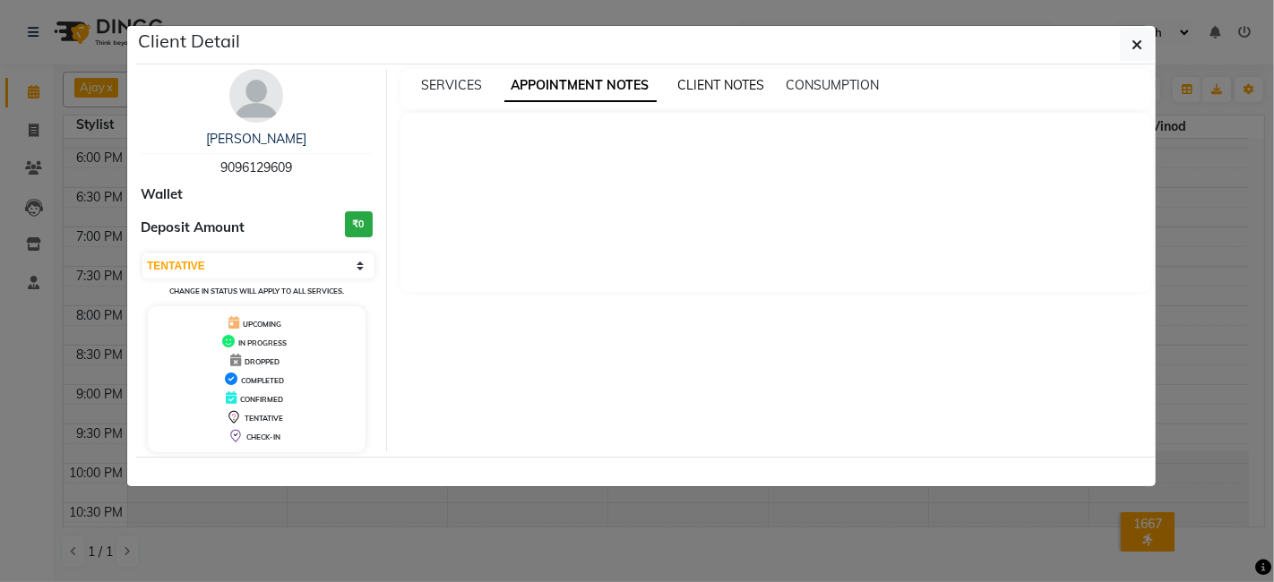
click at [699, 79] on span "CLIENT NOTES" at bounding box center [721, 85] width 87 height 16
click at [799, 81] on span "CONSUMPTION" at bounding box center [831, 85] width 93 height 16
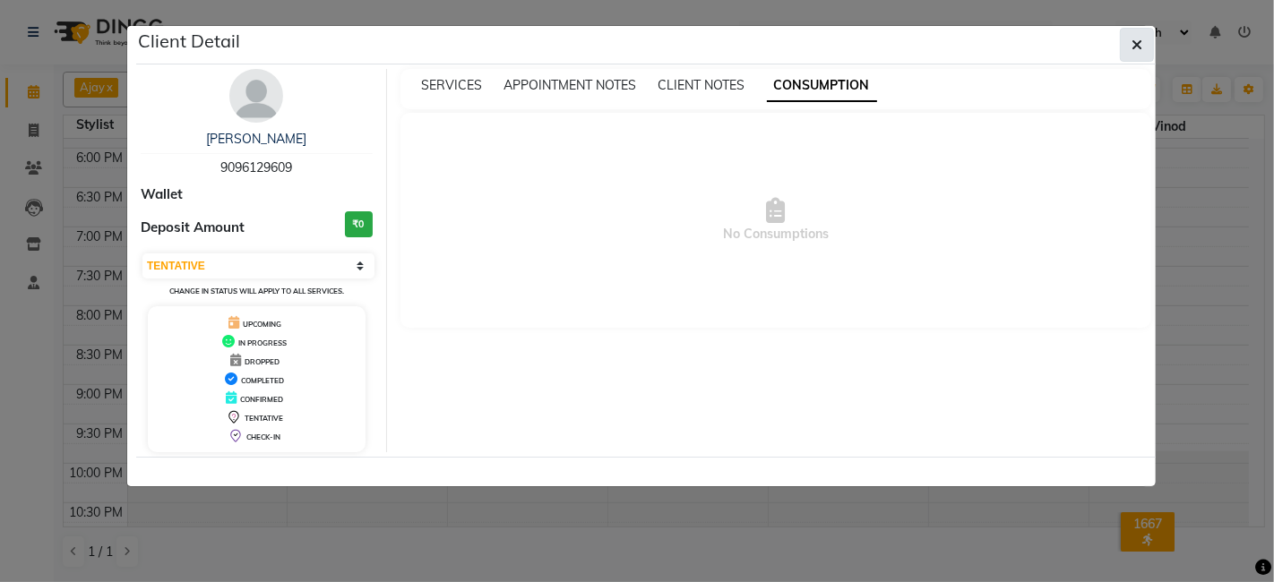
click at [1147, 46] on button "button" at bounding box center [1137, 45] width 34 height 34
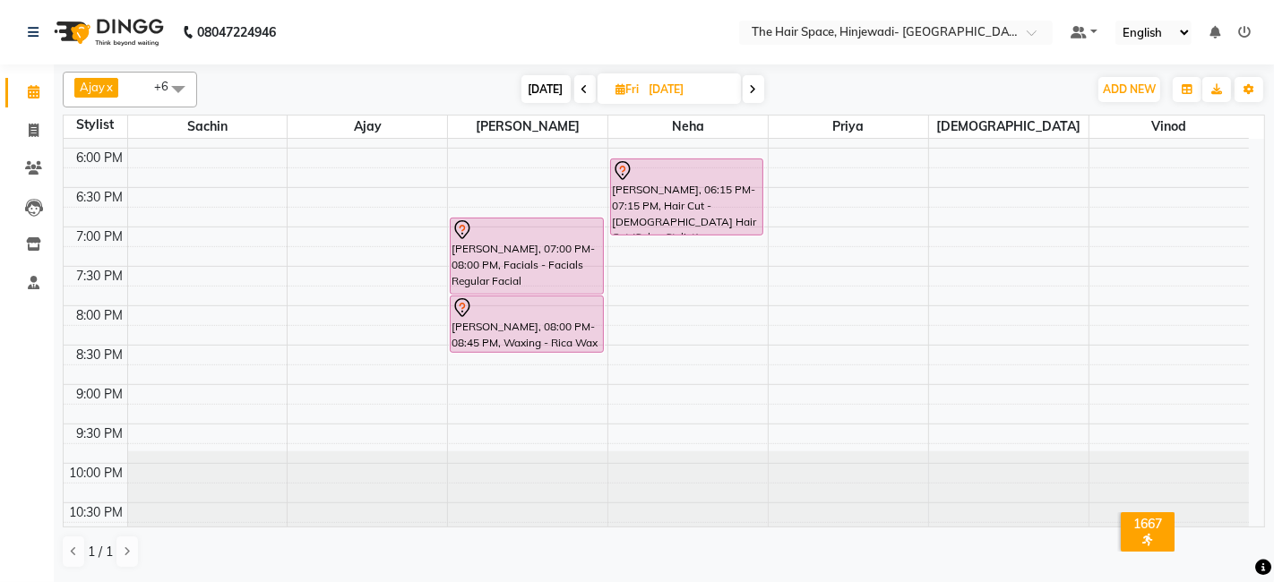
click at [620, 88] on icon at bounding box center [621, 89] width 10 height 12
select select "9"
select select "2025"
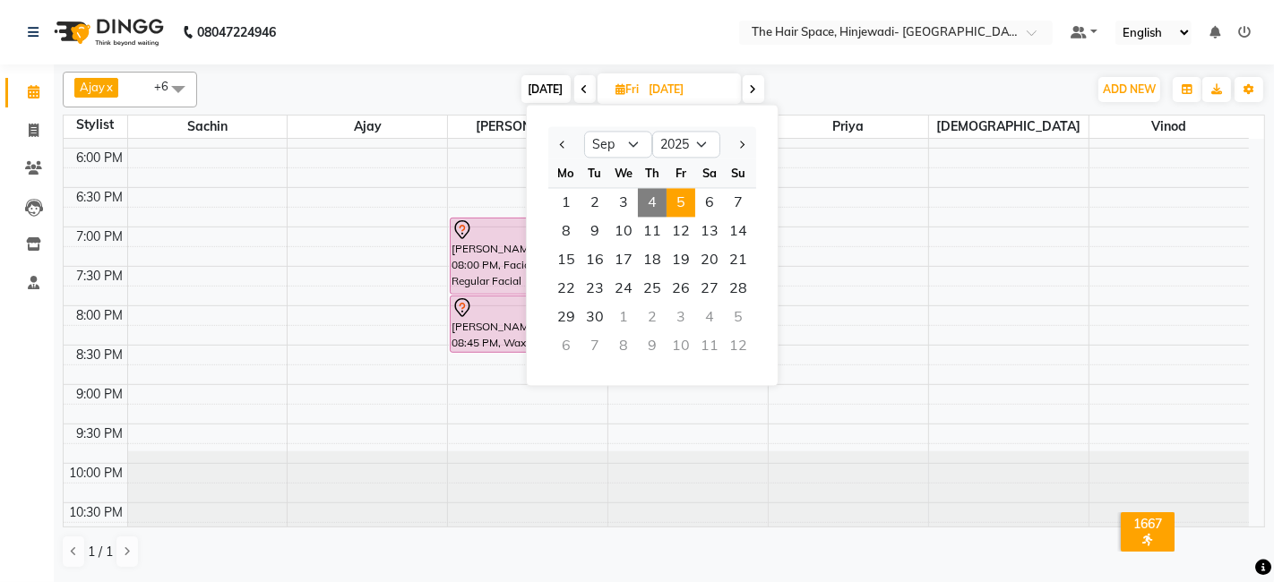
click at [657, 194] on span "4" at bounding box center [652, 202] width 29 height 29
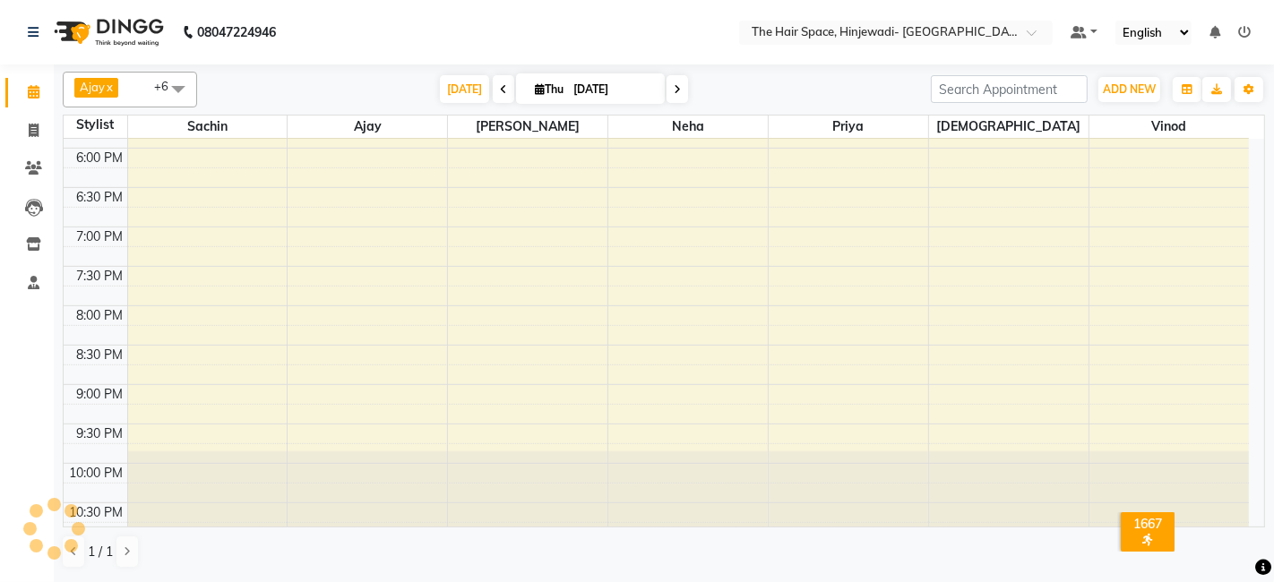
scroll to position [546, 0]
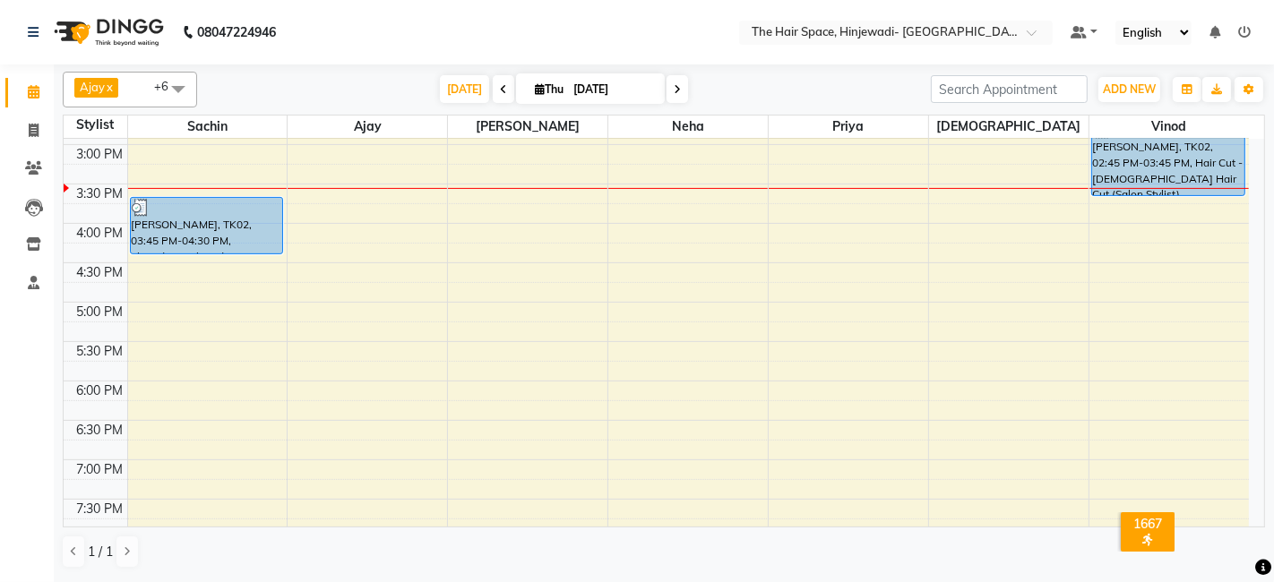
click at [667, 90] on span at bounding box center [678, 89] width 22 height 28
type input "[DATE]"
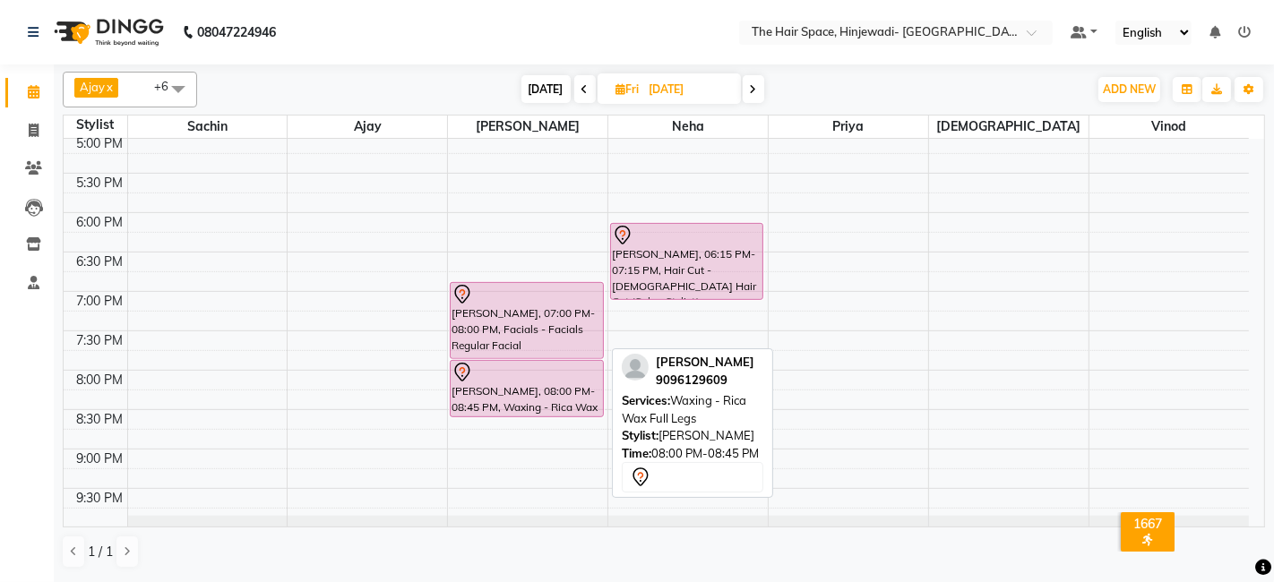
scroll to position [744, 0]
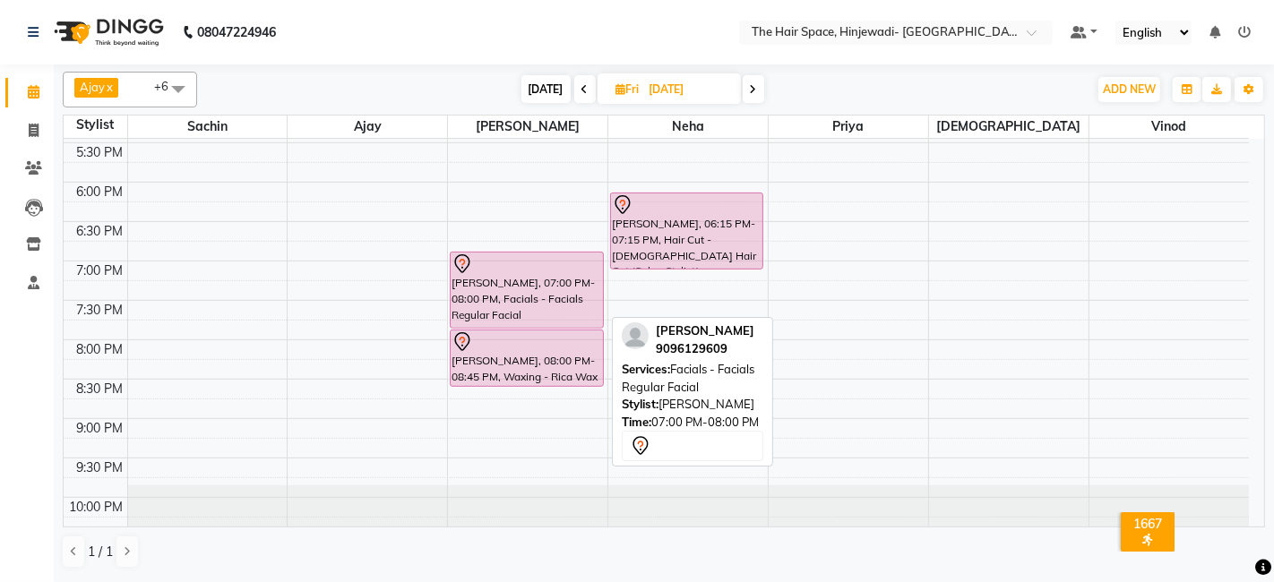
click at [555, 300] on div "[PERSON_NAME], 07:00 PM-08:00 PM, Facials - Facials Regular Facial" at bounding box center [526, 290] width 151 height 75
select select "7"
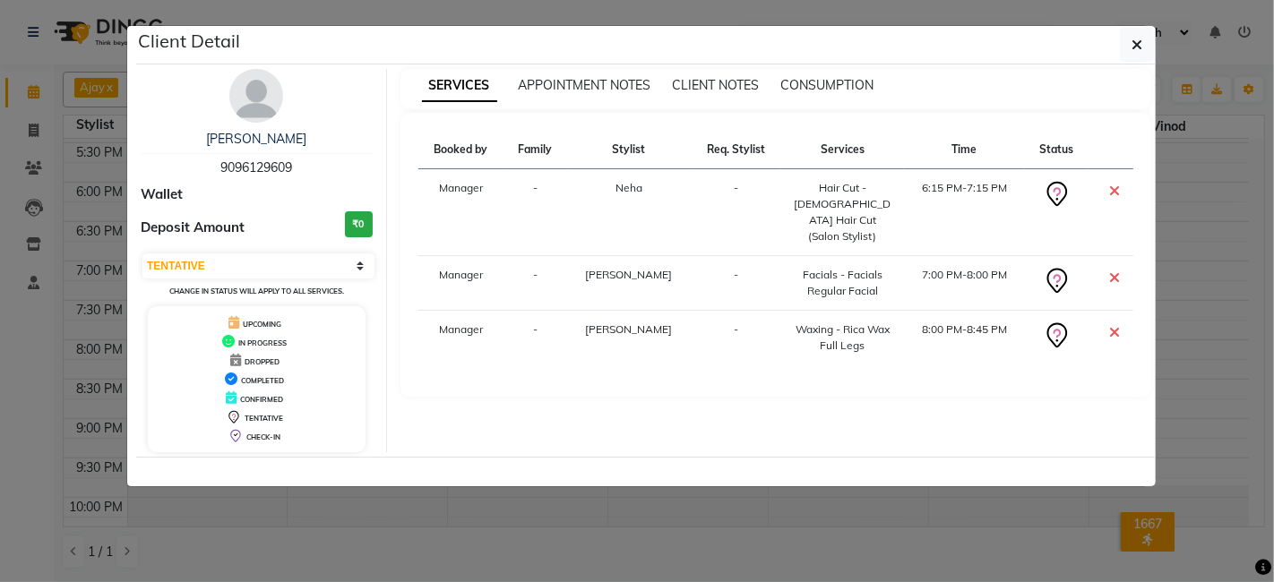
click at [1133, 39] on icon "button" at bounding box center [1136, 45] width 11 height 14
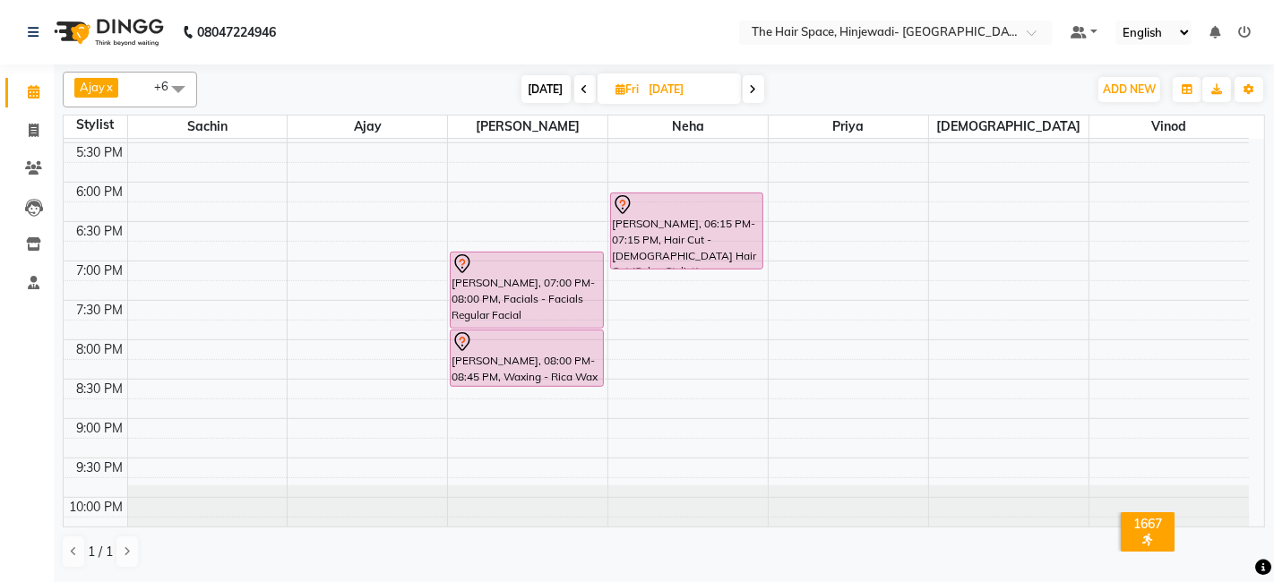
click at [581, 92] on icon at bounding box center [584, 89] width 7 height 11
type input "[DATE]"
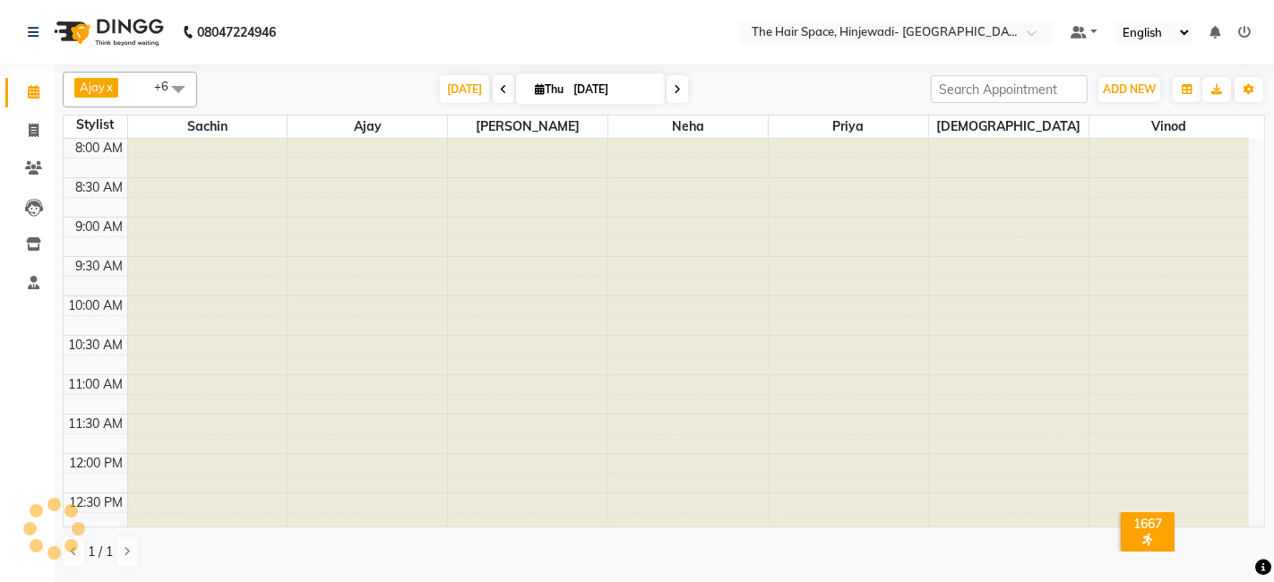
scroll to position [546, 0]
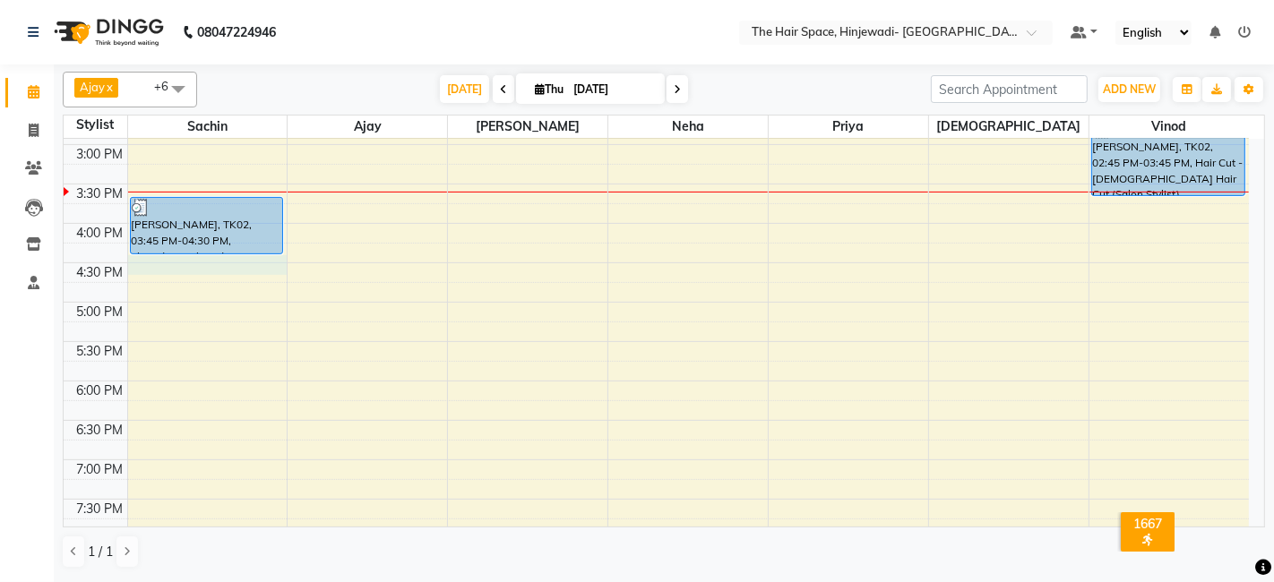
click at [174, 264] on div "8:00 AM 8:30 AM 9:00 AM 9:30 AM 10:00 AM 10:30 AM 11:00 AM 11:30 AM 12:00 PM 12…" at bounding box center [656, 184] width 1185 height 1182
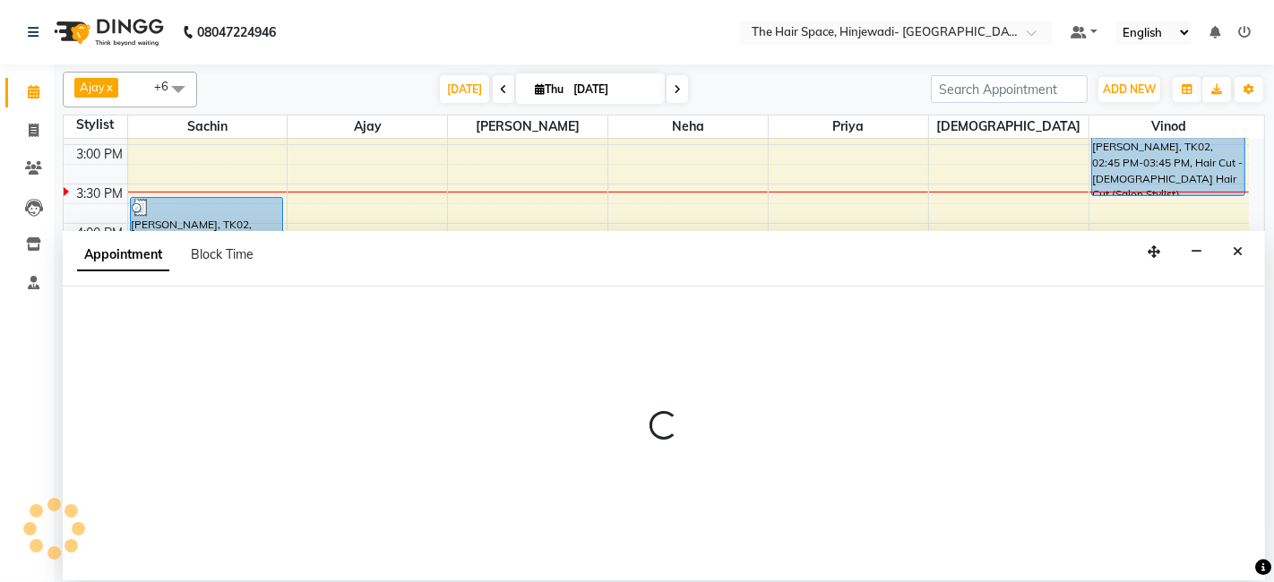
select select "52136"
select select "990"
select select "tentative"
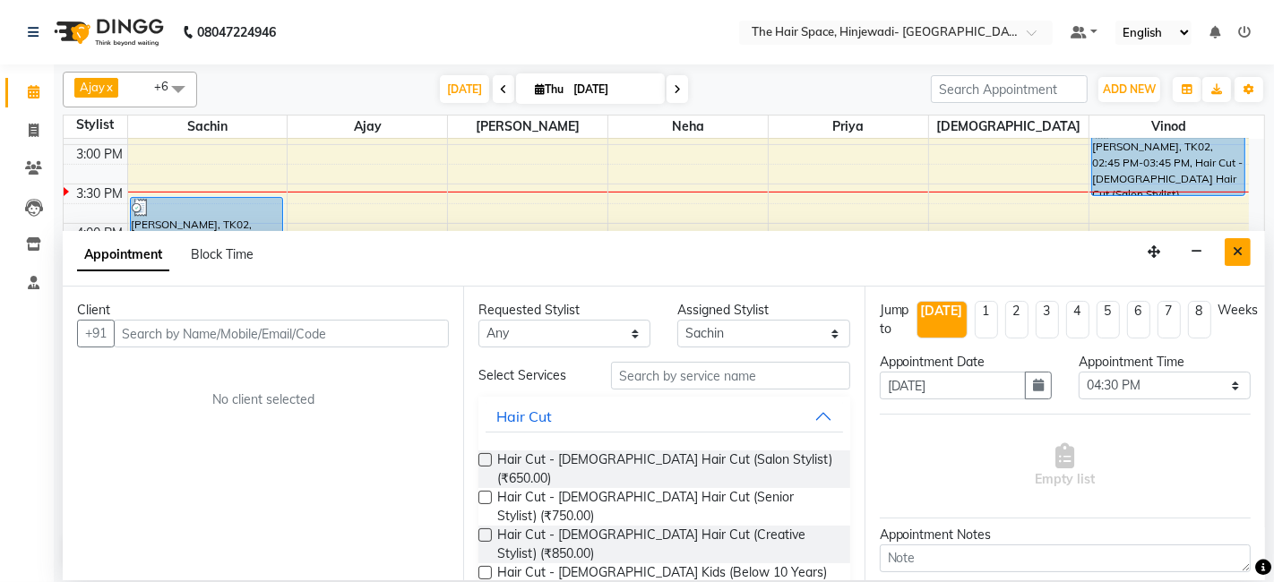
click at [1240, 245] on icon "Close" at bounding box center [1238, 251] width 10 height 13
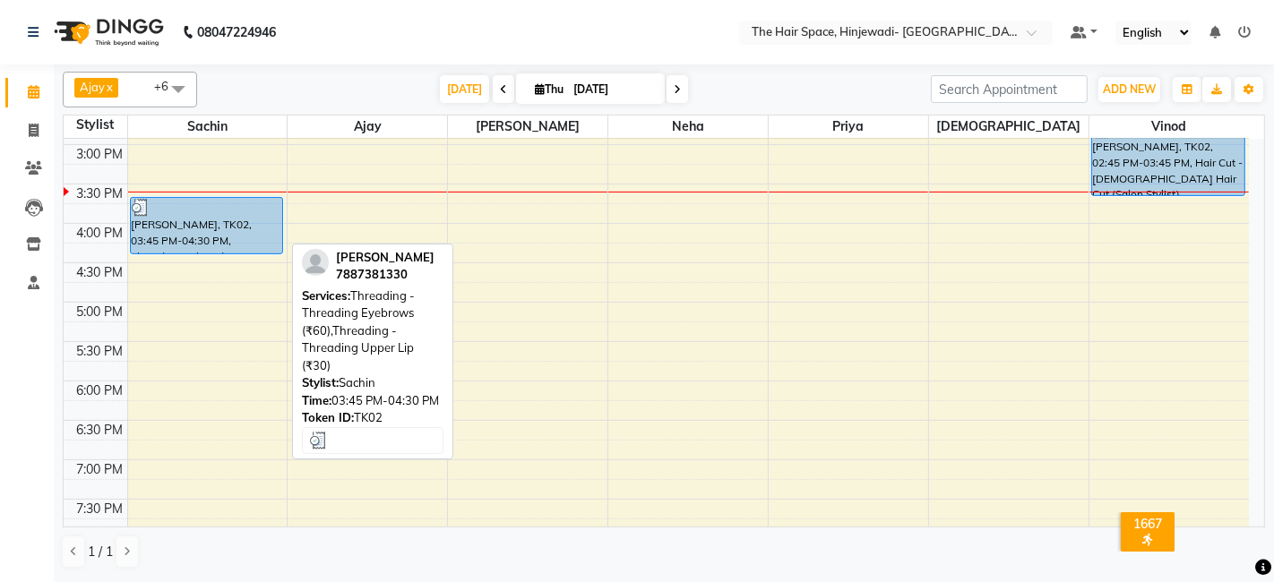
scroll to position [446, 0]
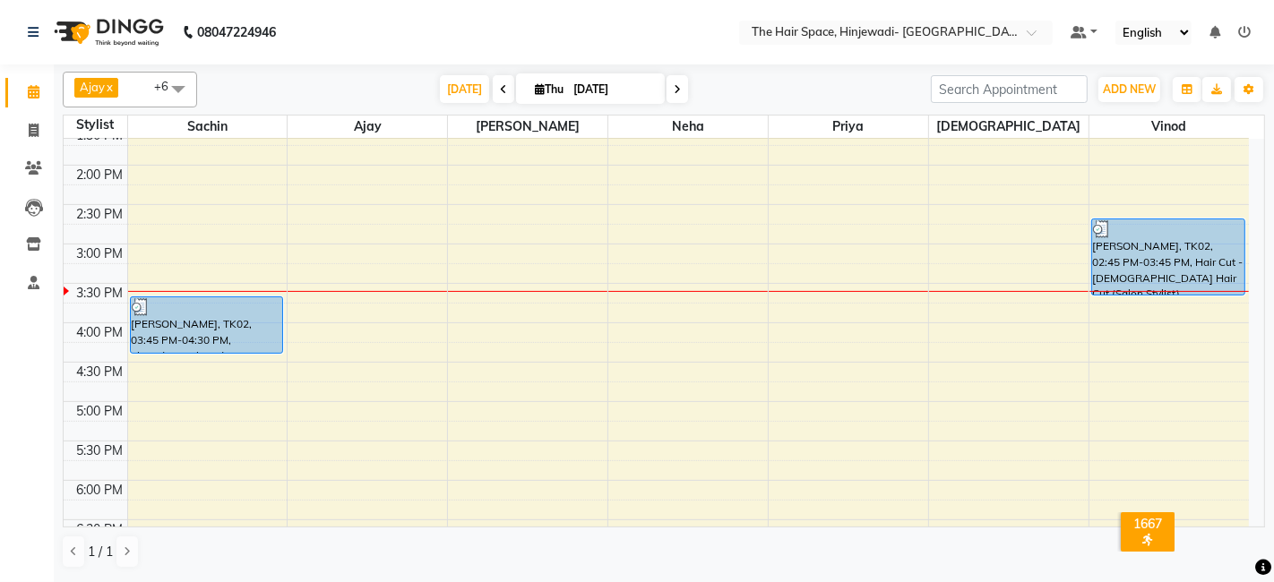
click at [207, 251] on div "8:00 AM 8:30 AM 9:00 AM 9:30 AM 10:00 AM 10:30 AM 11:00 AM 11:30 AM 12:00 PM 12…" at bounding box center [656, 284] width 1185 height 1182
select select "52136"
select select "tentative"
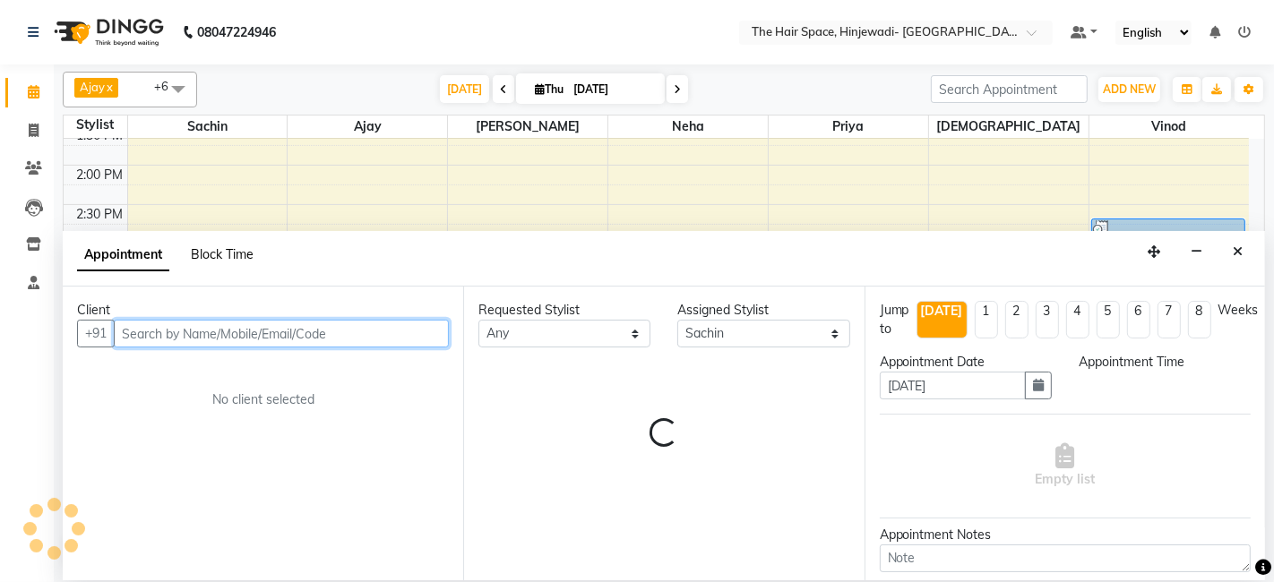
select select "900"
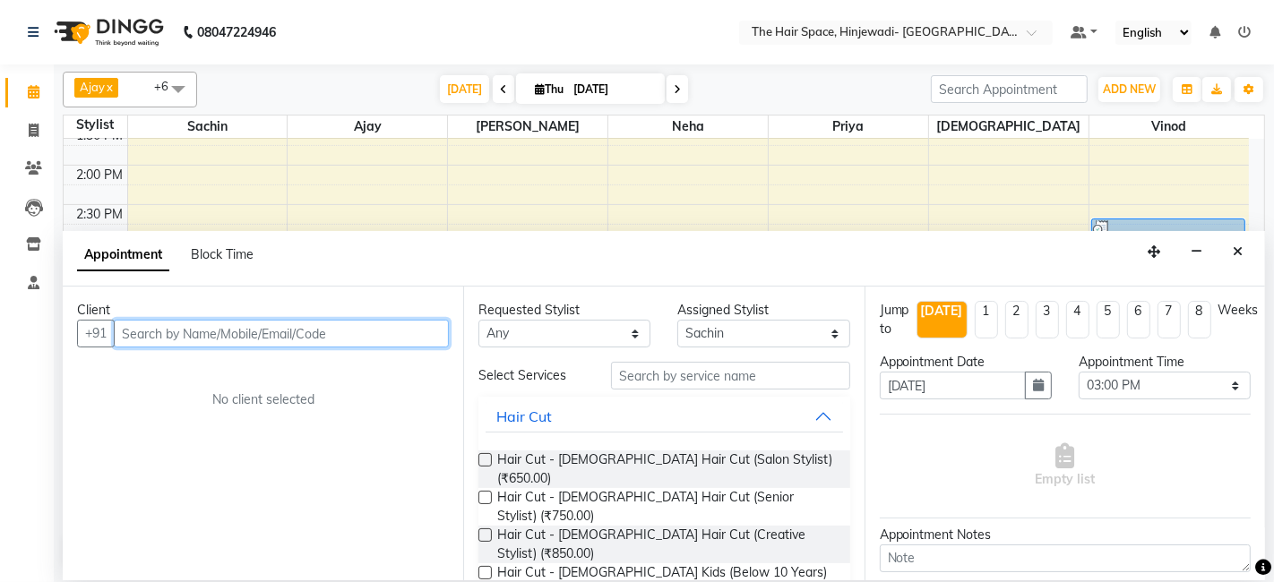
click at [237, 336] on input "text" at bounding box center [281, 334] width 335 height 28
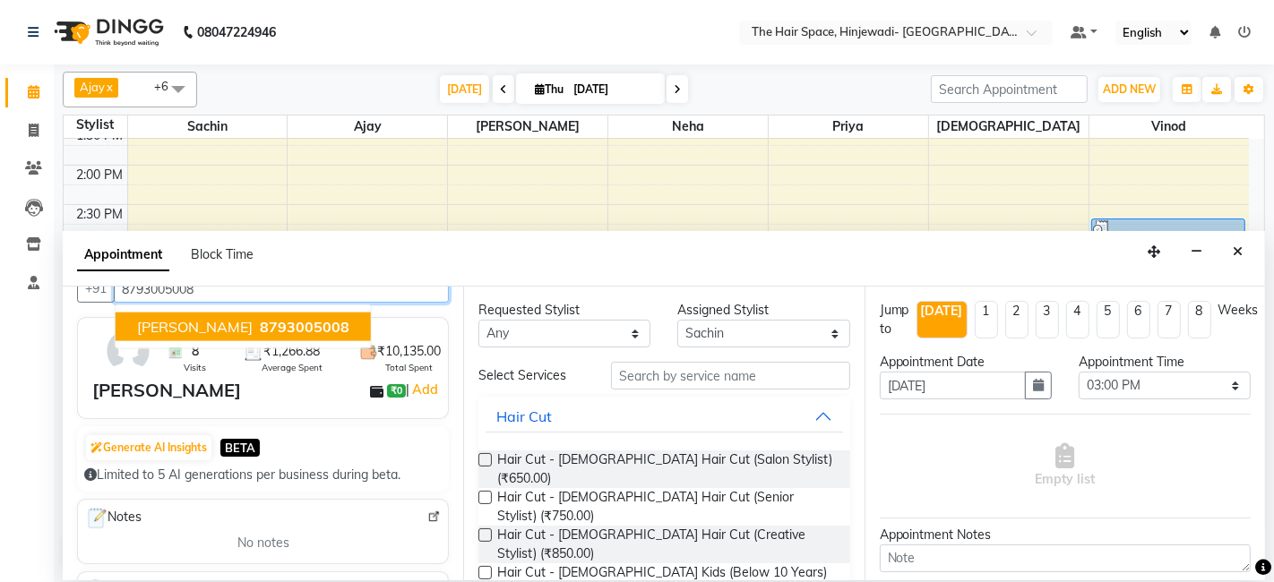
scroll to position [0, 0]
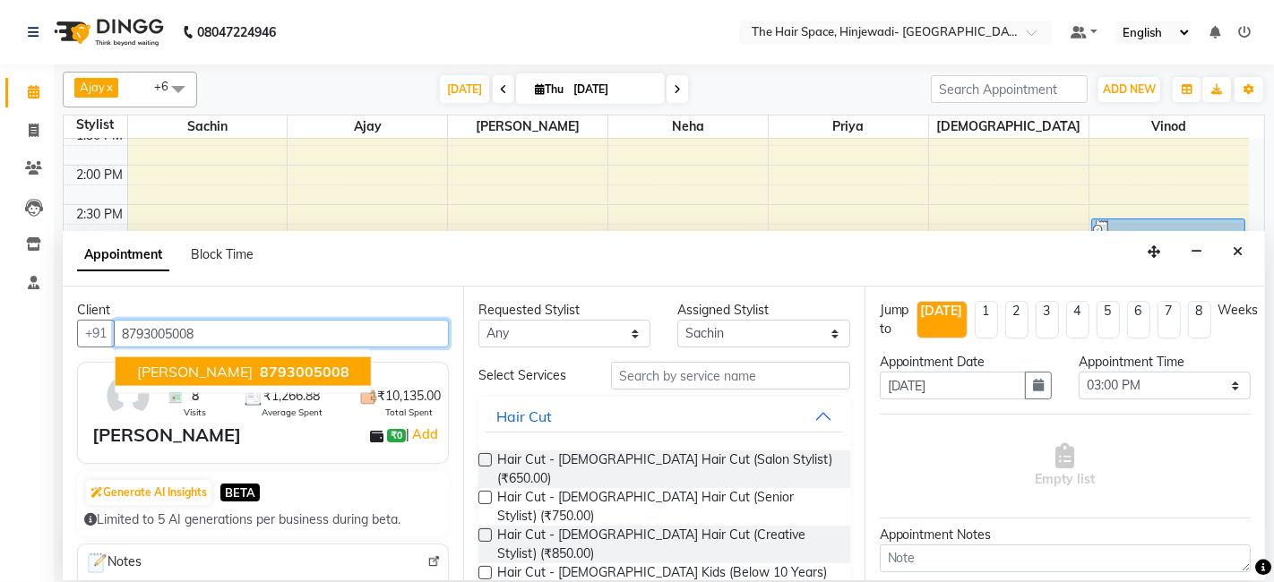
click at [260, 367] on span "8793005008" at bounding box center [305, 372] width 90 height 18
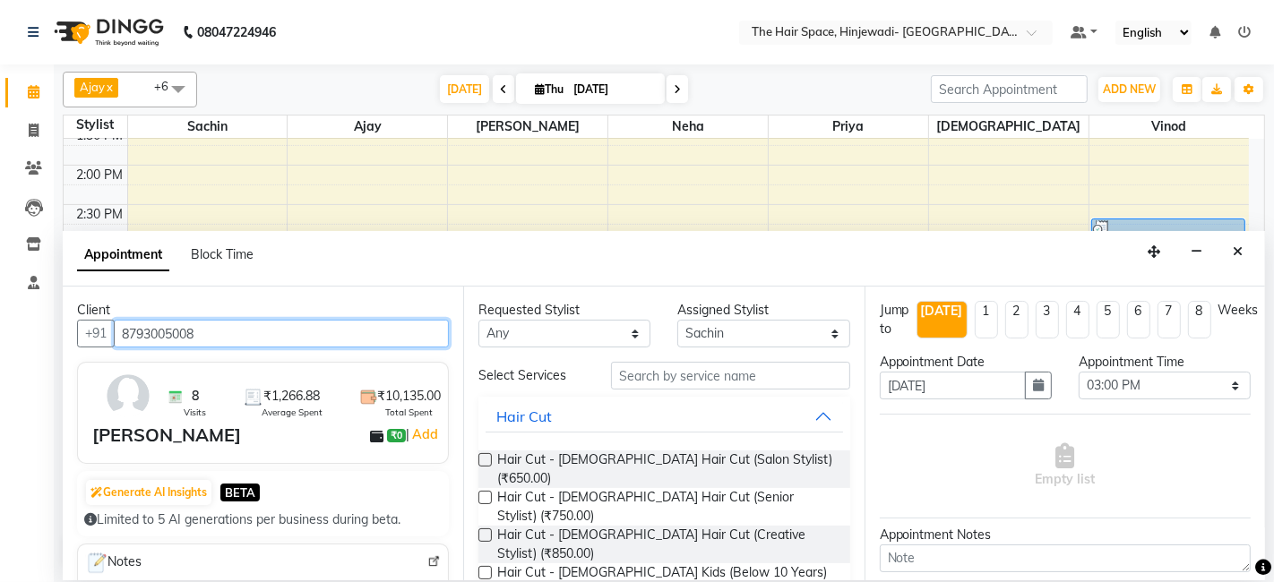
type input "8793005008"
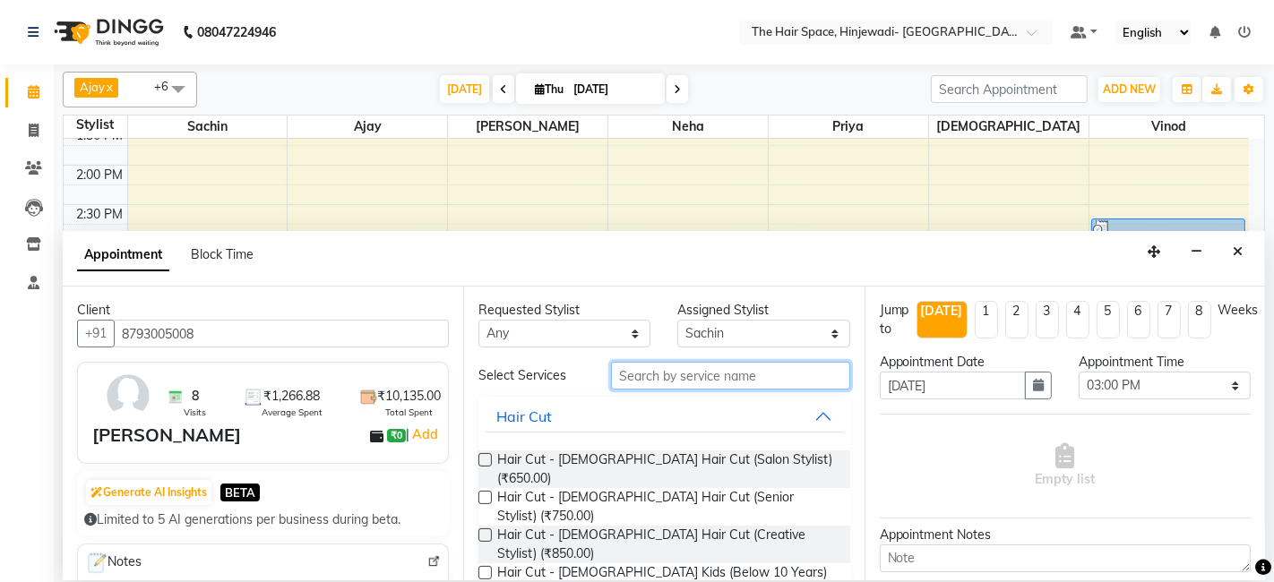
click at [685, 372] on input "text" at bounding box center [730, 376] width 238 height 28
click at [773, 370] on input "text" at bounding box center [730, 376] width 238 height 28
click at [768, 369] on input "text" at bounding box center [730, 376] width 238 height 28
click at [775, 372] on input "text" at bounding box center [730, 376] width 238 height 28
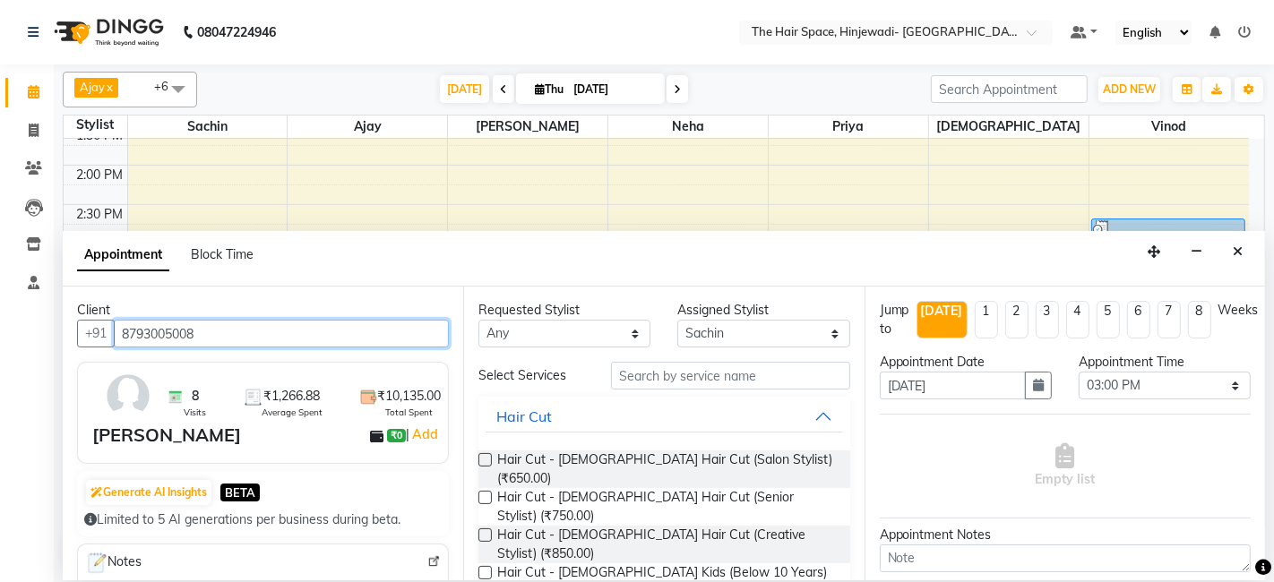
click at [211, 334] on input "8793005008" at bounding box center [281, 334] width 335 height 28
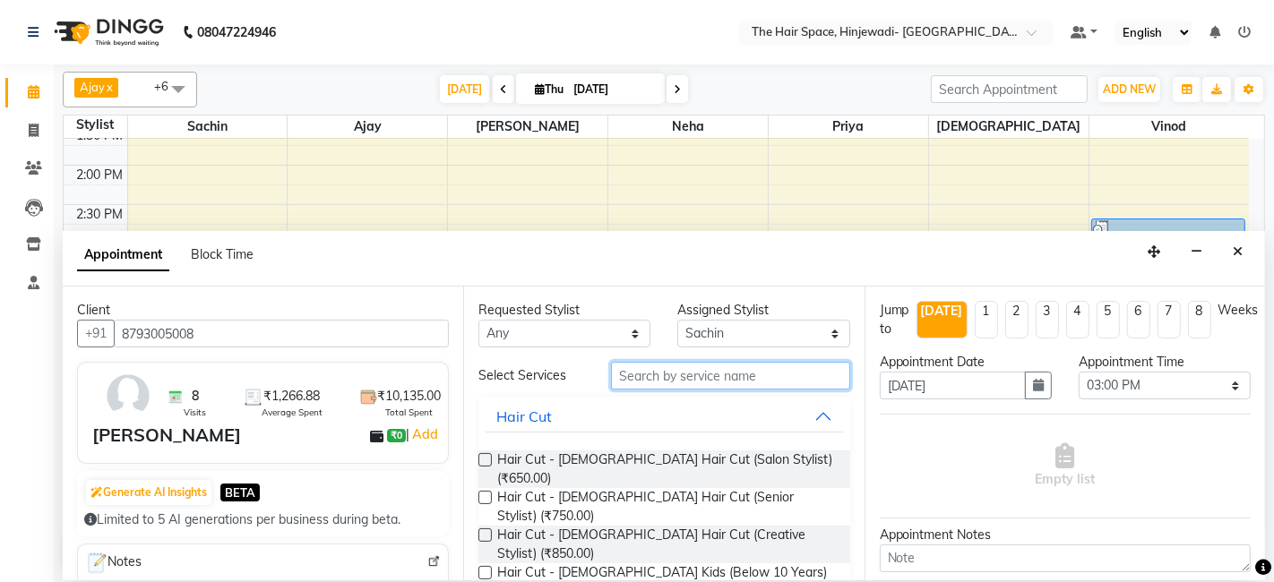
click at [640, 374] on input "text" at bounding box center [730, 376] width 238 height 28
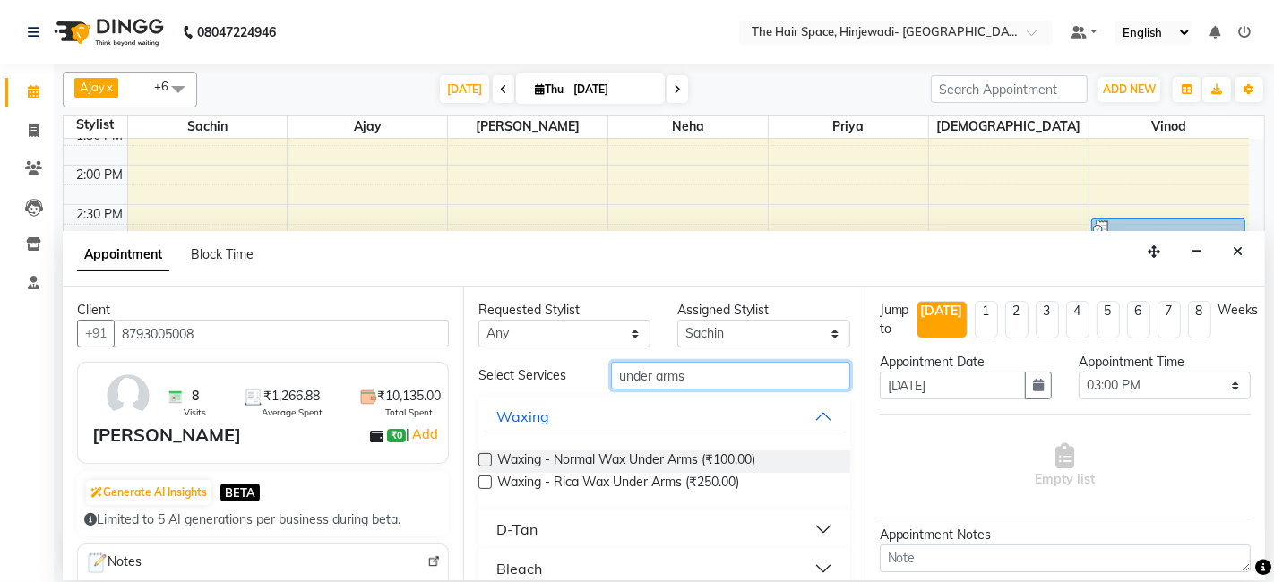
type input "under arms"
click at [486, 478] on label at bounding box center [484, 482] width 13 height 13
click at [486, 478] on input "checkbox" at bounding box center [484, 484] width 12 height 12
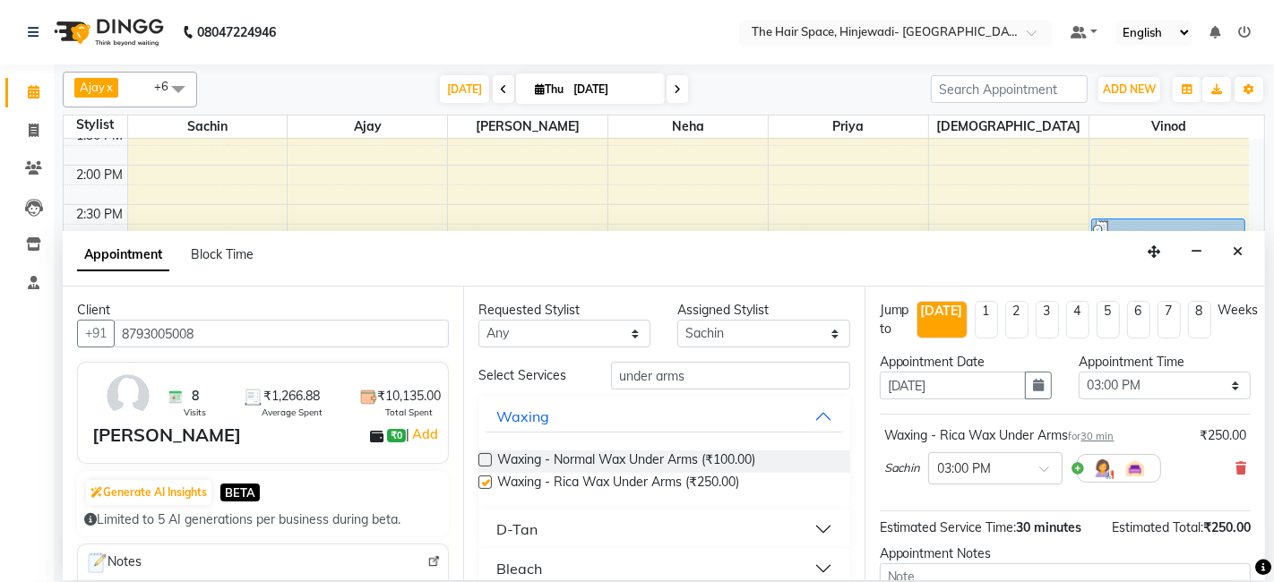
checkbox input "false"
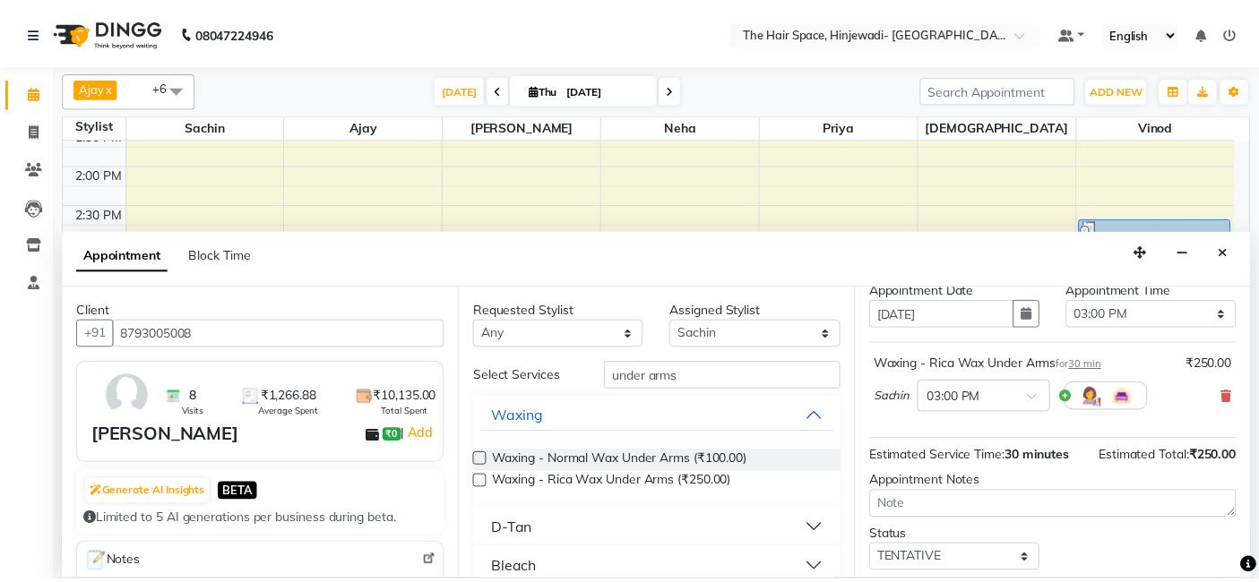
scroll to position [176, 0]
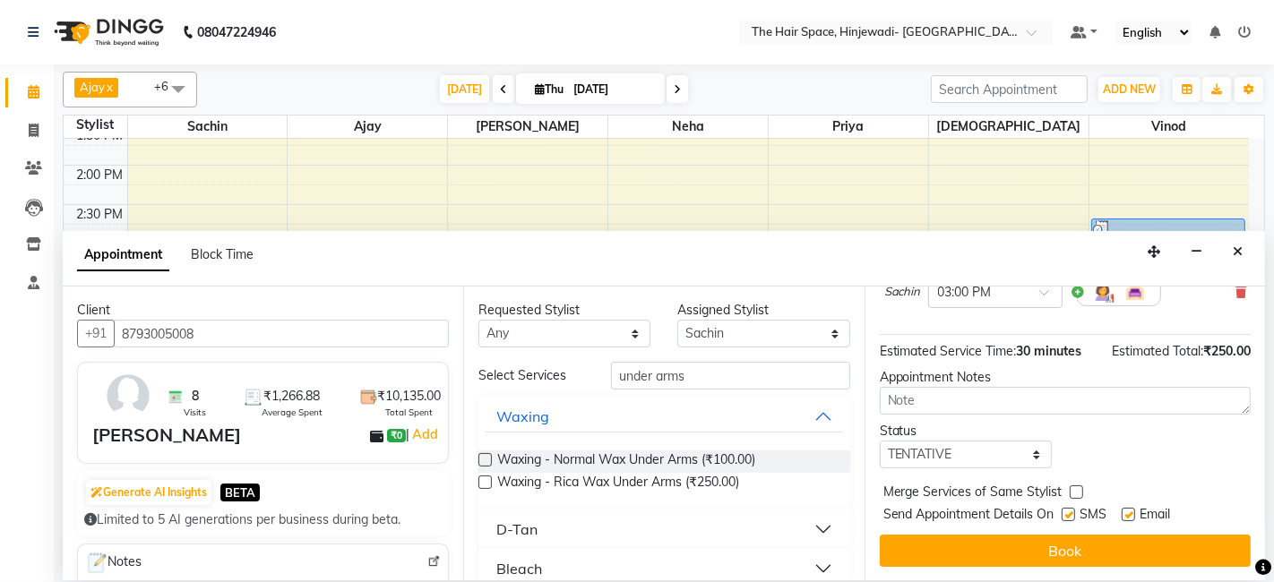
click at [1066, 514] on label at bounding box center [1068, 514] width 13 height 13
click at [1066, 514] on input "checkbox" at bounding box center [1068, 517] width 12 height 12
checkbox input "false"
click at [1125, 515] on label at bounding box center [1128, 514] width 13 height 13
click at [1125, 515] on input "checkbox" at bounding box center [1128, 517] width 12 height 12
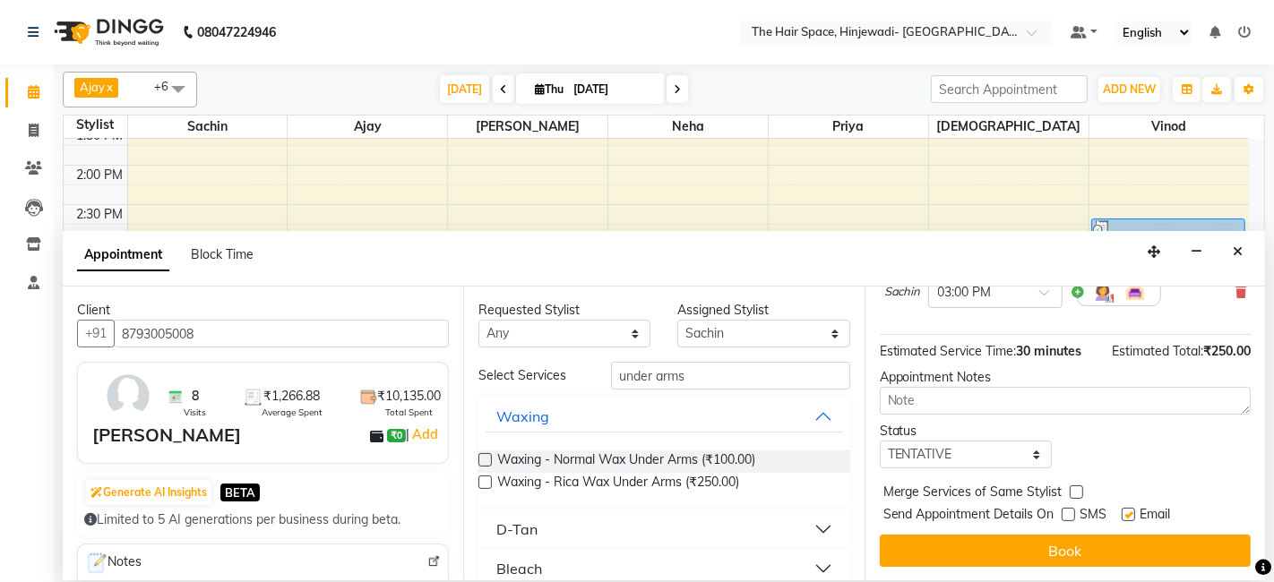
checkbox input "false"
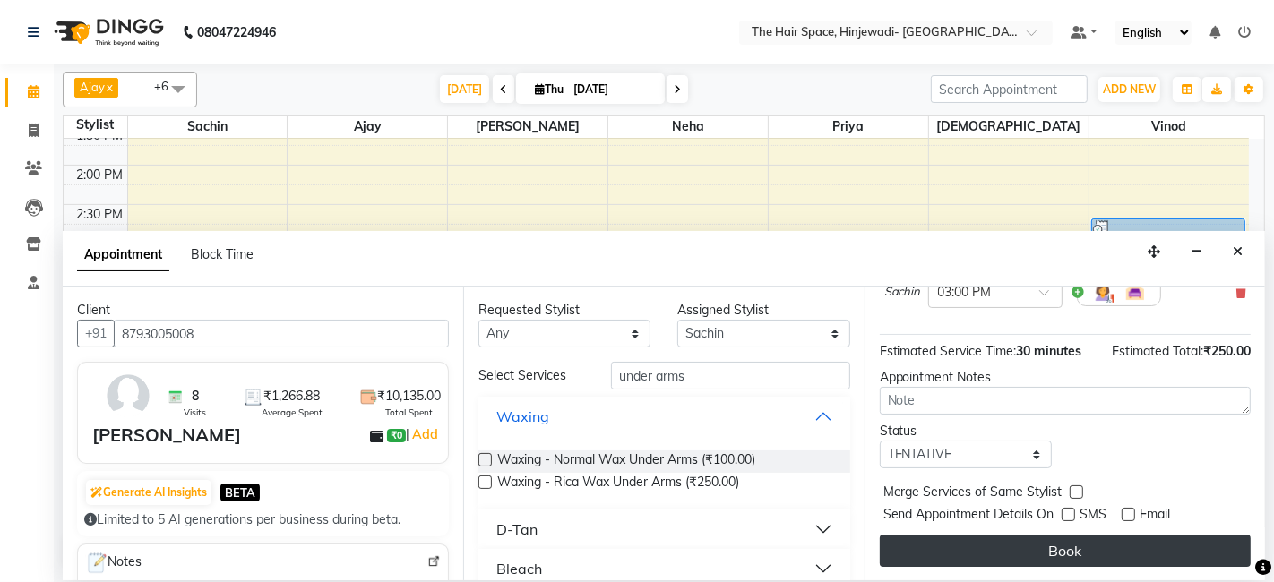
click at [1121, 538] on button "Book" at bounding box center [1065, 551] width 371 height 32
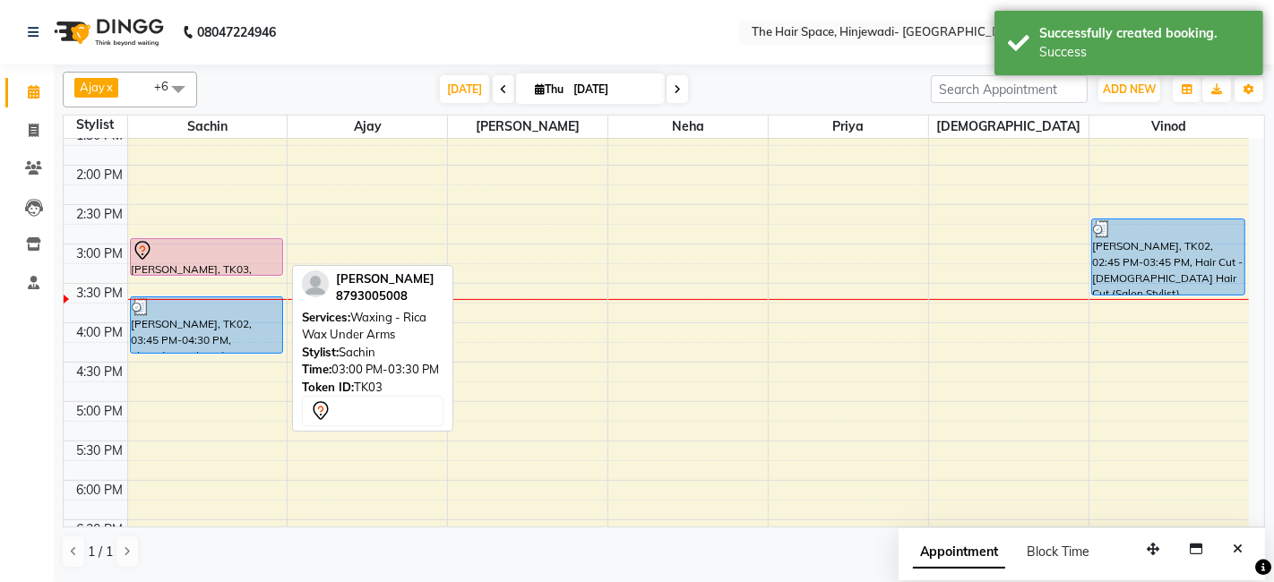
click at [219, 253] on div at bounding box center [207, 251] width 150 height 22
select select "7"
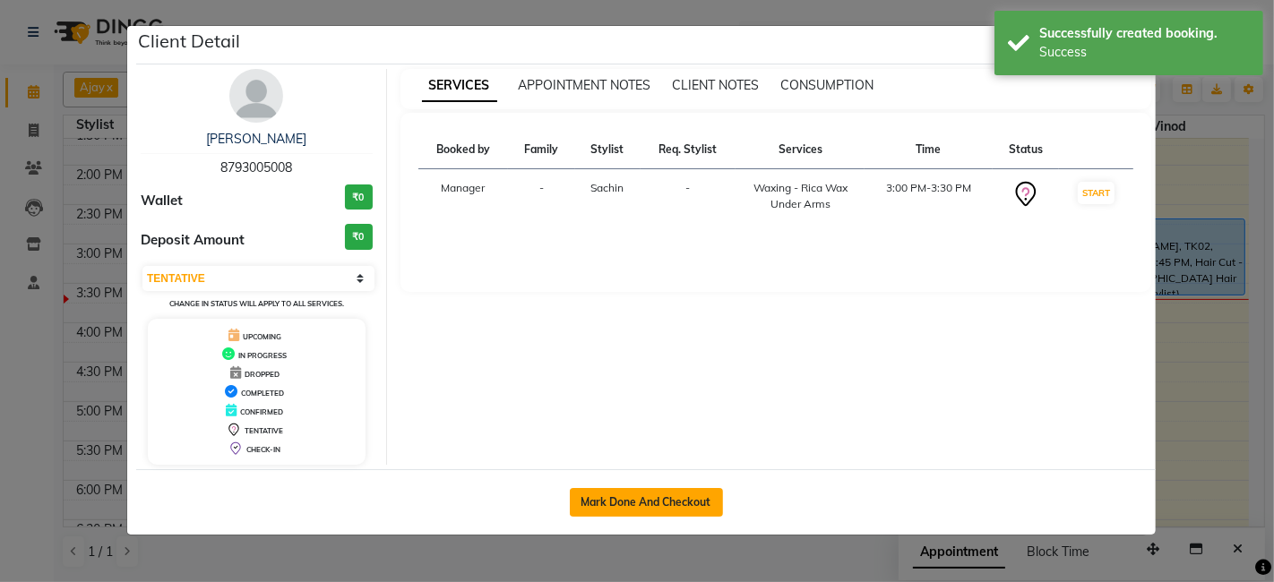
click at [648, 508] on button "Mark Done And Checkout" at bounding box center [646, 502] width 153 height 29
select select "6697"
select select "service"
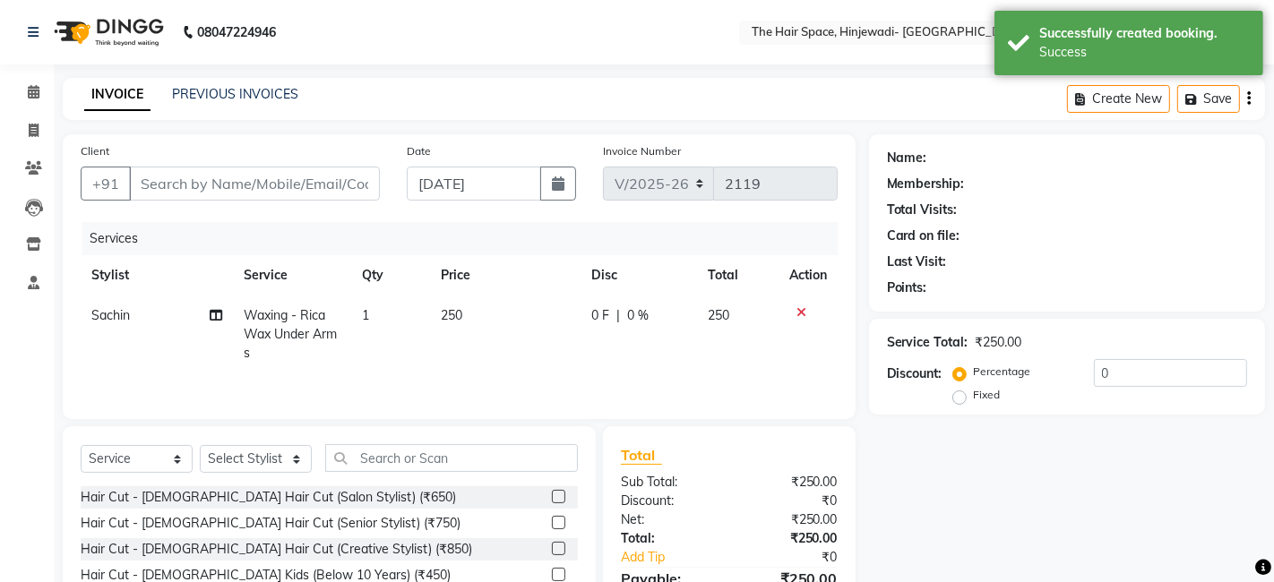
type input "8793005008"
select select "52136"
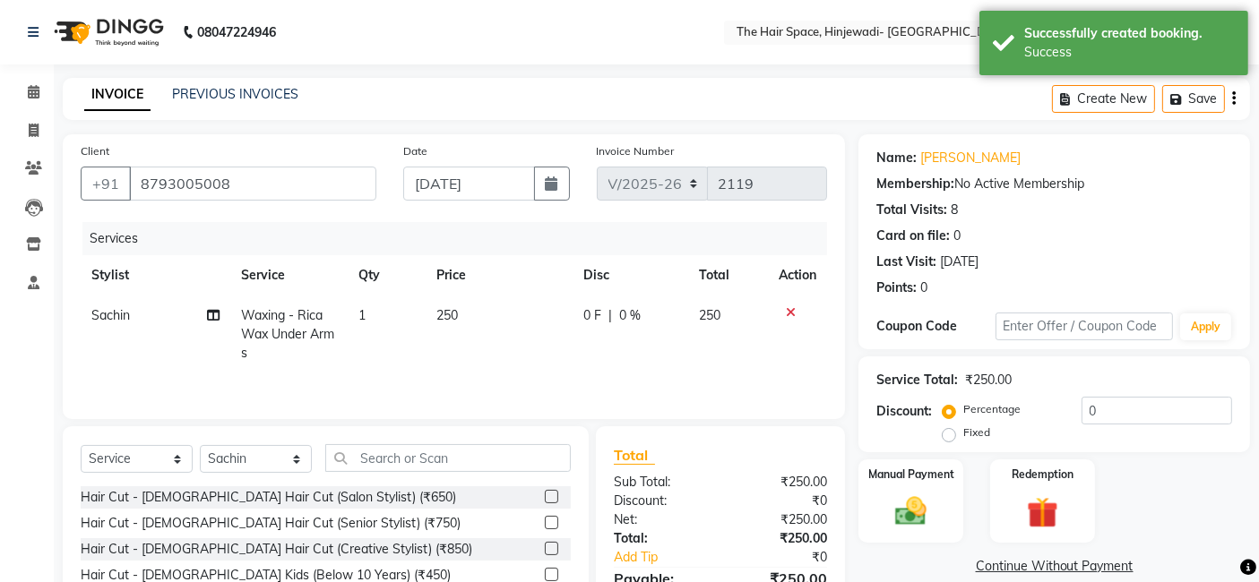
click at [455, 315] on span "250" at bounding box center [447, 315] width 22 height 16
select select "52136"
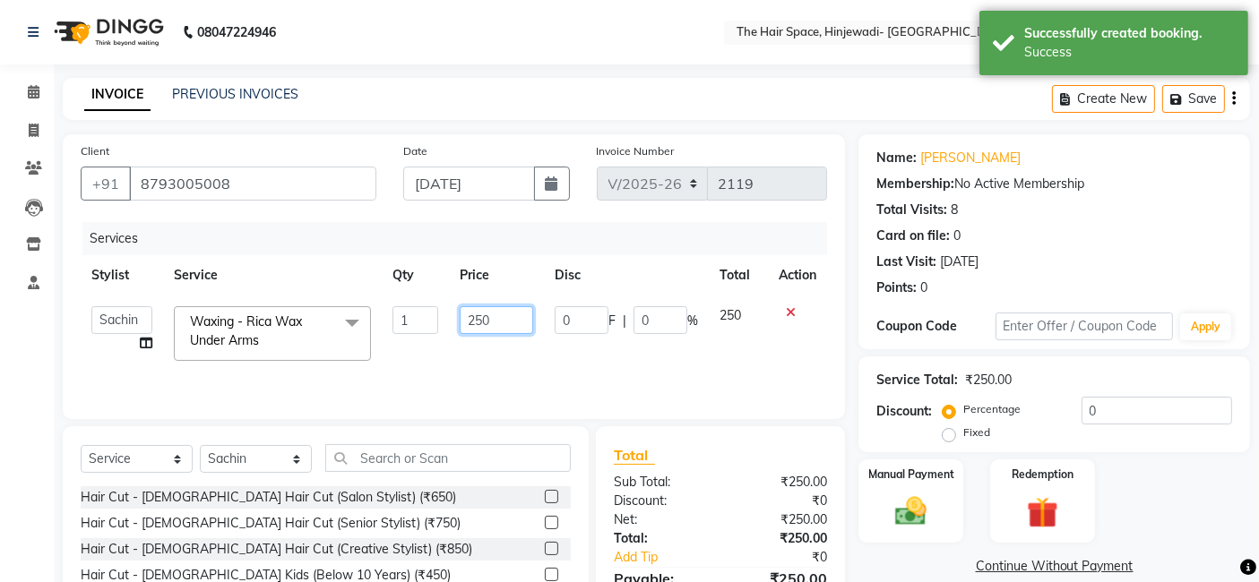
click at [491, 322] on input "250" at bounding box center [496, 320] width 73 height 28
type input "2"
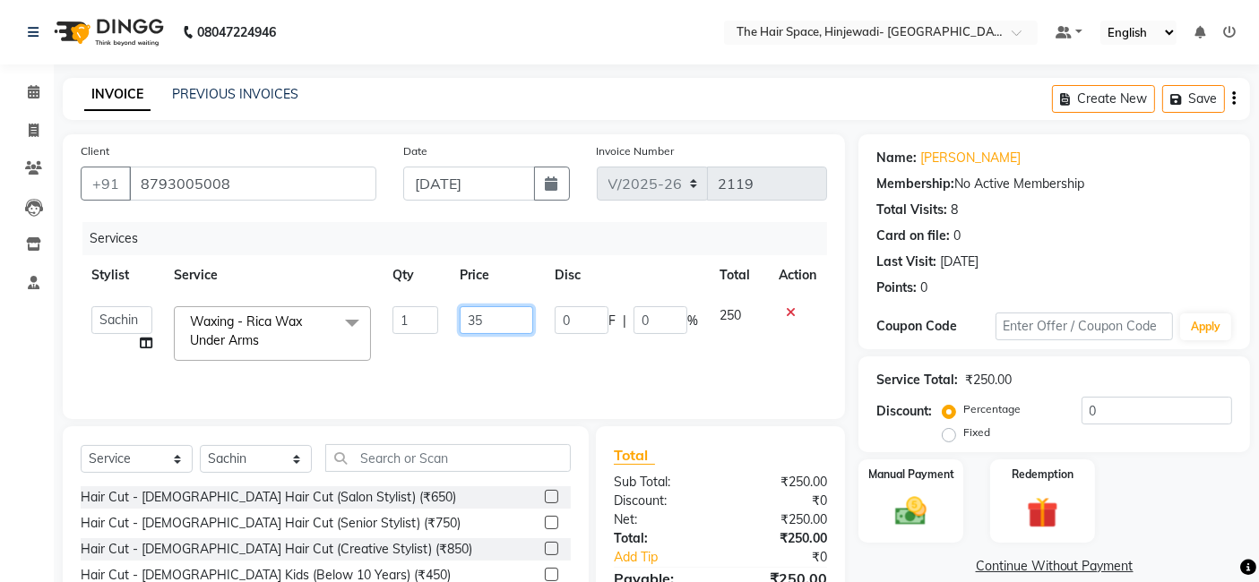
type input "350"
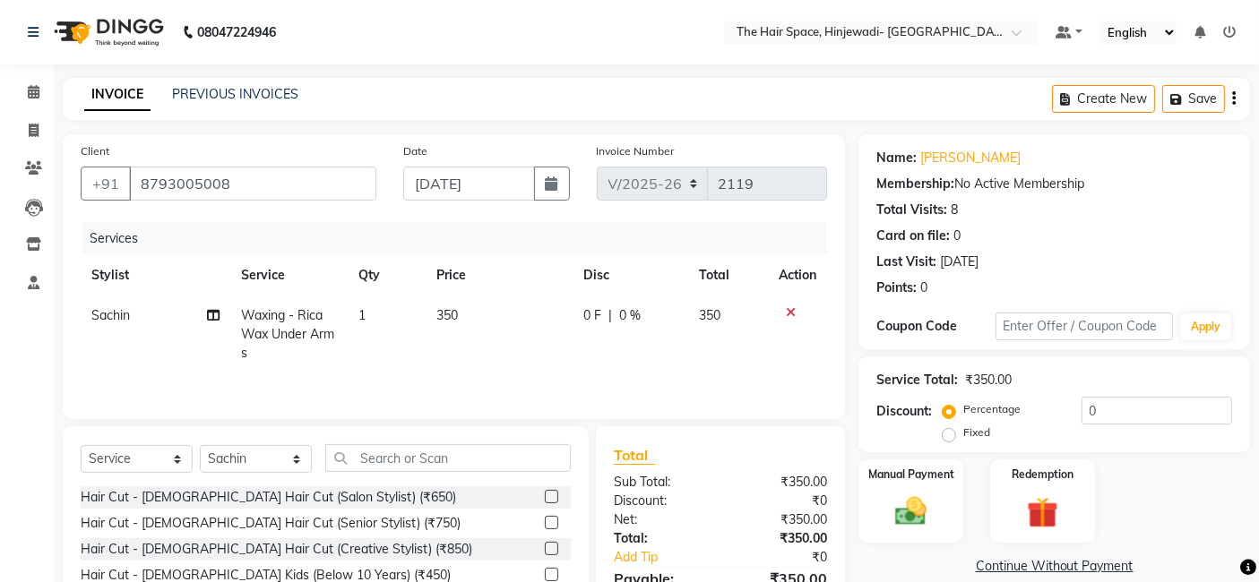
click at [735, 316] on td "350" at bounding box center [728, 335] width 81 height 78
select select "52136"
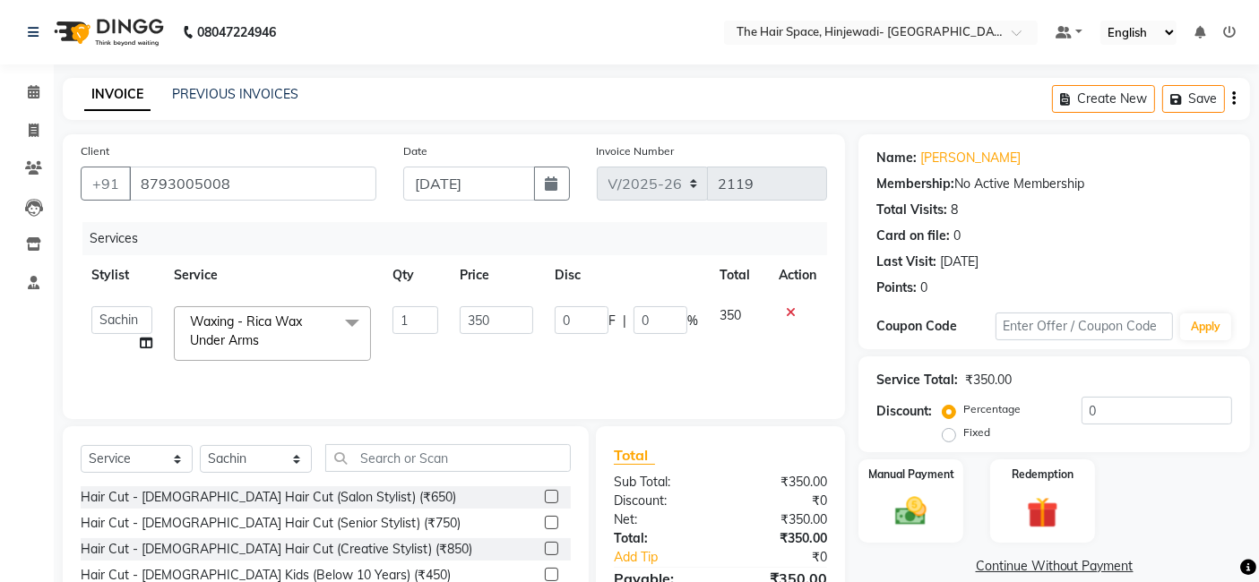
scroll to position [134, 0]
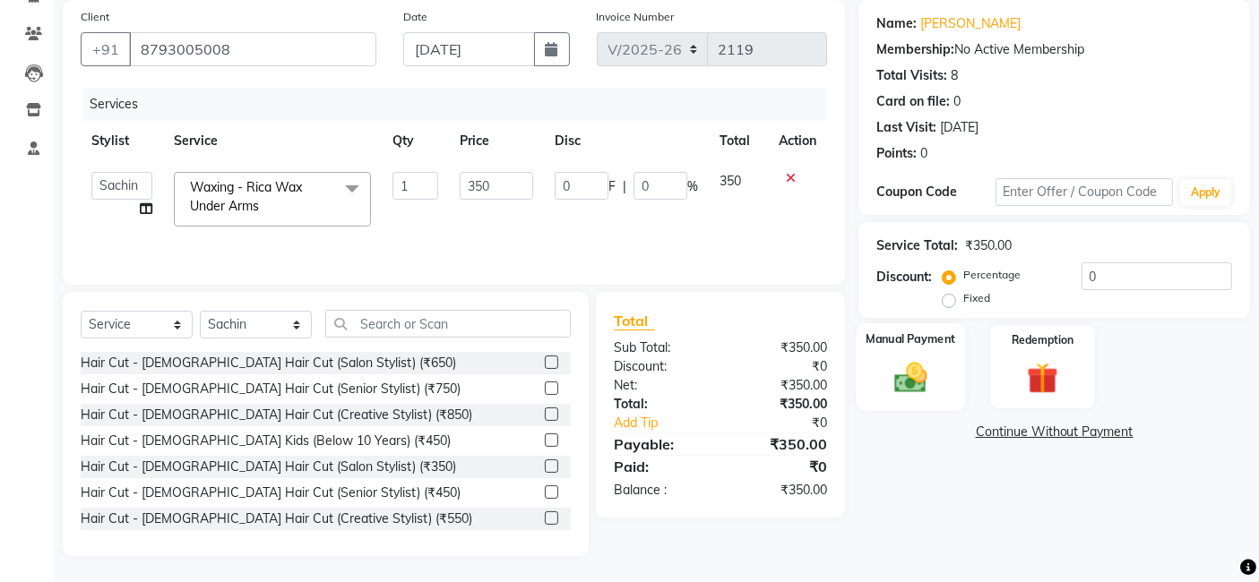
drag, startPoint x: 905, startPoint y: 396, endPoint x: 915, endPoint y: 408, distance: 15.3
click at [906, 396] on div "Manual Payment" at bounding box center [910, 367] width 108 height 88
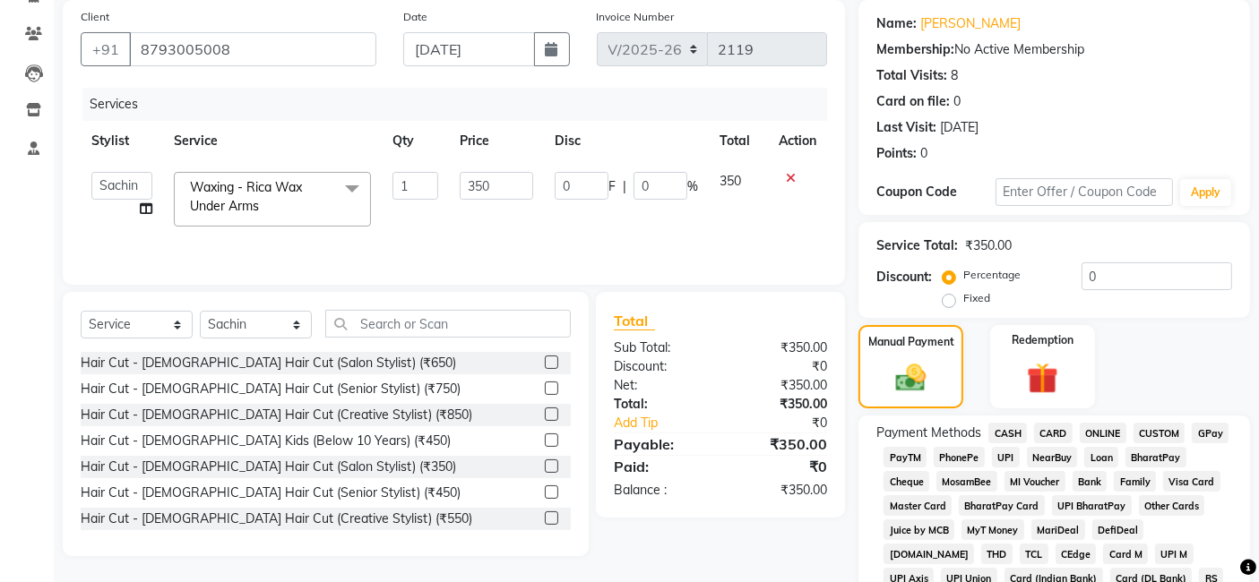
click at [1214, 431] on span "GPay" at bounding box center [1210, 433] width 37 height 21
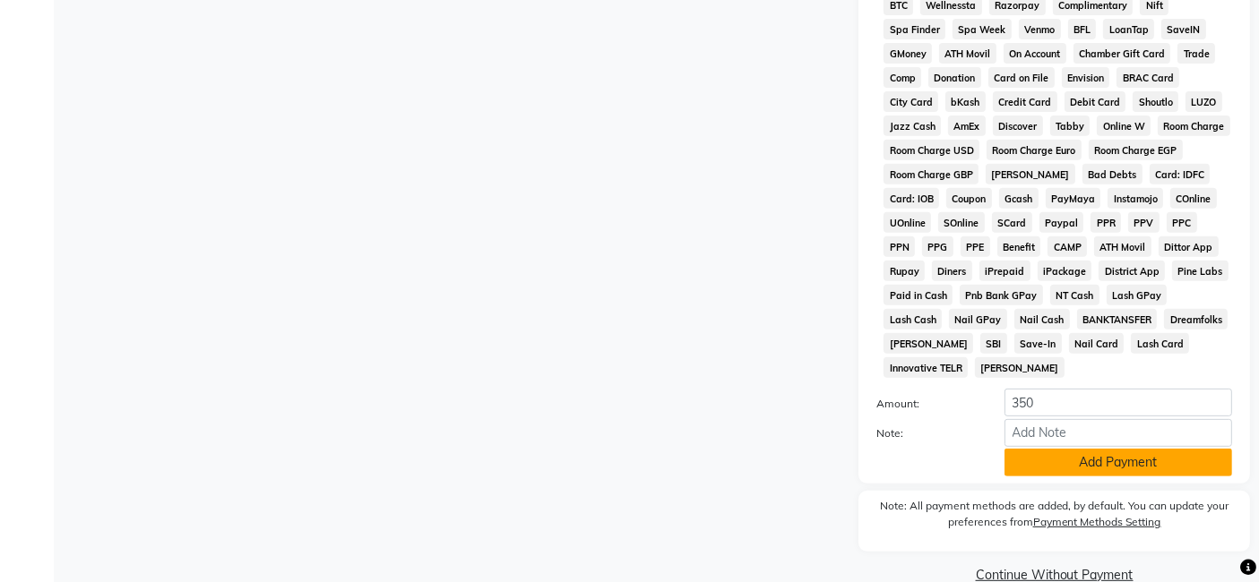
click at [1076, 449] on button "Add Payment" at bounding box center [1118, 463] width 228 height 28
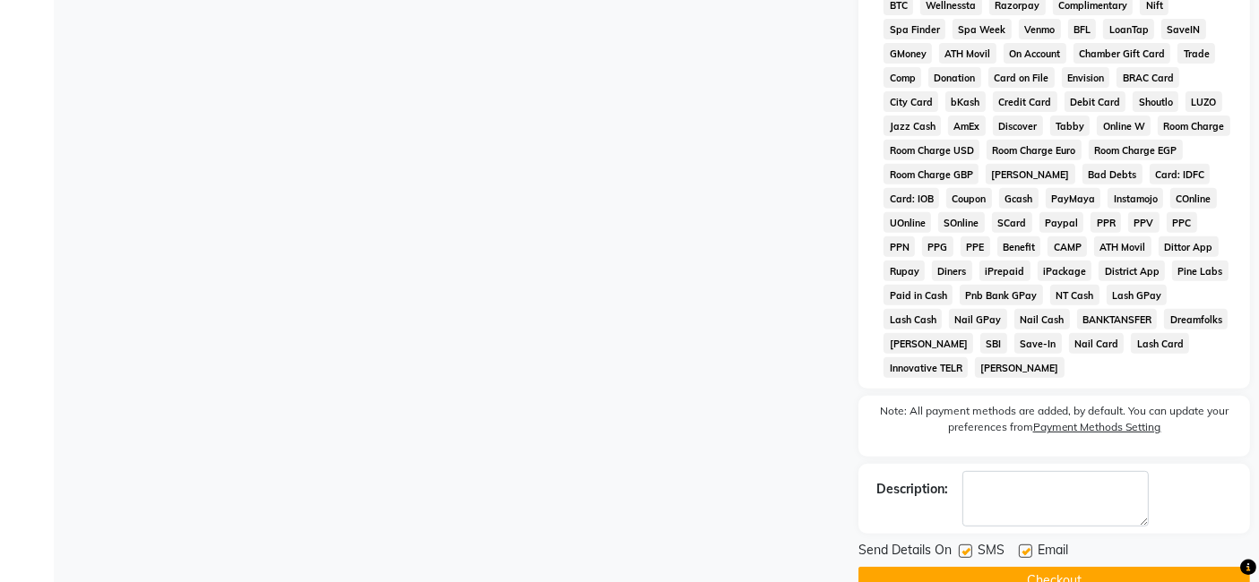
scroll to position [751, 0]
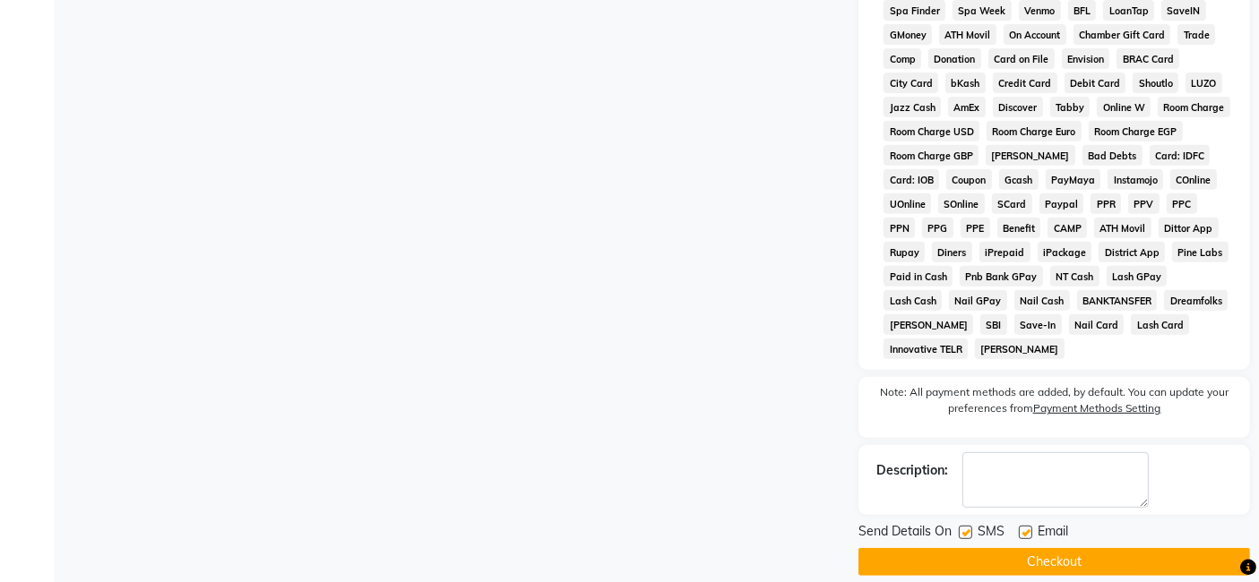
click at [959, 526] on label at bounding box center [965, 532] width 13 height 13
click at [959, 528] on input "checkbox" at bounding box center [965, 534] width 12 height 12
checkbox input "false"
drag, startPoint x: 1028, startPoint y: 512, endPoint x: 1028, endPoint y: 529, distance: 16.2
click at [1029, 526] on label at bounding box center [1025, 532] width 13 height 13
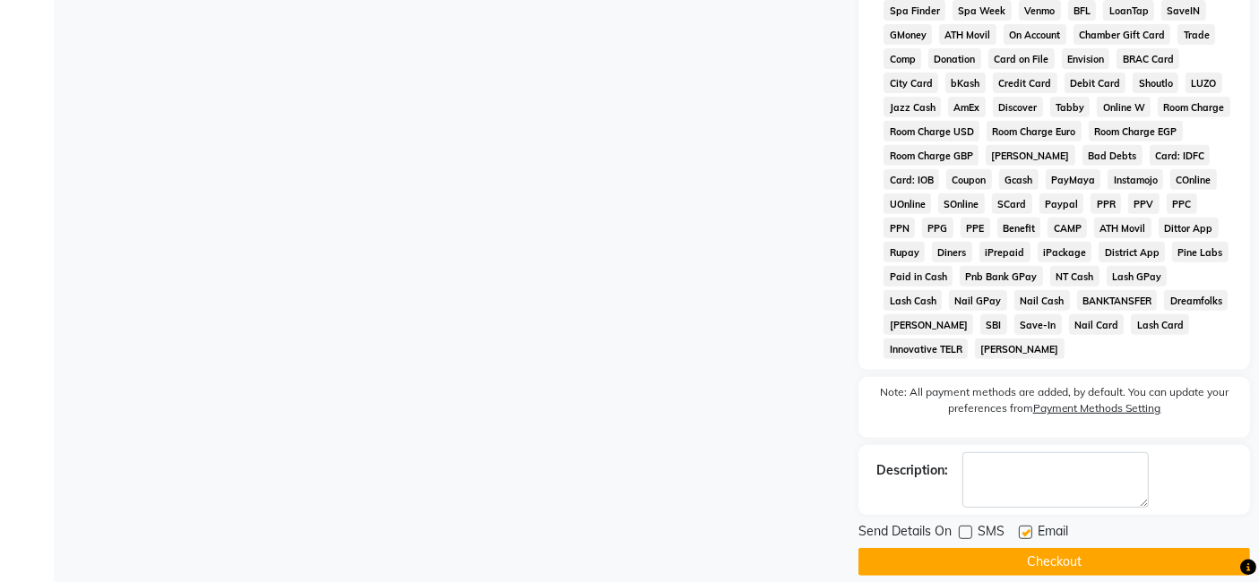
click at [1029, 528] on input "checkbox" at bounding box center [1025, 534] width 12 height 12
checkbox input "false"
click at [1027, 548] on button "Checkout" at bounding box center [1053, 562] width 391 height 28
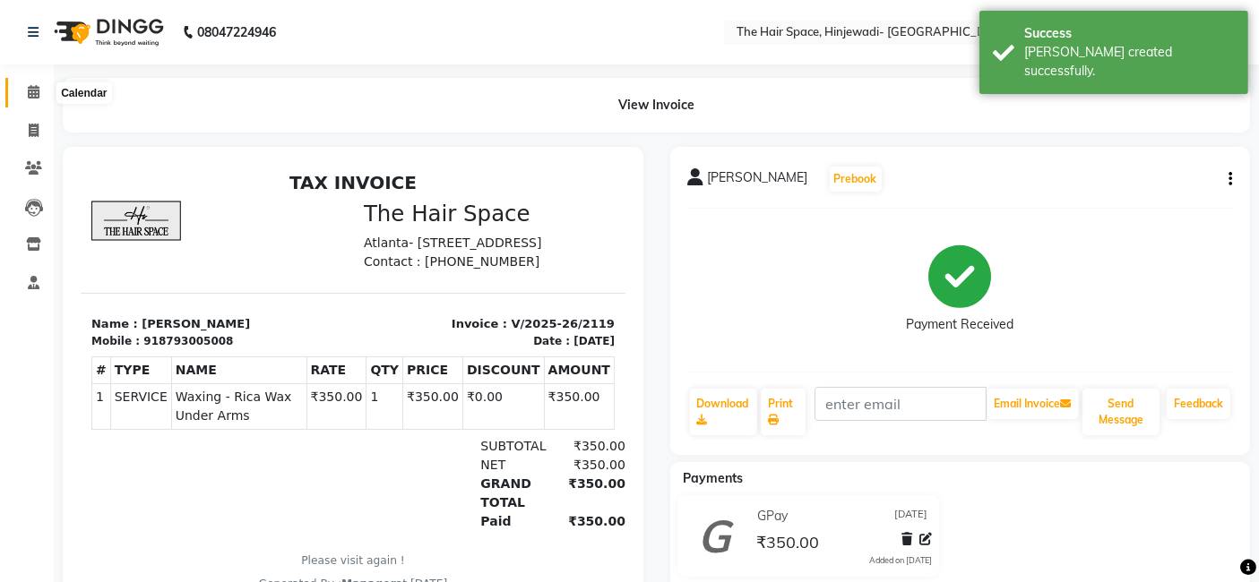
click at [35, 90] on icon at bounding box center [34, 91] width 12 height 13
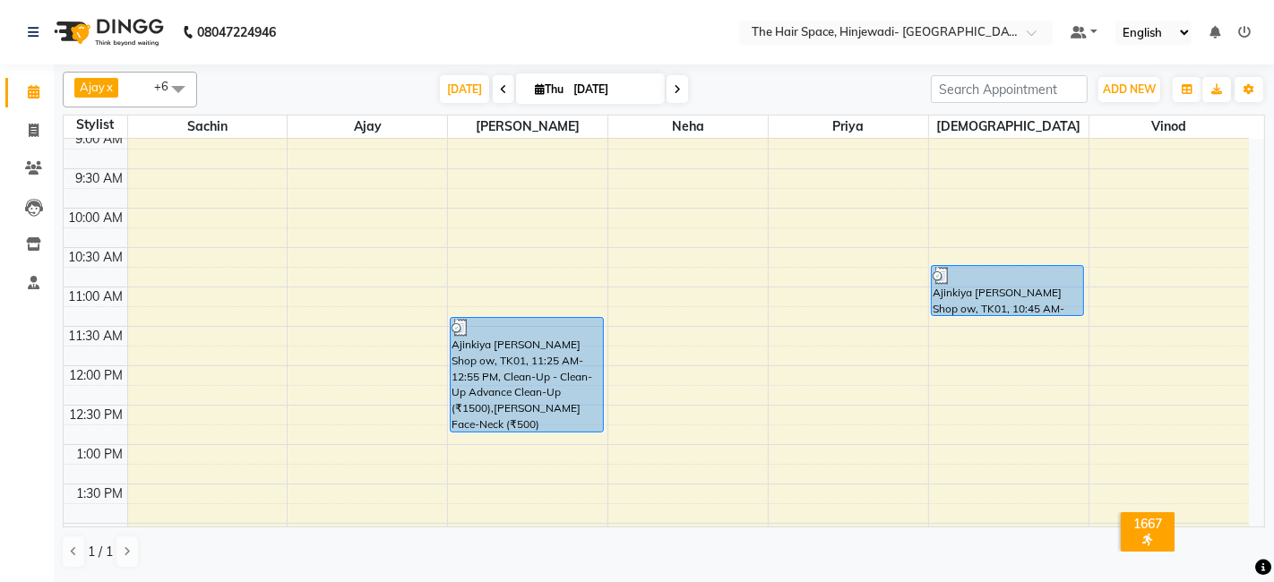
scroll to position [82, 0]
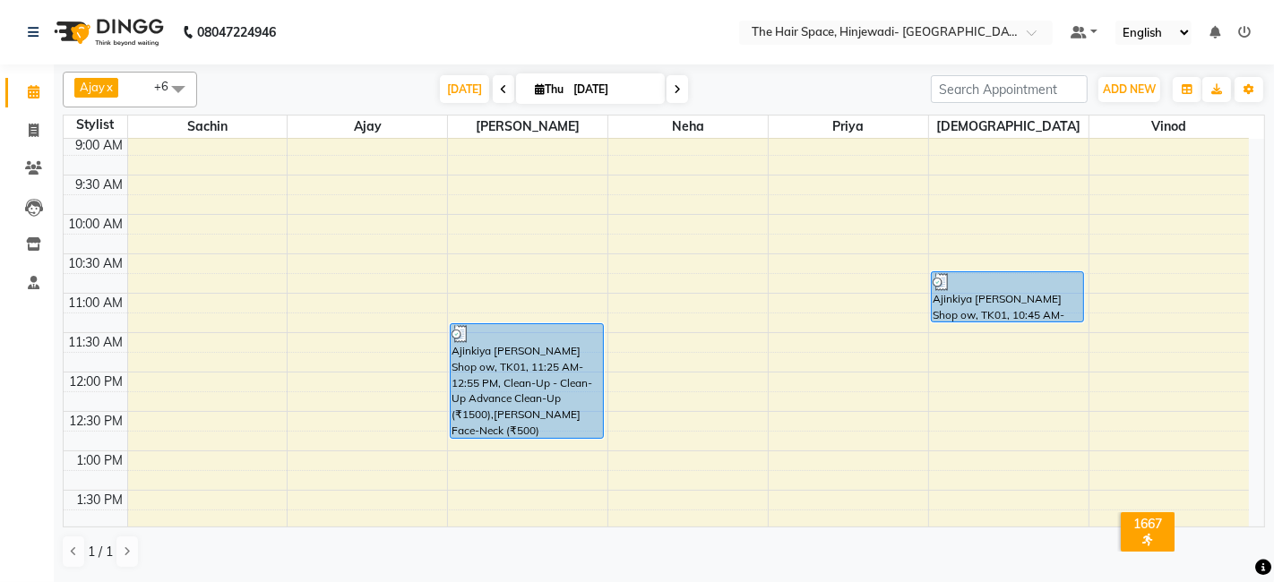
drag, startPoint x: 537, startPoint y: 384, endPoint x: 559, endPoint y: 428, distance: 49.3
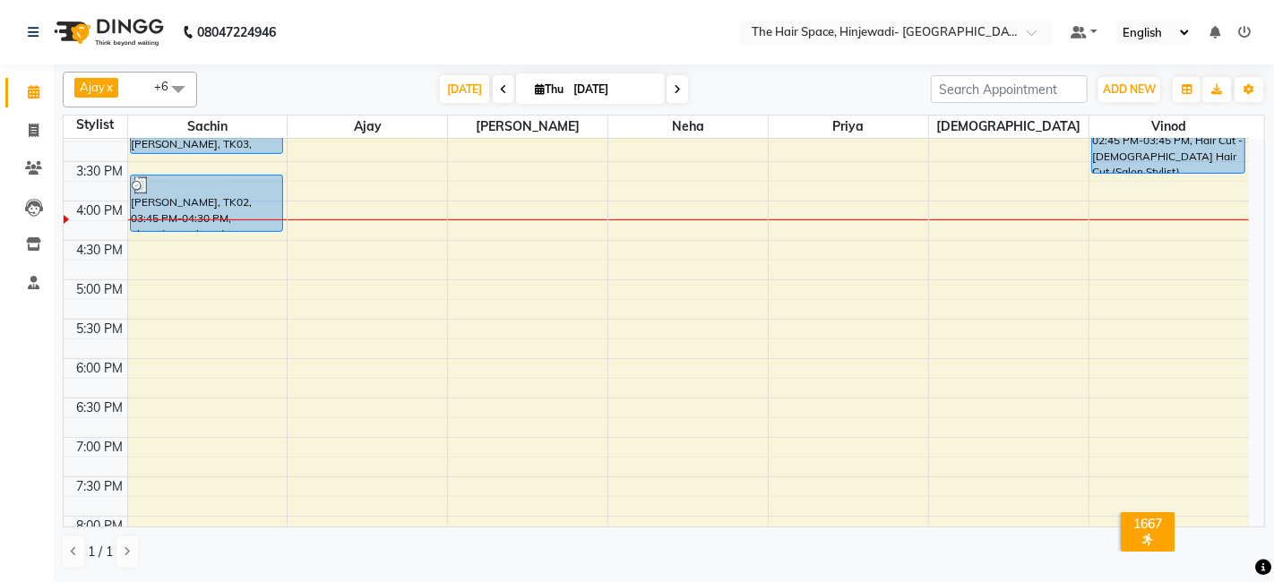
scroll to position [281, 0]
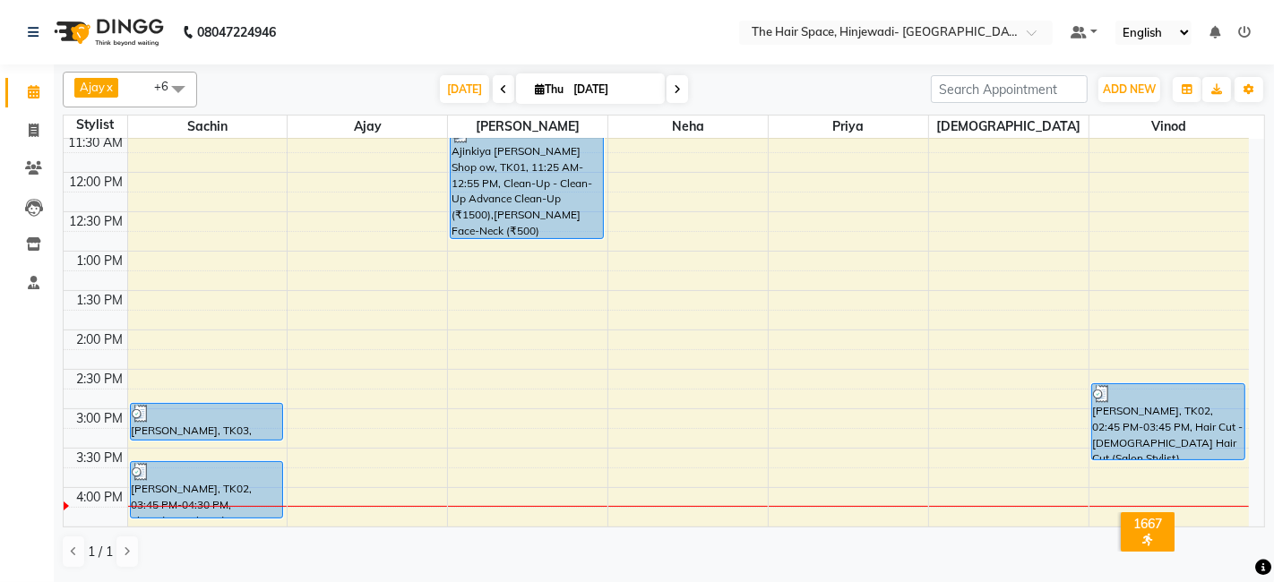
click at [674, 85] on icon at bounding box center [677, 89] width 7 height 11
type input "[DATE]"
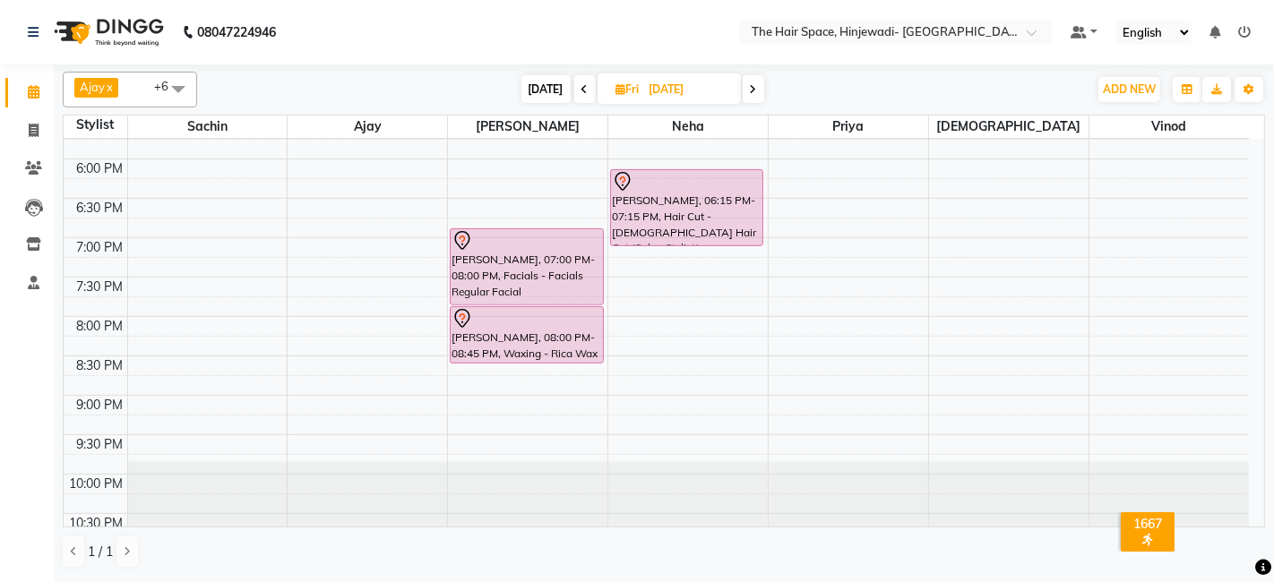
scroll to position [779, 0]
